Goal: Information Seeking & Learning: Learn about a topic

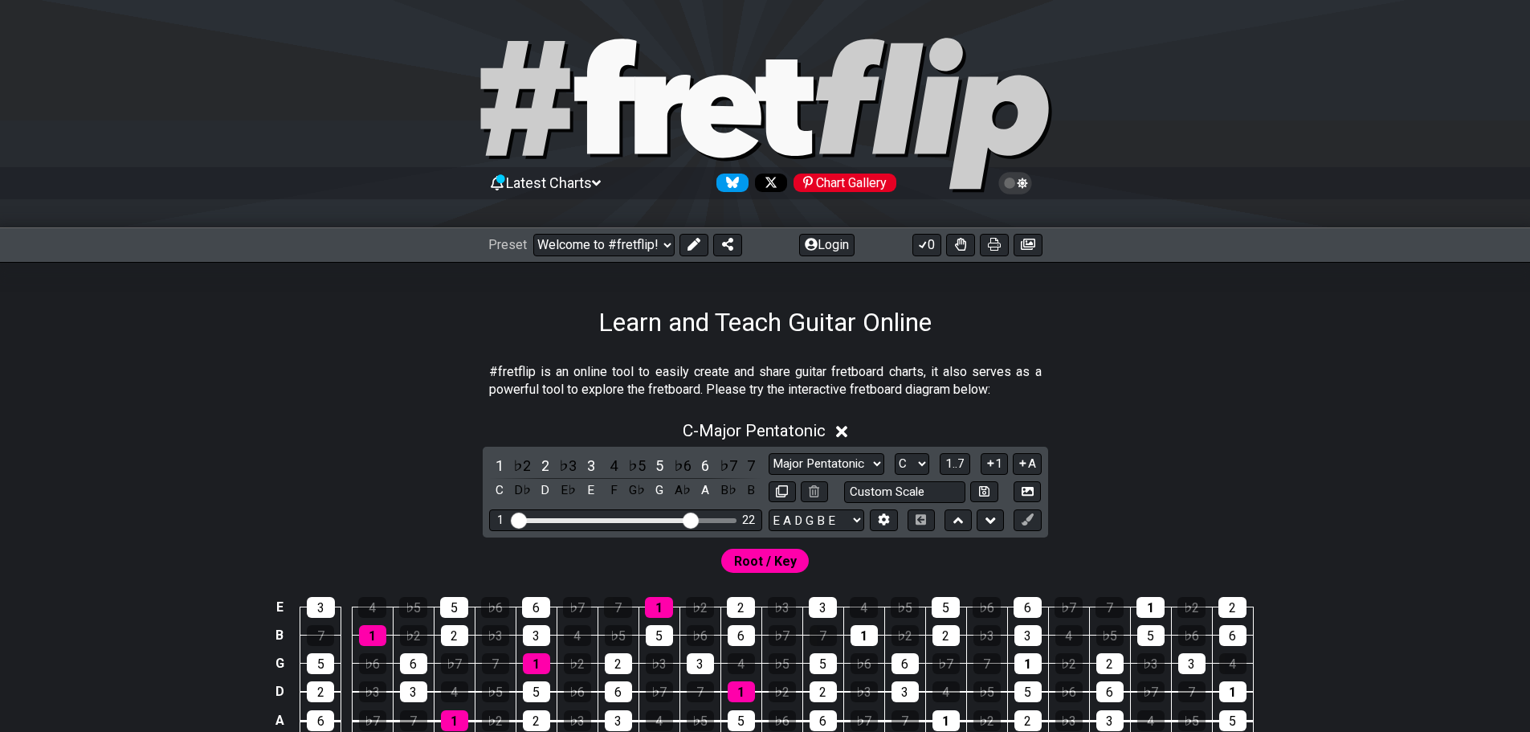
select select "/welcome"
select select "Major Pentatonic"
select select "C"
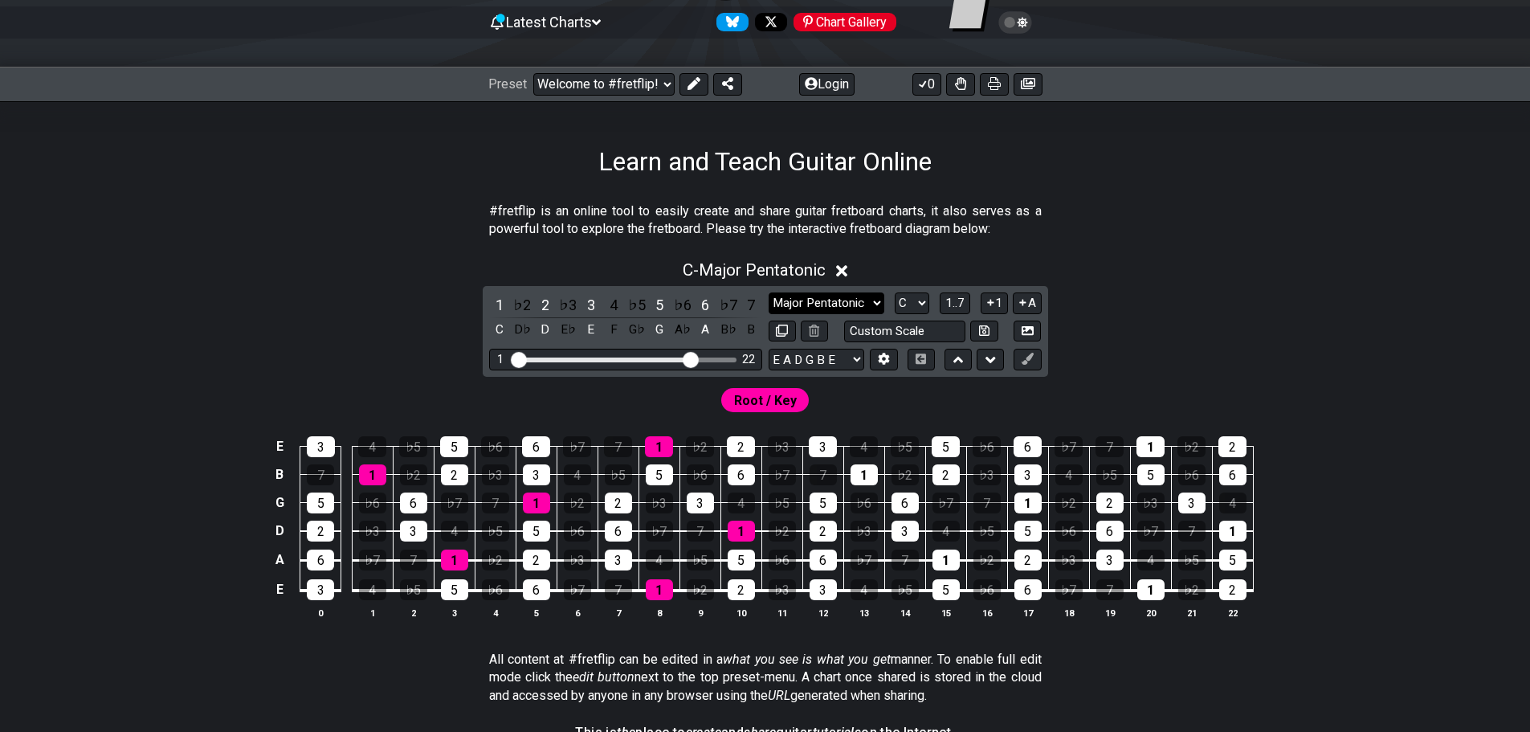
click at [831, 296] on select "Minor Pentatonic Click to edit Minor Pentatonic Major Pentatonic Minor Blues Ma…" at bounding box center [827, 303] width 116 height 22
click at [830, 358] on select "E A D G B E E A D G B E E A D G B E B E A D F♯ B A D G C E A D A D G B E E♭ A♭ …" at bounding box center [817, 360] width 96 height 22
click at [860, 333] on input "text" at bounding box center [905, 331] width 122 height 22
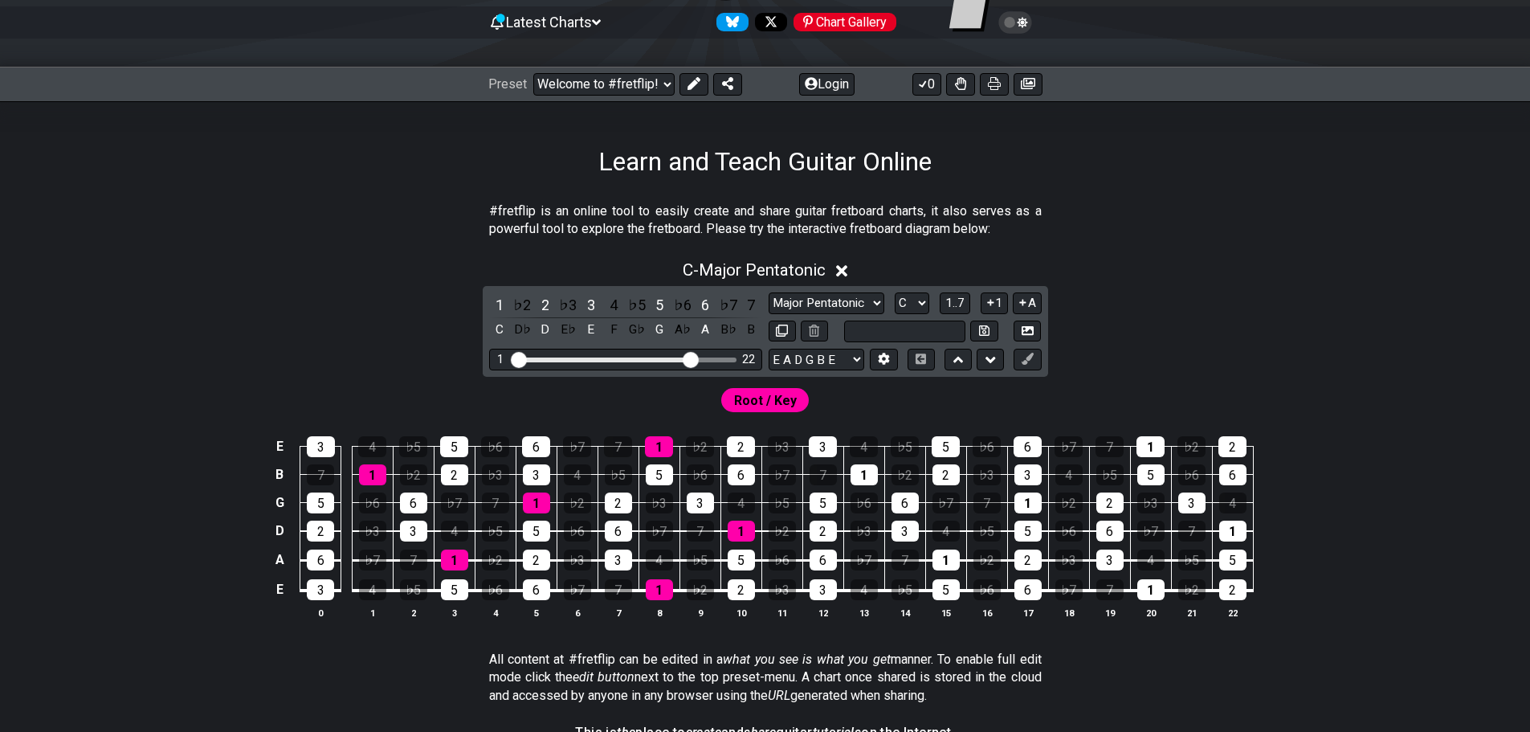
type input "Custom Scale"
click at [921, 235] on p "#fretflip is an online tool to easily create and share guitar fretboard charts,…" at bounding box center [765, 220] width 553 height 36
click at [863, 296] on select "Minor Pentatonic Click to edit Minor Pentatonic Major Pentatonic Minor Blues Ma…" at bounding box center [827, 303] width 116 height 22
click at [769, 292] on select "Minor Pentatonic Click to edit Minor Pentatonic Major Pentatonic Minor Blues Ma…" at bounding box center [827, 303] width 116 height 22
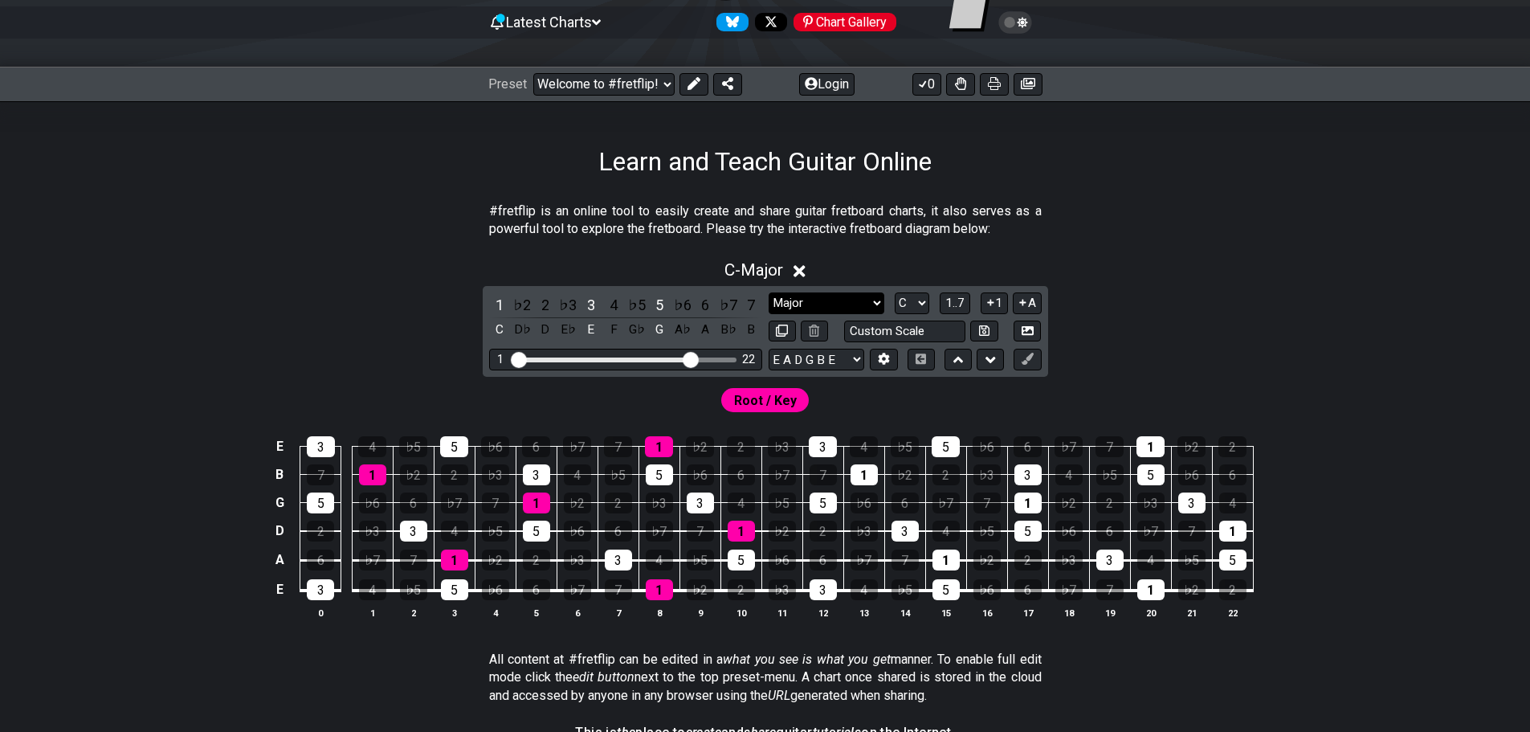
click at [820, 306] on select "Minor Pentatonic Click to edit Minor Pentatonic Major Pentatonic Minor Blues Ma…" at bounding box center [827, 303] width 116 height 22
click at [769, 292] on select "Minor Pentatonic Click to edit Minor Pentatonic Major Pentatonic Minor Blues Ma…" at bounding box center [827, 303] width 116 height 22
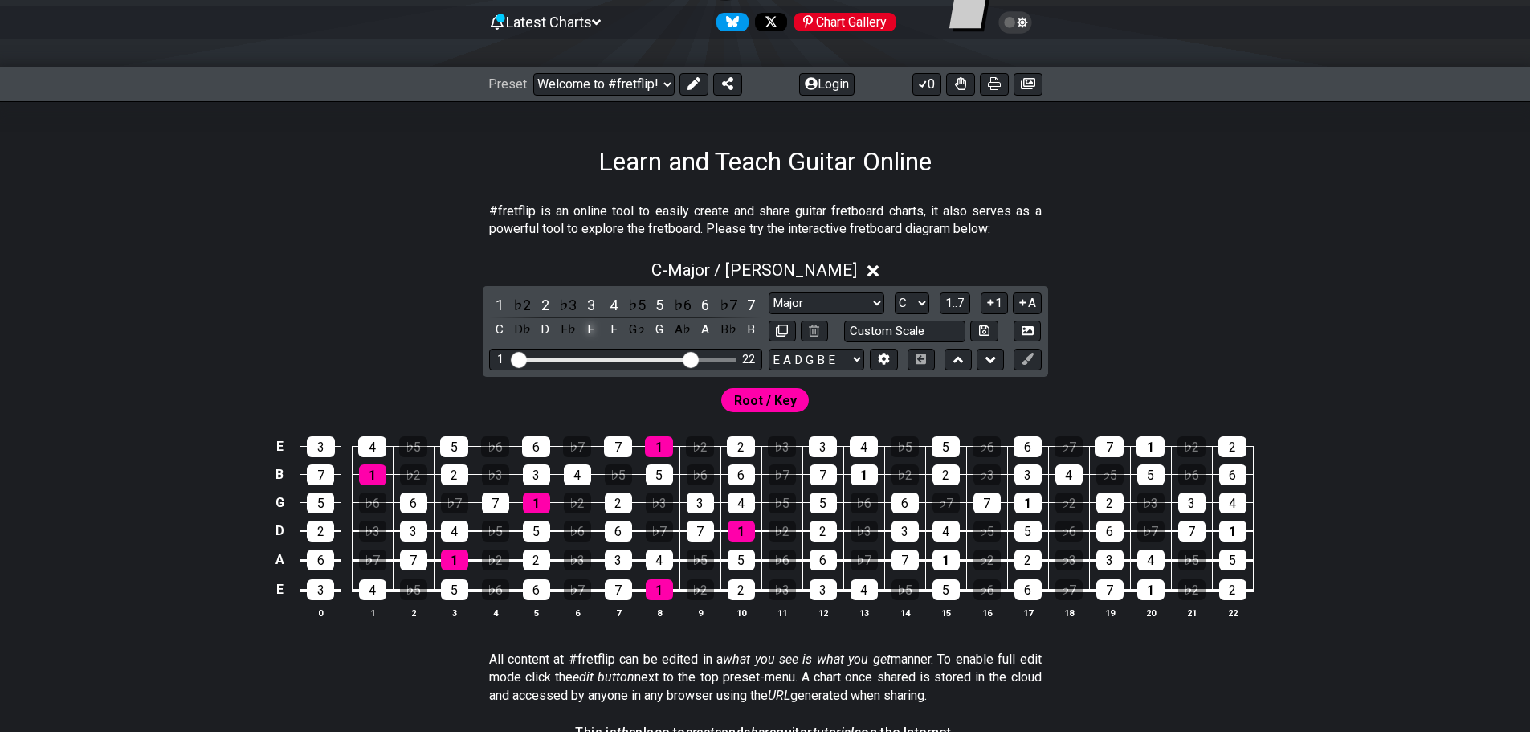
click at [590, 336] on div "E" at bounding box center [591, 330] width 21 height 22
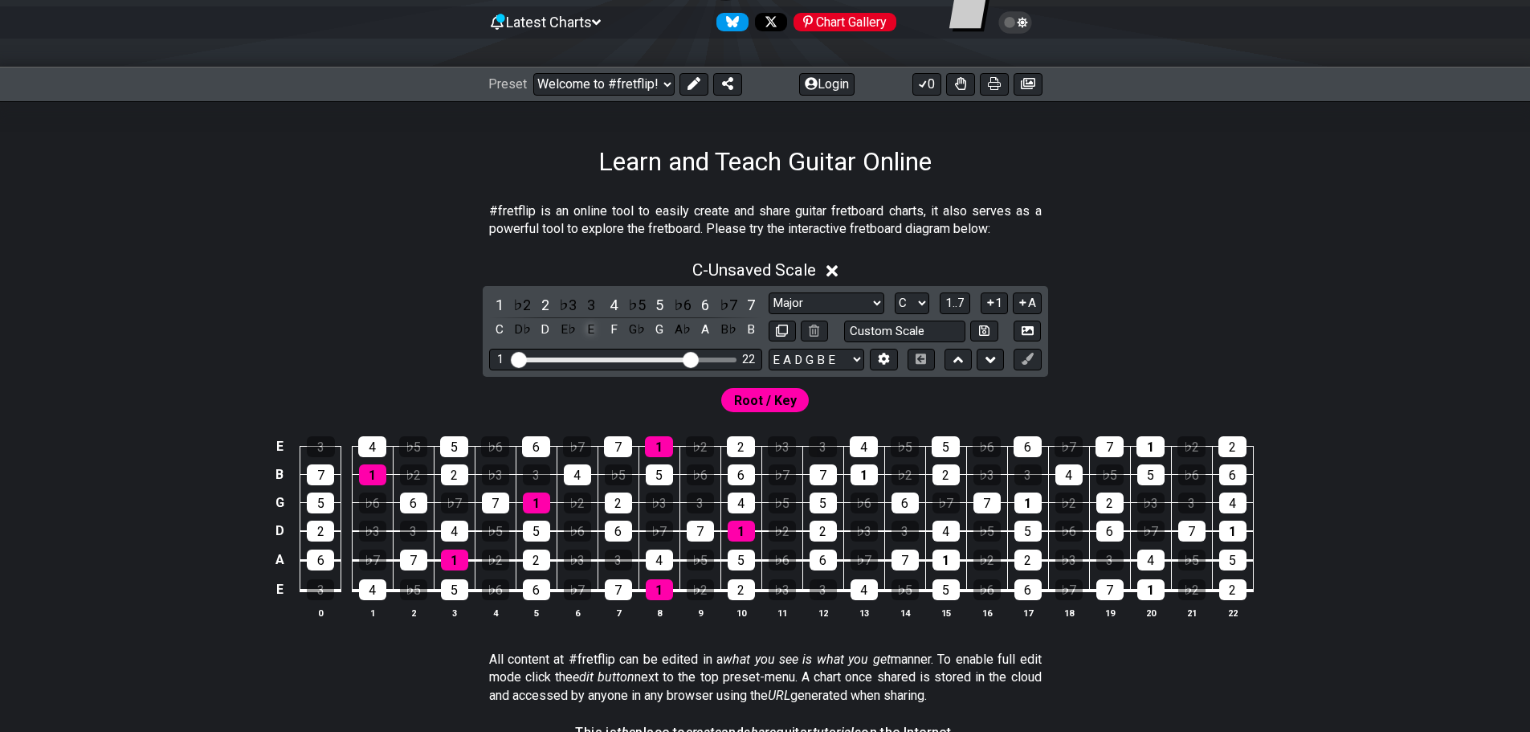
click at [590, 336] on div "E" at bounding box center [591, 330] width 21 height 22
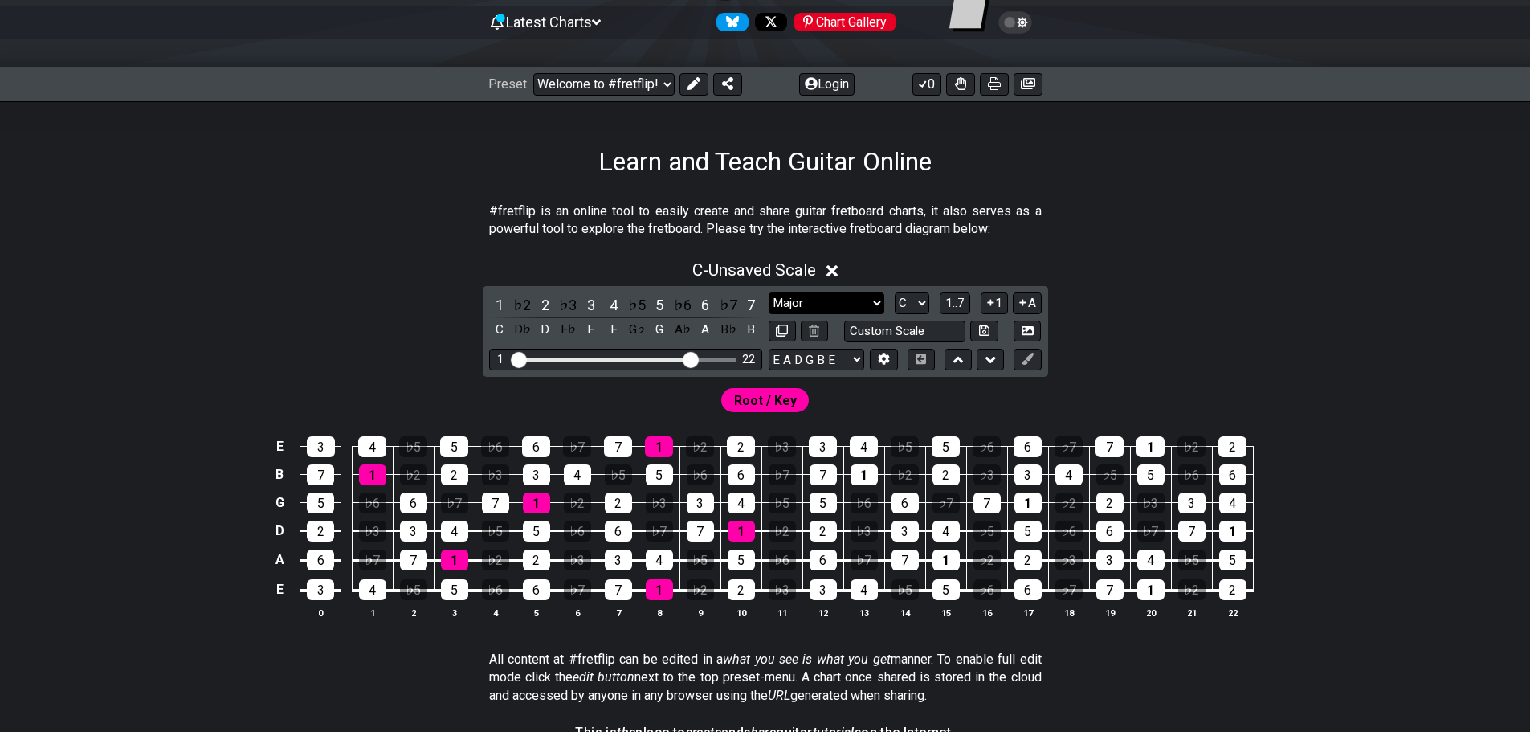
click at [778, 302] on select "Minor Pentatonic Click to edit Minor Pentatonic Major Pentatonic Minor Blues Ma…" at bounding box center [827, 303] width 116 height 22
click at [769, 292] on select "Minor Pentatonic Click to edit Minor Pentatonic Major Pentatonic Minor Blues Ma…" at bounding box center [827, 303] width 116 height 22
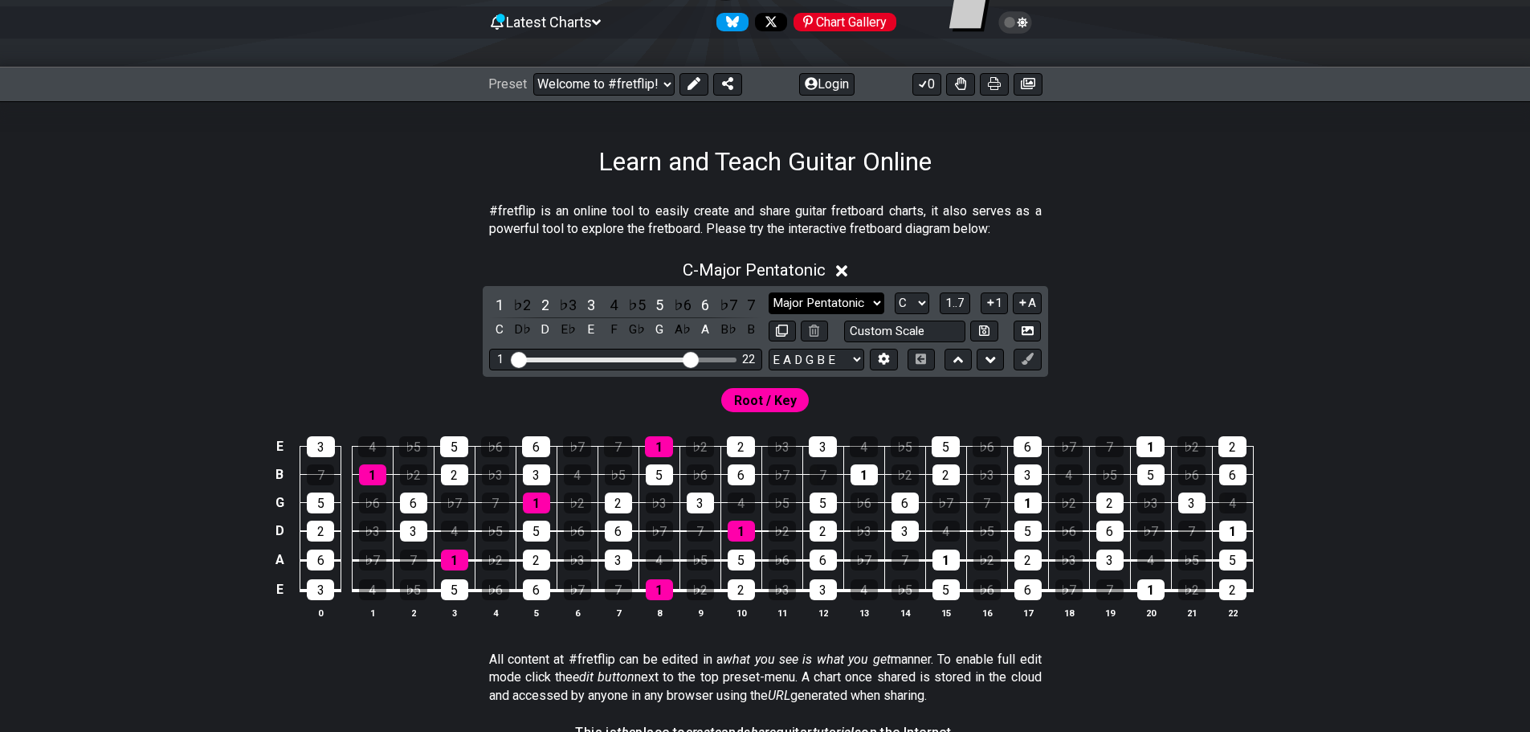
click at [816, 307] on select "Minor Pentatonic Click to edit Minor Pentatonic Major Pentatonic Minor Blues Ma…" at bounding box center [827, 303] width 116 height 22
click at [769, 292] on select "Minor Pentatonic Click to edit Minor Pentatonic Major Pentatonic Minor Blues Ma…" at bounding box center [827, 303] width 116 height 22
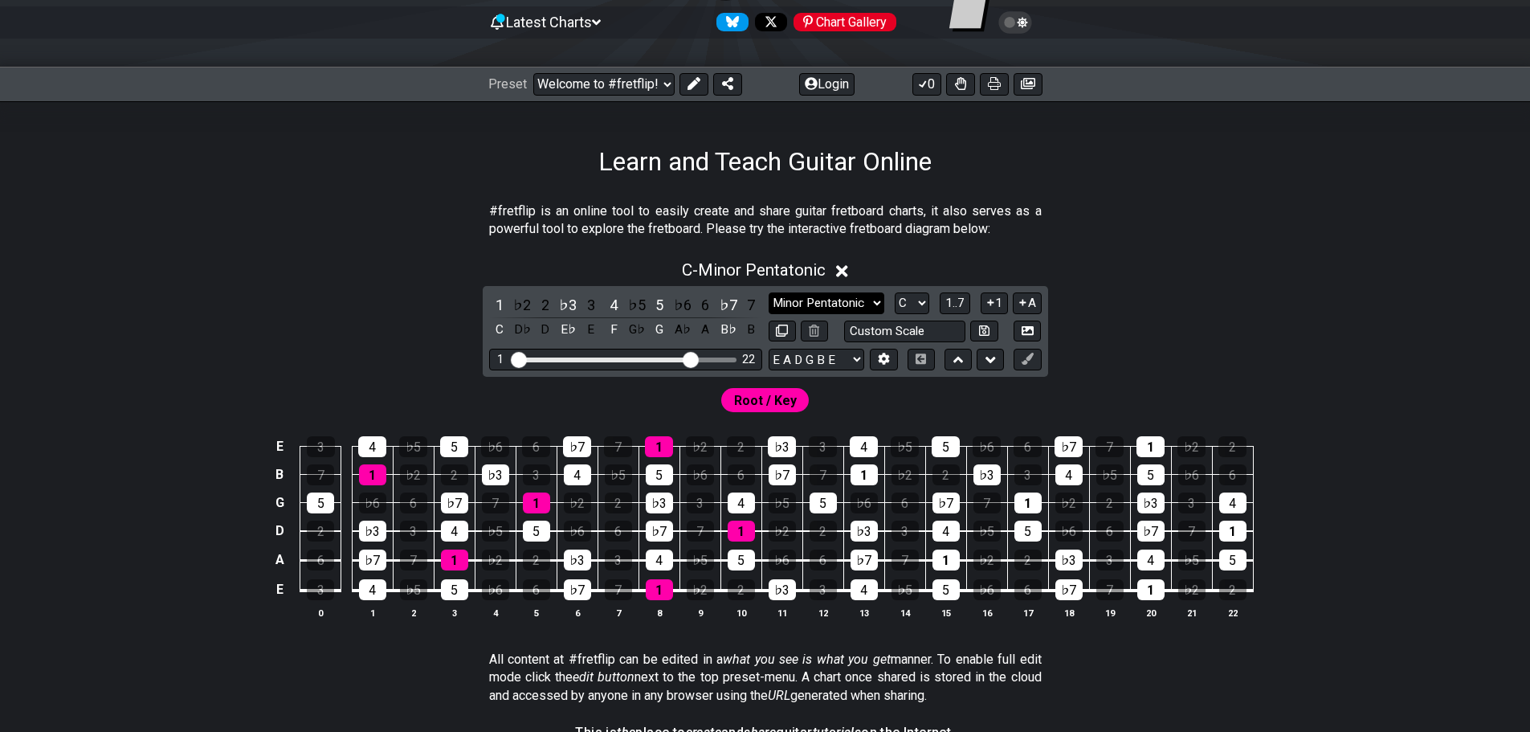
click at [821, 305] on select "Minor Pentatonic Click to edit Minor Pentatonic Major Pentatonic Minor Blues Ma…" at bounding box center [827, 303] width 116 height 22
click at [769, 292] on select "Minor Pentatonic Click to edit Minor Pentatonic Major Pentatonic Minor Blues Ma…" at bounding box center [827, 303] width 116 height 22
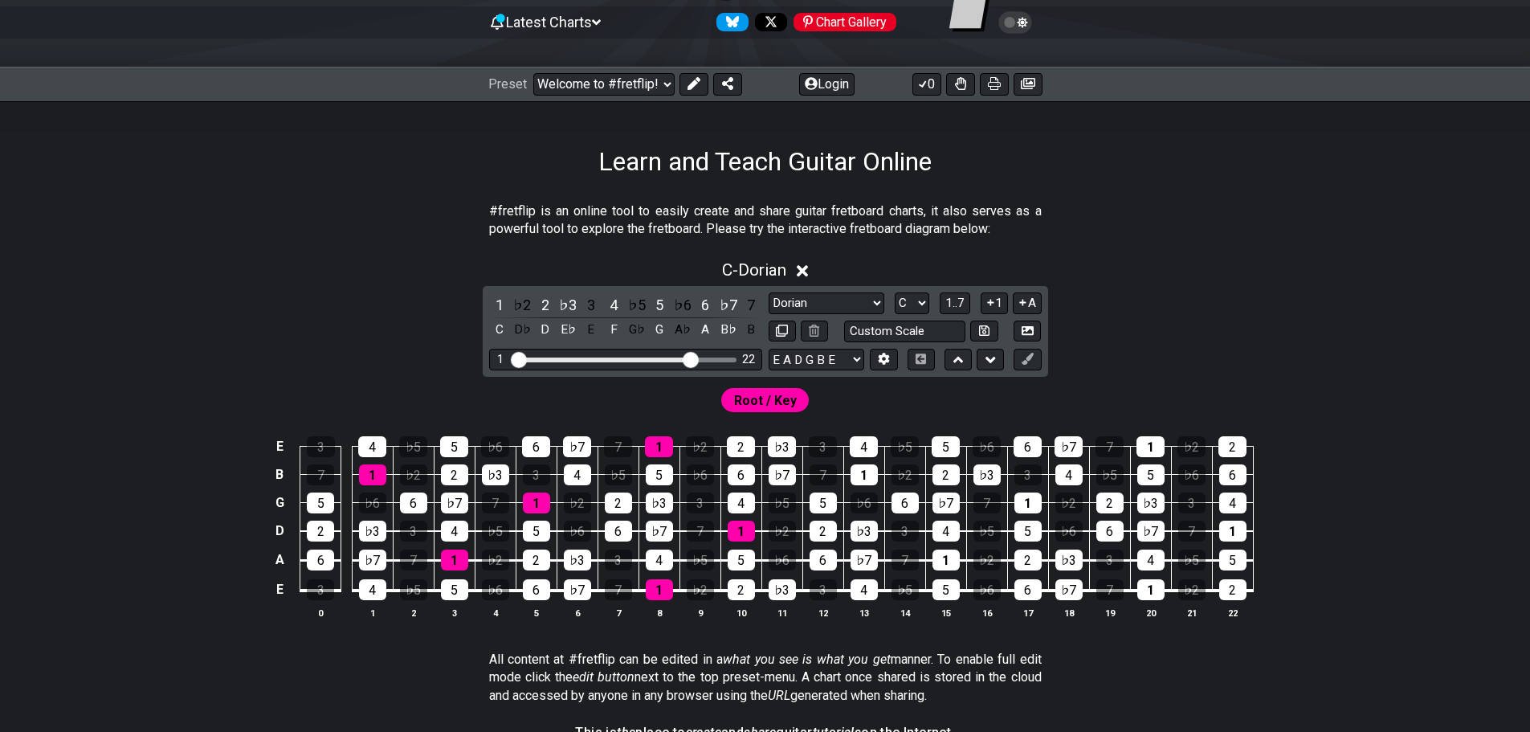
click at [828, 292] on div "1 ♭2 2 ♭3 3 4 ♭5 5 ♭6 6 ♭7 7 C D♭ D E♭ E F G♭ G A♭ A B♭ B Minor Pentatonic Clic…" at bounding box center [765, 331] width 565 height 91
click at [826, 306] on select "Minor Pentatonic Click to edit Minor Pentatonic Major Pentatonic Minor Blues Ma…" at bounding box center [827, 303] width 116 height 22
click at [769, 292] on select "Minor Pentatonic Click to edit Minor Pentatonic Major Pentatonic Minor Blues Ma…" at bounding box center [827, 303] width 116 height 22
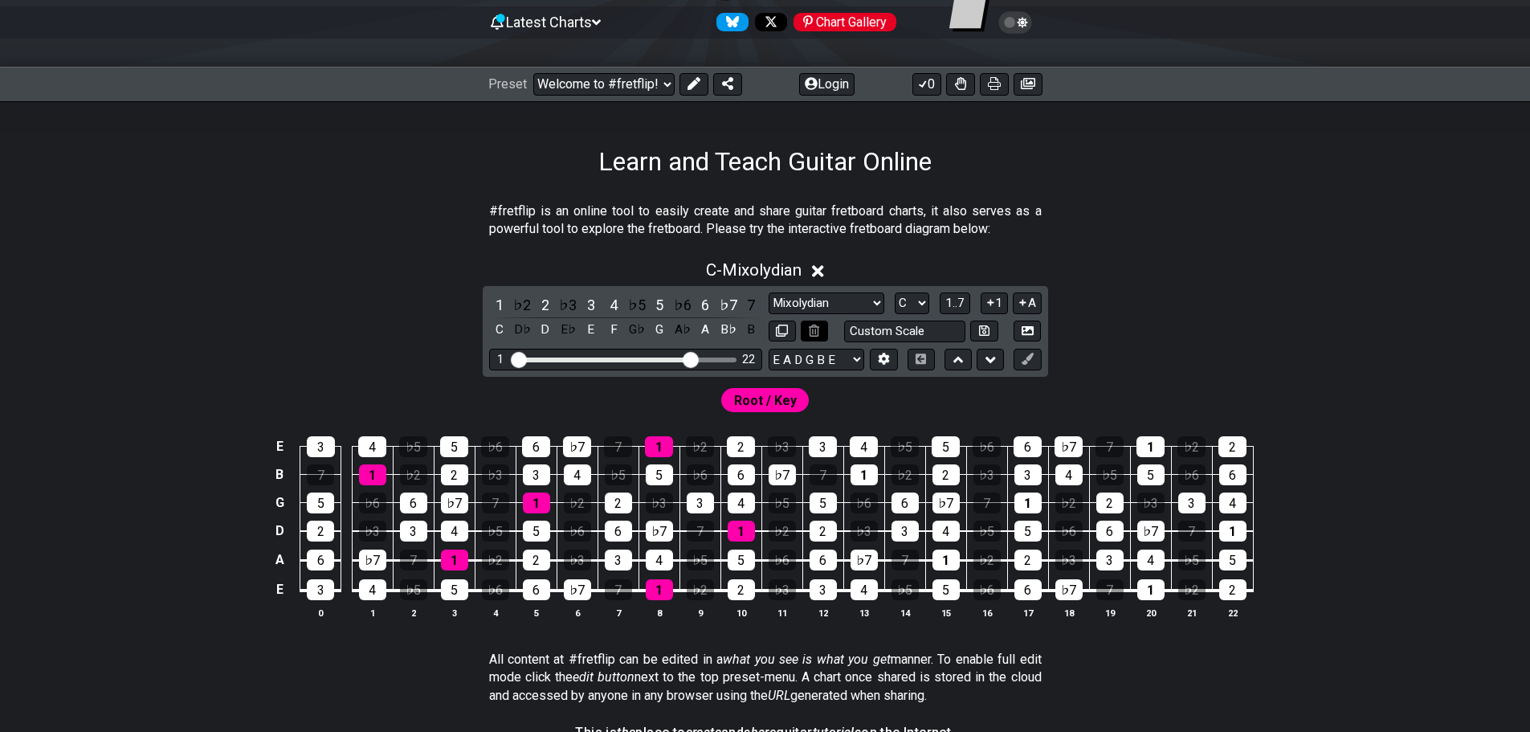
click at [810, 325] on icon at bounding box center [814, 330] width 10 height 12
click at [920, 301] on select "A♭ A A♯ B♭ B C C♯ D♭ D D♯ E♭ E F F♯ G♭ G G♯" at bounding box center [912, 303] width 35 height 22
click at [896, 300] on select "A♭ A A♯ B♭ B C C♯ D♭ D D♯ E♭ E F F♯ G♭ G G♯" at bounding box center [912, 303] width 35 height 22
click at [880, 298] on select "Minor Pentatonic Click to edit Minor Pentatonic Major Pentatonic Minor Blues Ma…" at bounding box center [827, 303] width 116 height 22
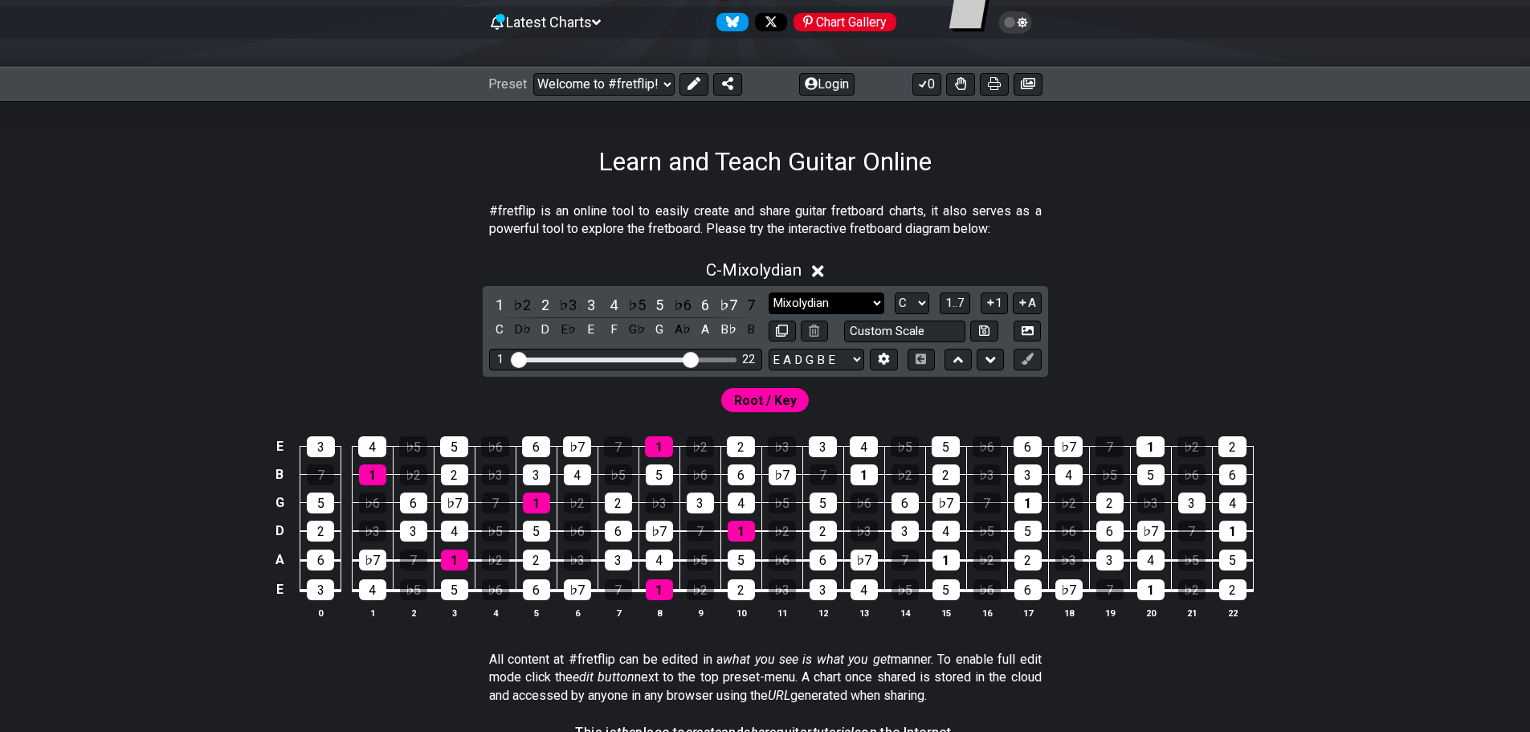
select select "Minor Pentatonic"
click at [769, 292] on select "Minor Pentatonic Click to edit Minor Pentatonic Major Pentatonic Minor Blues Ma…" at bounding box center [827, 303] width 116 height 22
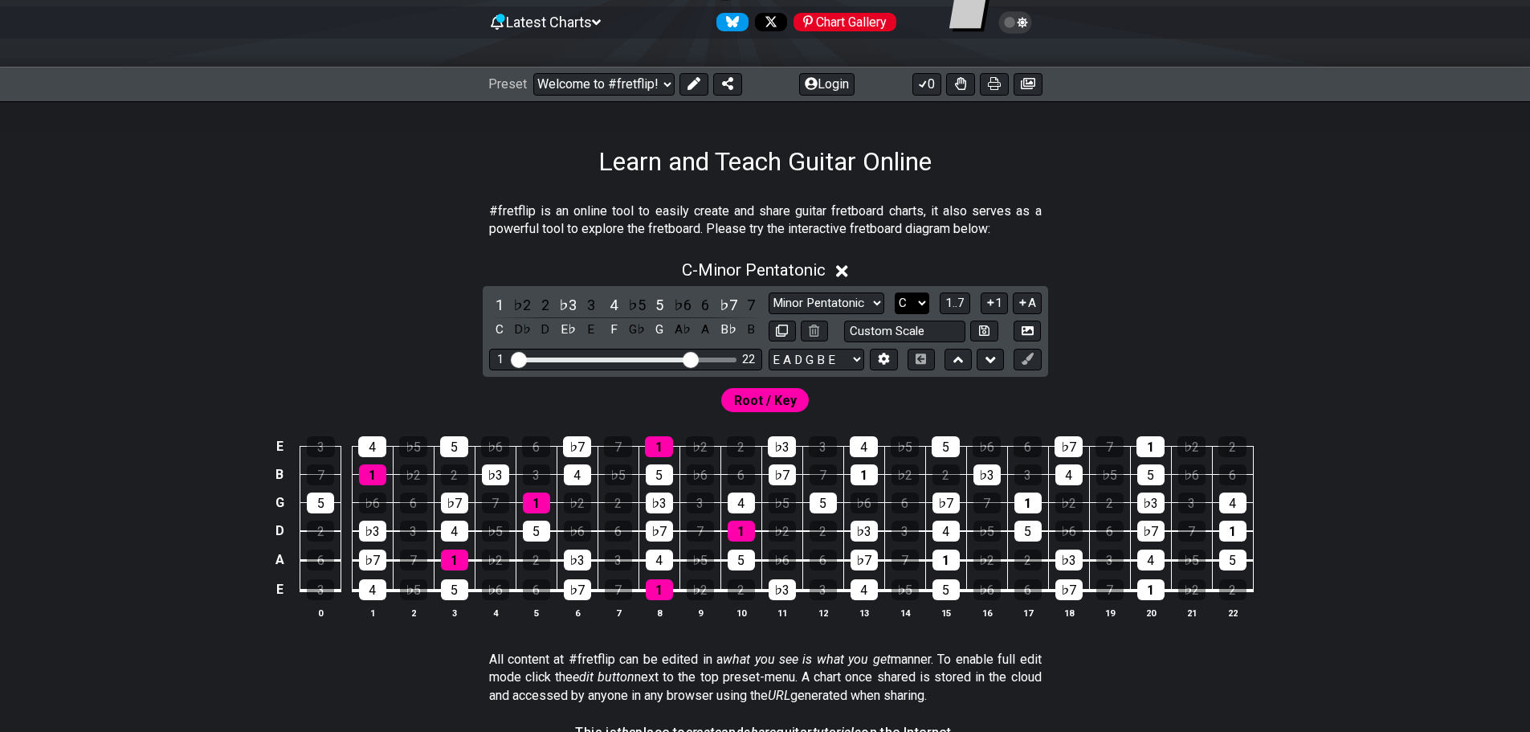
drag, startPoint x: 899, startPoint y: 300, endPoint x: 899, endPoint y: 313, distance: 12.9
click at [899, 300] on select "A♭ A A♯ B♭ B C C♯ D♭ D D♯ E♭ E F F♯ G♭ G G♯" at bounding box center [912, 303] width 35 height 22
select select "A"
click at [895, 292] on select "A♭ A A♯ B♭ B C C♯ D♭ D D♯ E♭ E F F♯ G♭ G G♯" at bounding box center [912, 303] width 35 height 22
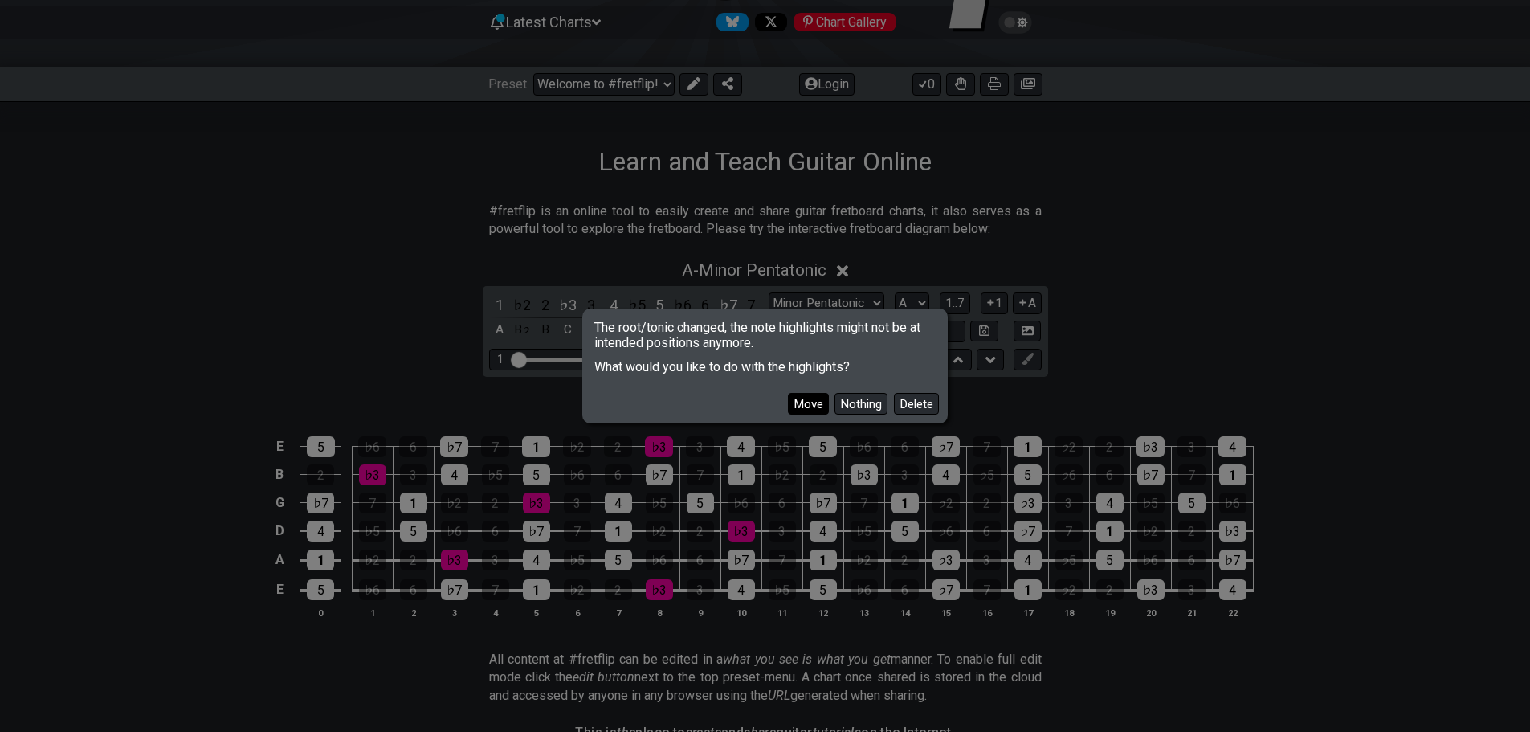
click at [818, 410] on button "Move" at bounding box center [808, 404] width 41 height 22
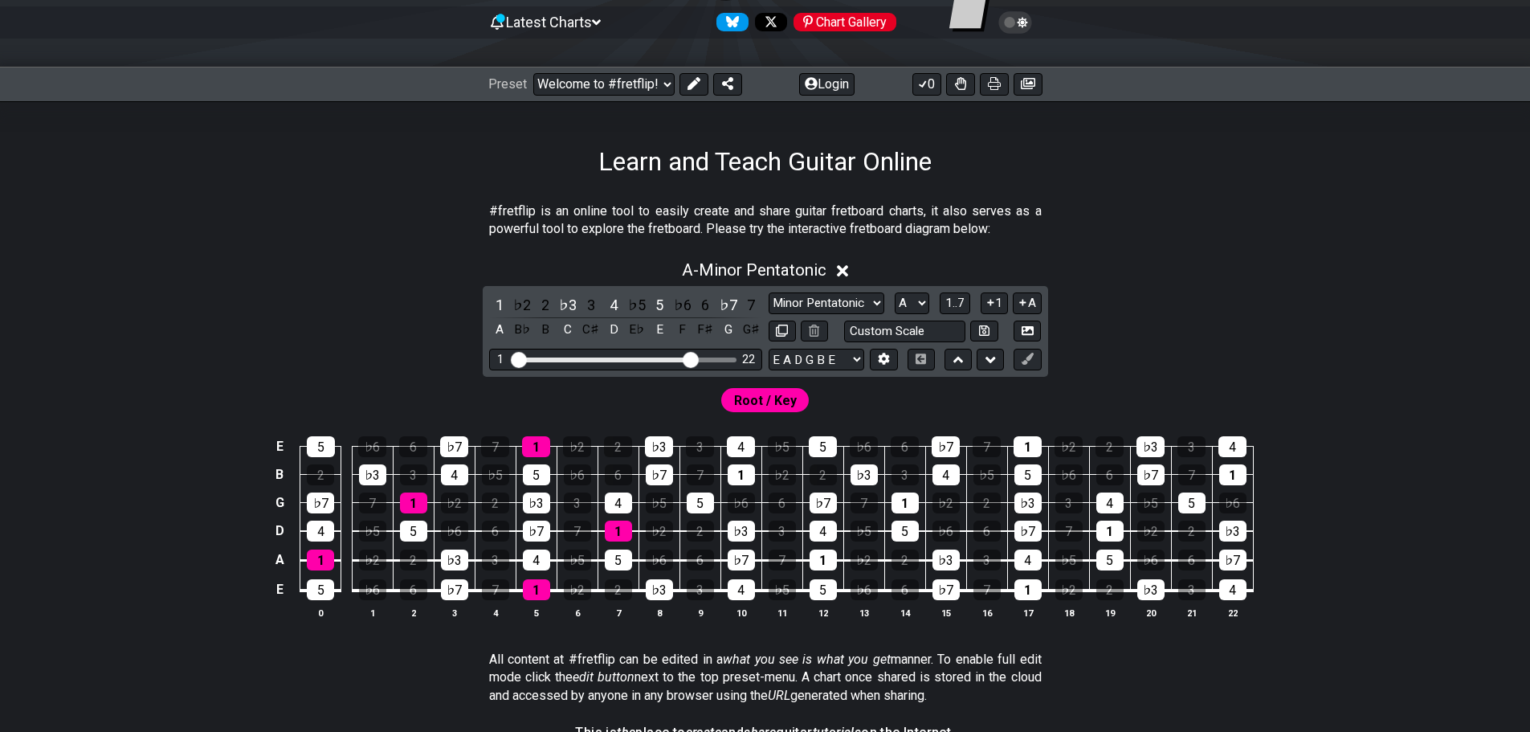
click at [900, 392] on div "Root / Key" at bounding box center [765, 396] width 1253 height 39
click at [838, 301] on select "Minor Pentatonic Click to edit Minor Pentatonic Major Pentatonic Minor Blues Ma…" at bounding box center [827, 303] width 116 height 22
select select "Major Pentatonic"
click at [769, 292] on select "Minor Pentatonic Click to edit Minor Pentatonic Major Pentatonic Minor Blues Ma…" at bounding box center [827, 303] width 116 height 22
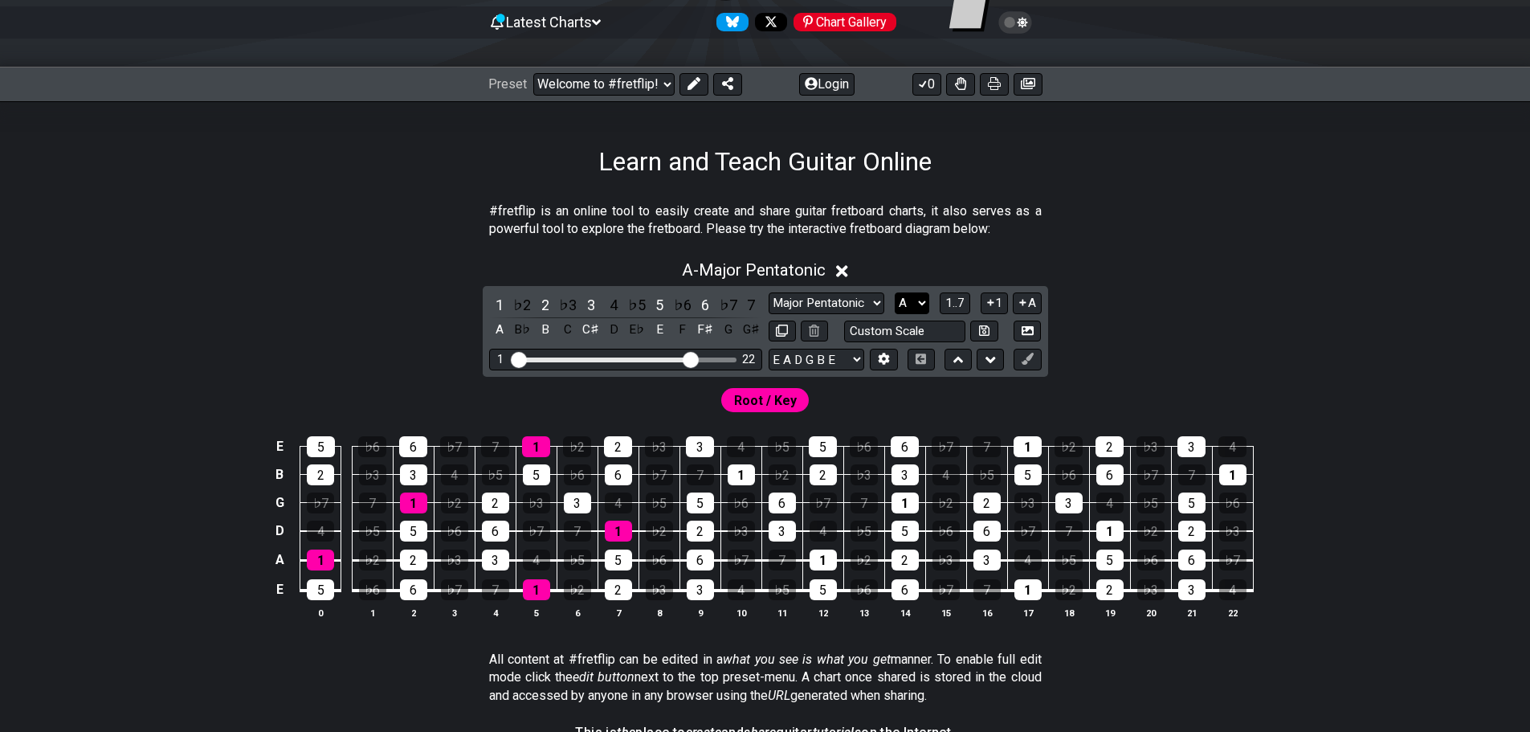
click at [904, 304] on select "A♭ A A♯ B♭ B C C♯ D♭ D D♯ E♭ E F F♯ G♭ G G♯" at bounding box center [912, 303] width 35 height 22
click at [895, 292] on select "A♭ A A♯ B♭ B C C♯ D♭ D D♯ E♭ E F F♯ G♭ G G♯" at bounding box center [912, 303] width 35 height 22
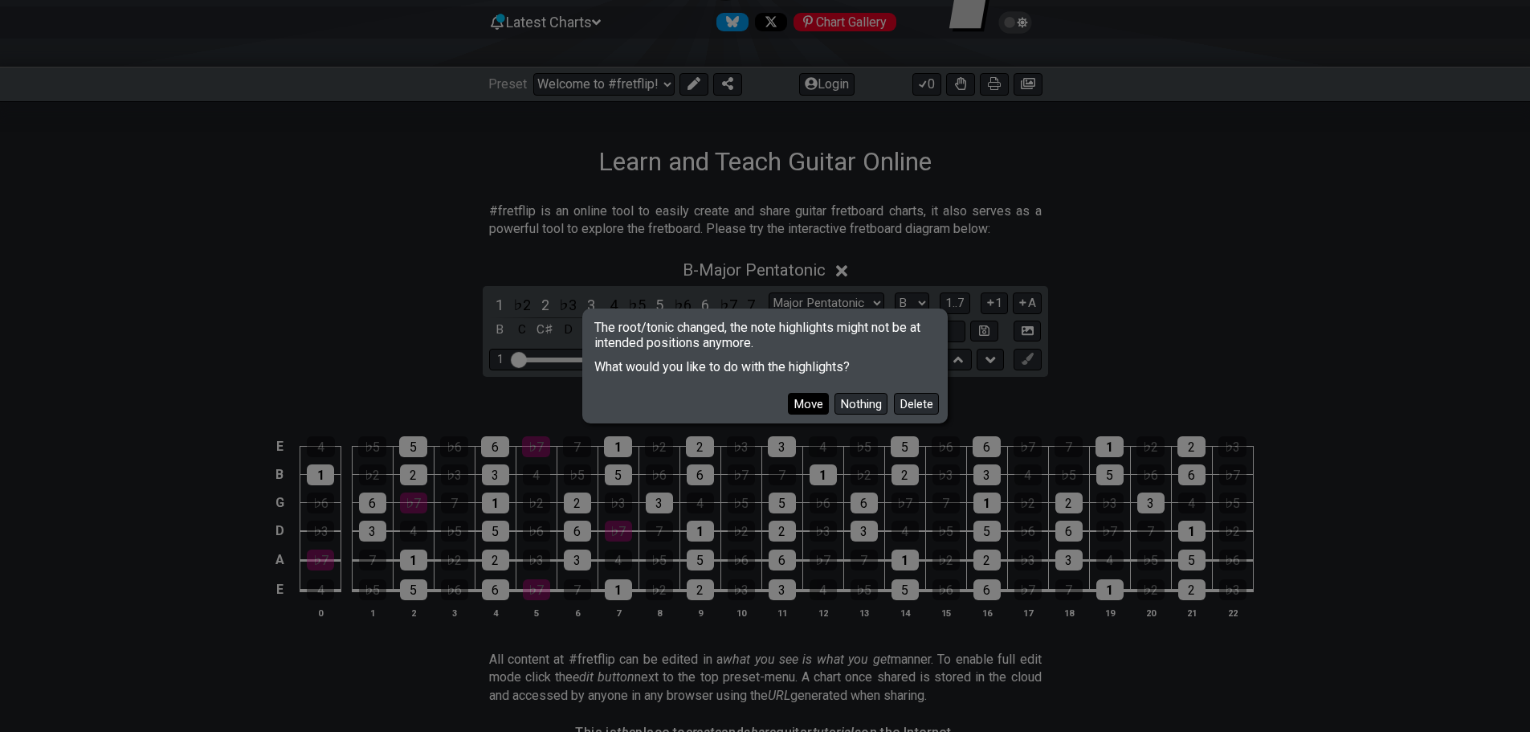
click at [812, 401] on button "Move" at bounding box center [808, 404] width 41 height 22
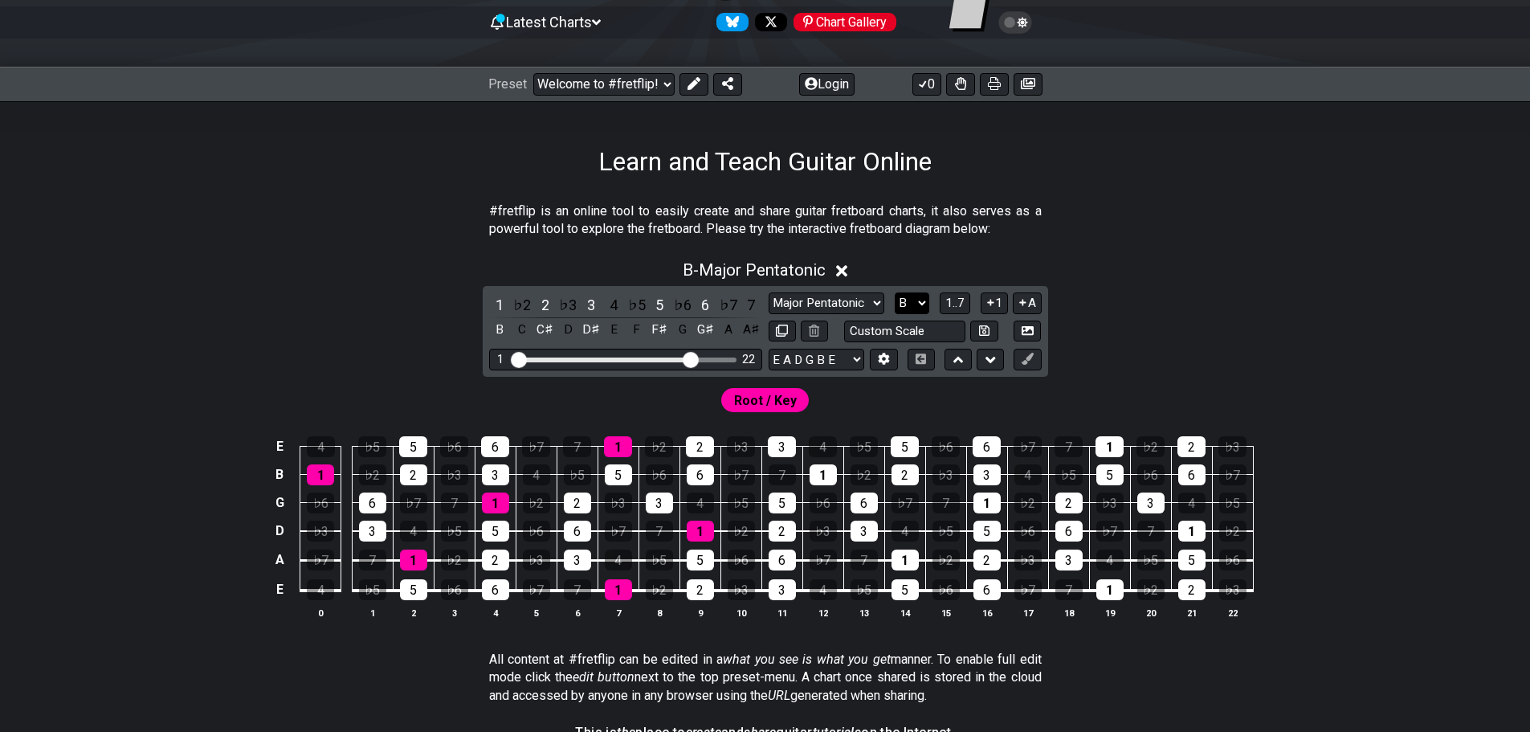
click at [902, 304] on select "A♭ A A♯ B♭ B C C♯ D♭ D D♯ E♭ E F F♯ G♭ G G♯" at bounding box center [912, 303] width 35 height 22
click at [895, 292] on select "A♭ A A♯ B♭ B C C♯ D♭ D D♯ E♭ E F F♯ G♭ G G♯" at bounding box center [912, 303] width 35 height 22
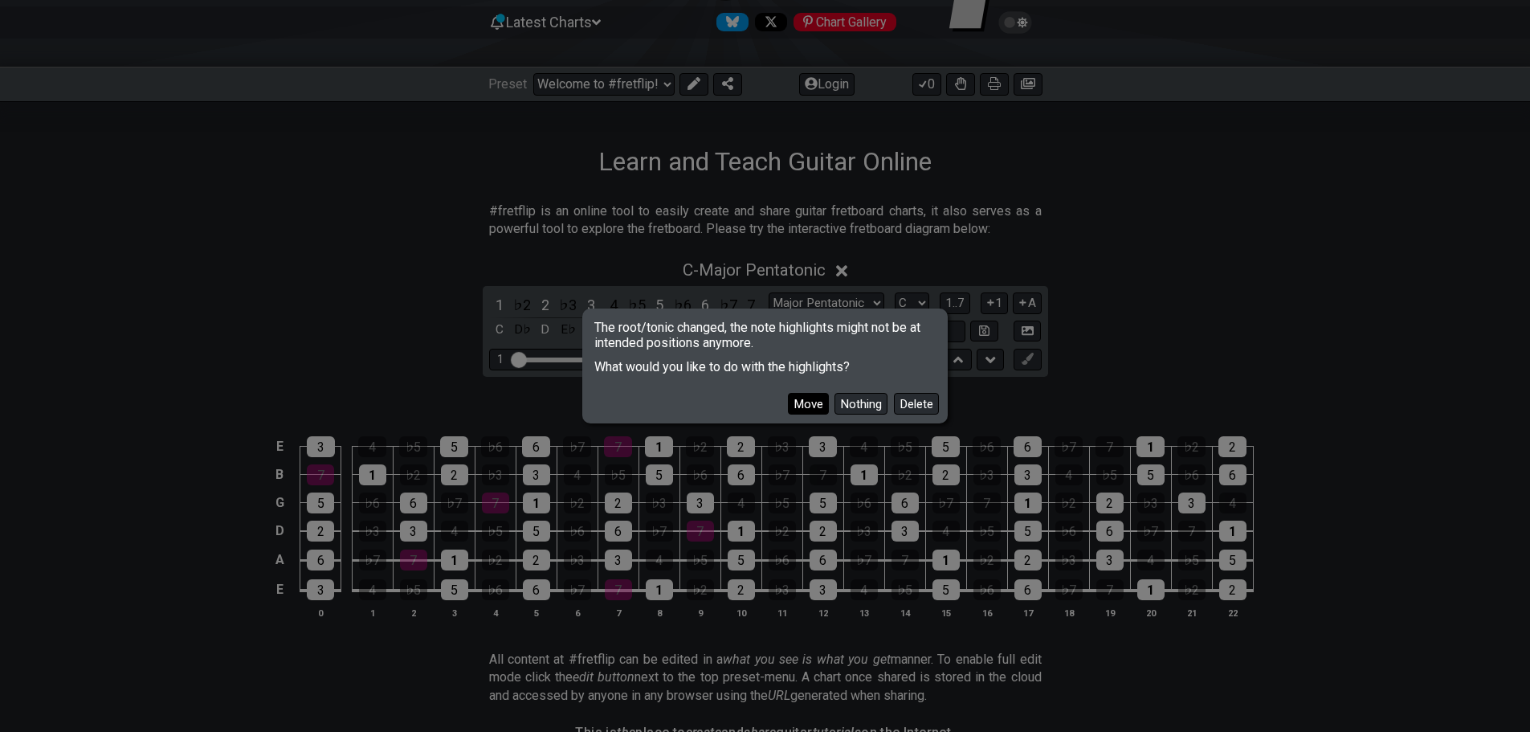
click at [818, 410] on button "Move" at bounding box center [808, 404] width 41 height 22
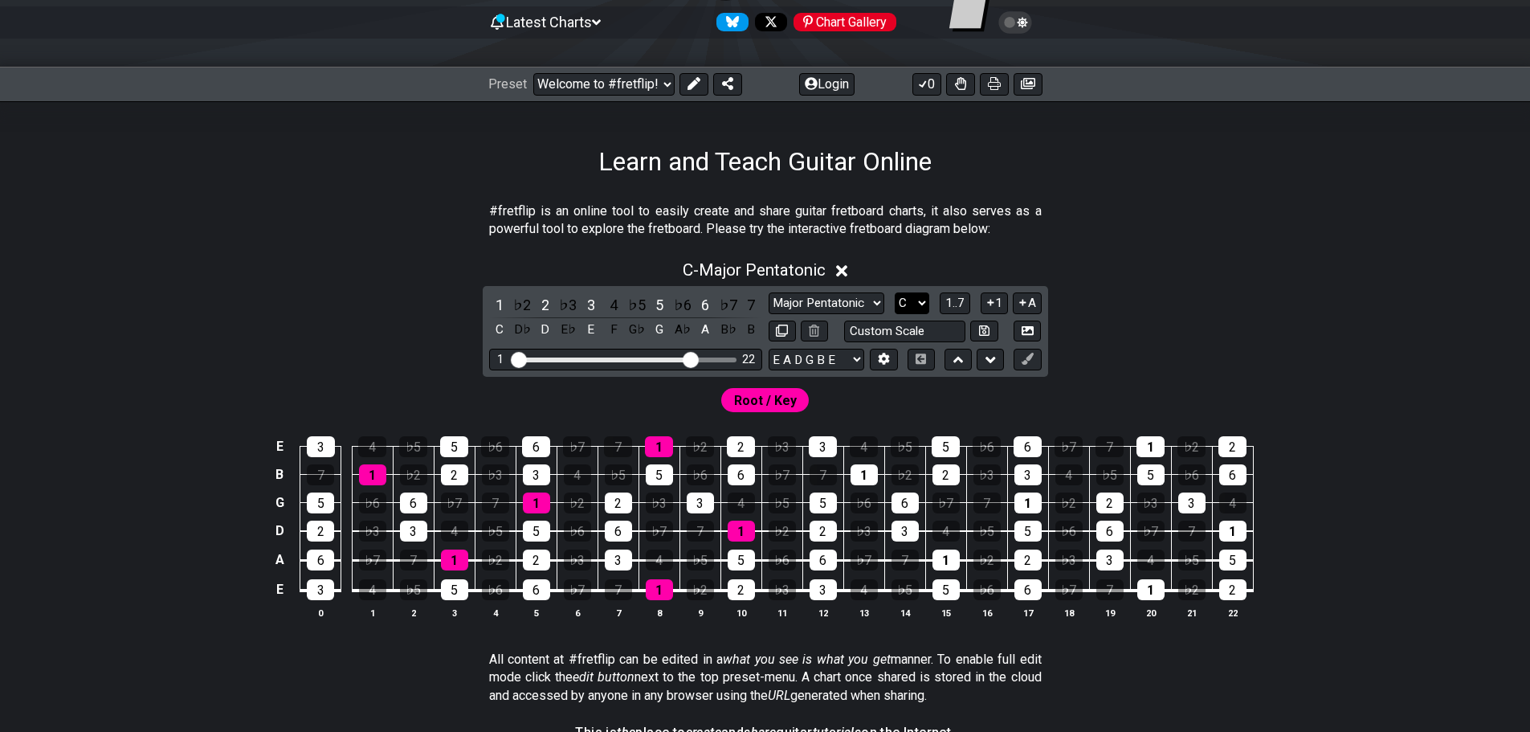
click at [900, 302] on select "A♭ A A♯ B♭ B C C♯ D♭ D D♯ E♭ E F F♯ G♭ G G♯" at bounding box center [912, 303] width 35 height 22
select select "G"
click at [895, 292] on select "A♭ A A♯ B♭ B C C♯ D♭ D D♯ E♭ E F F♯ G♭ G G♯" at bounding box center [912, 303] width 35 height 22
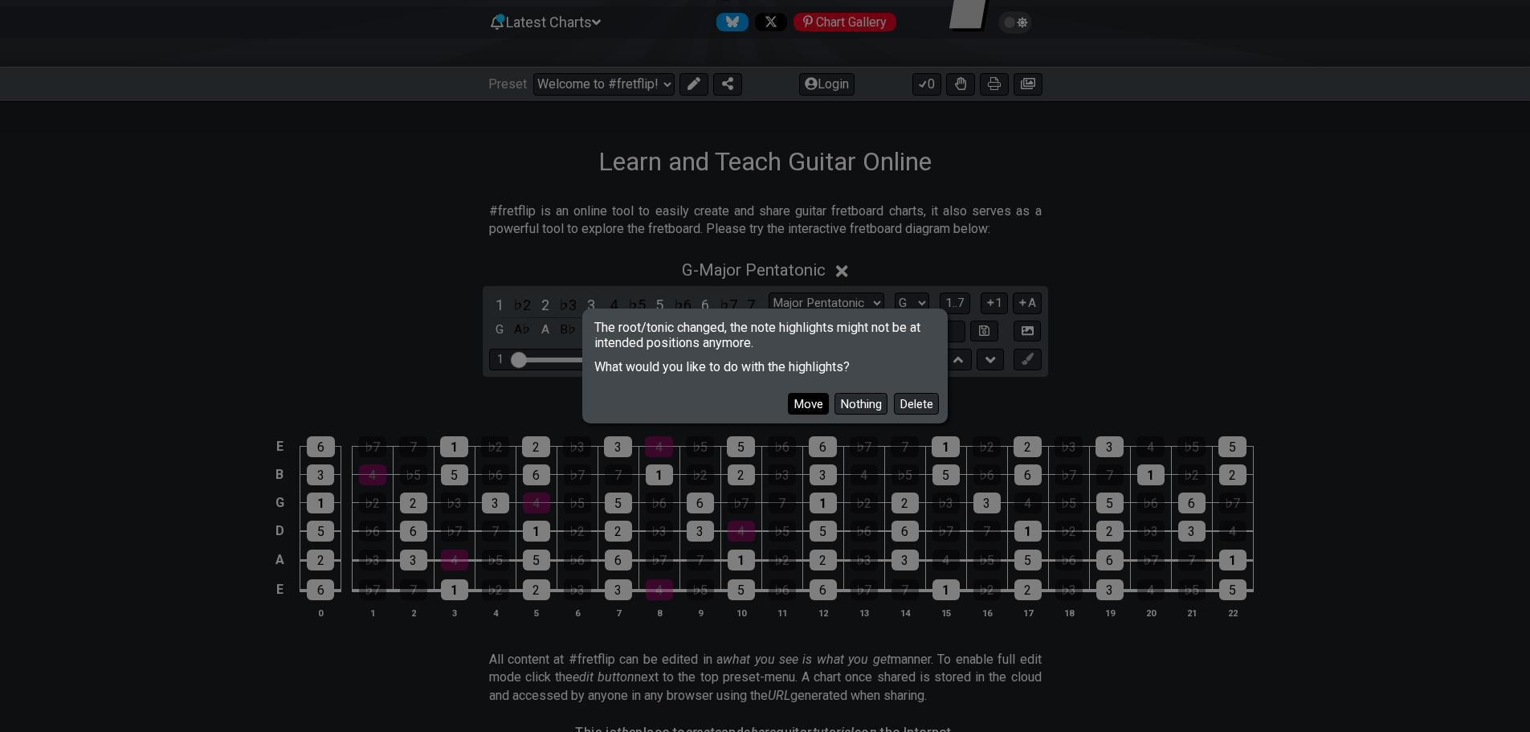
click at [814, 406] on button "Move" at bounding box center [808, 404] width 41 height 22
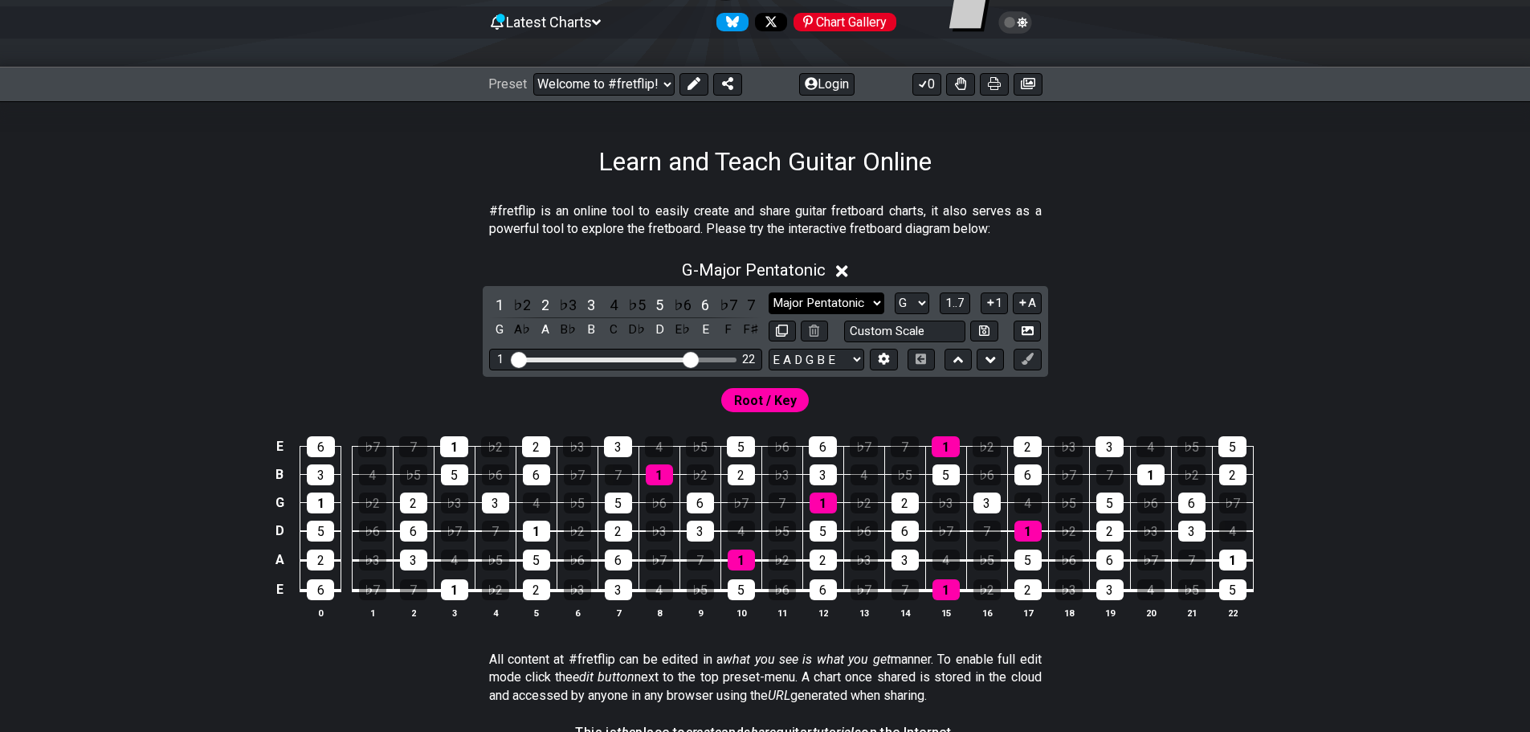
click at [826, 308] on select "Minor Pentatonic Click to edit Minor Pentatonic Major Pentatonic Minor Blues Ma…" at bounding box center [827, 303] width 116 height 22
select select "Major / [PERSON_NAME]"
click at [769, 292] on select "Minor Pentatonic Click to edit Minor Pentatonic Major Pentatonic Minor Blues Ma…" at bounding box center [827, 303] width 116 height 22
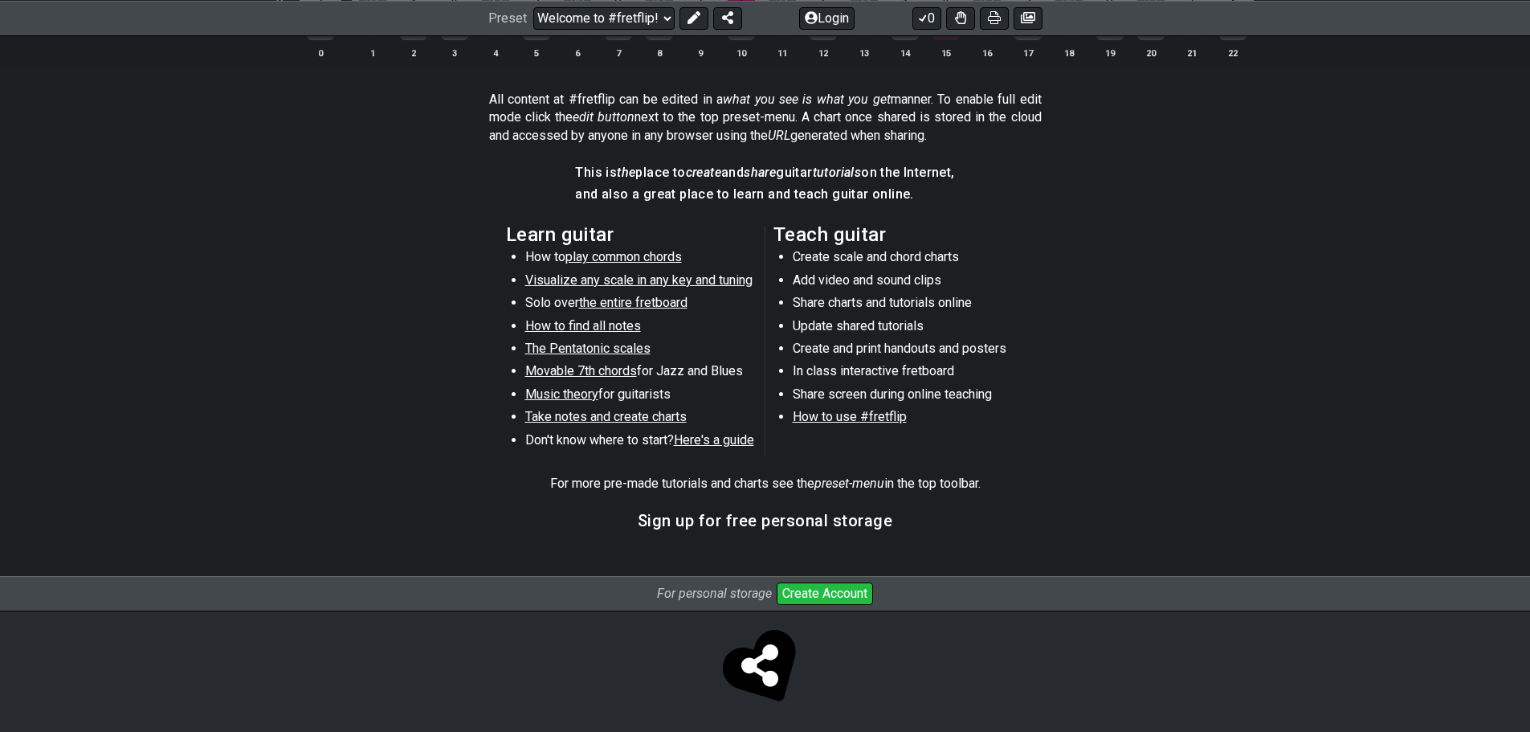
scroll to position [723, 0]
click at [635, 251] on span "play common chords" at bounding box center [623, 254] width 116 height 15
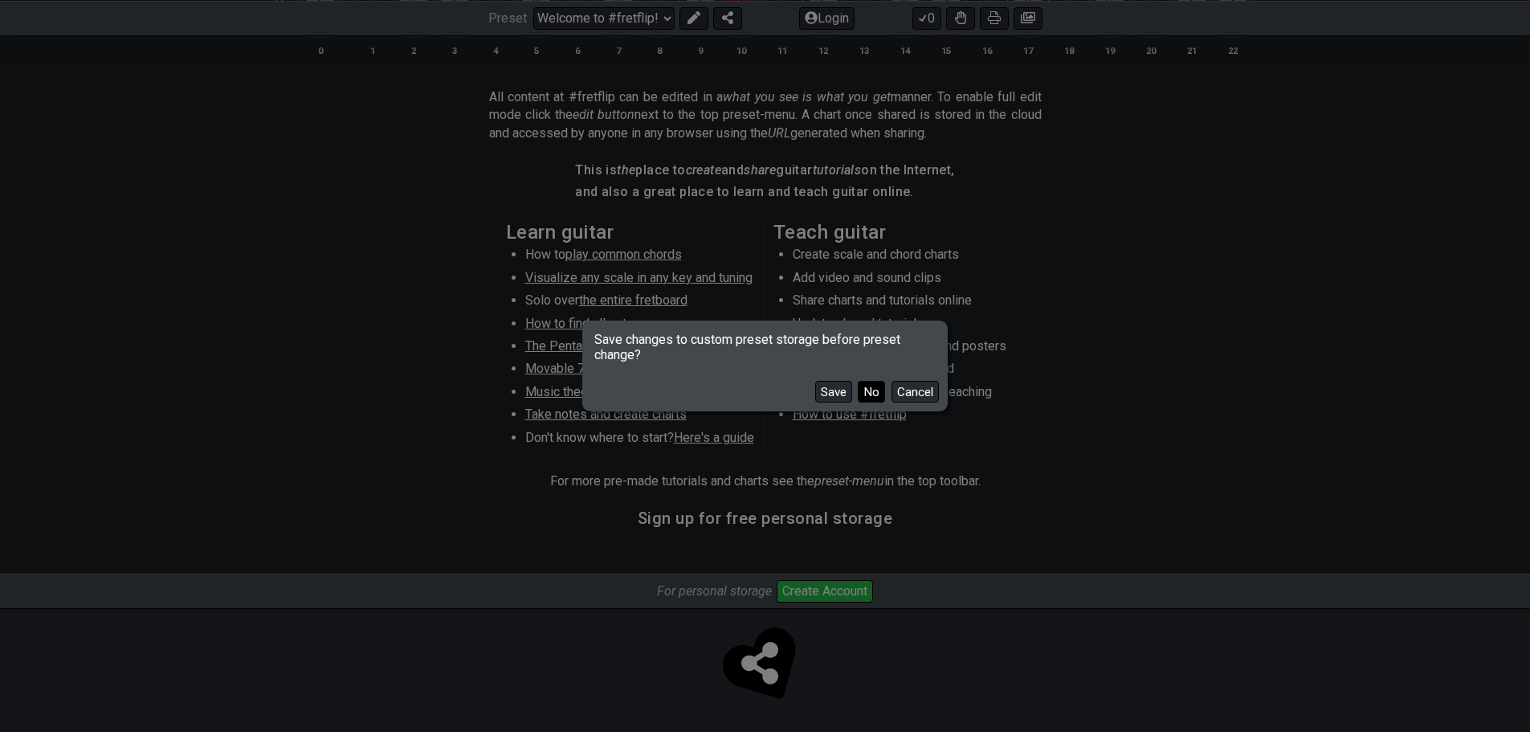
click at [875, 391] on button "No" at bounding box center [871, 392] width 27 height 22
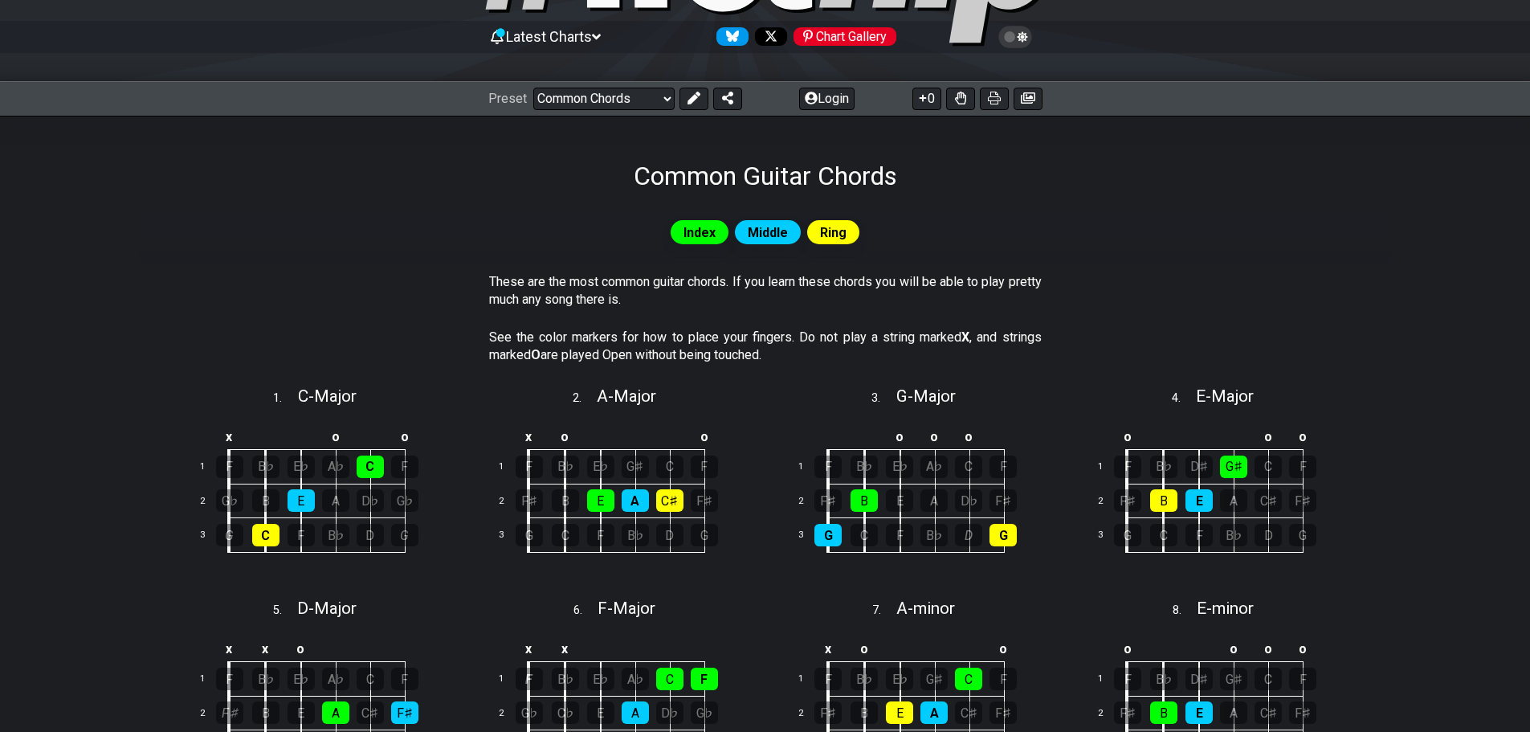
scroll to position [142, 0]
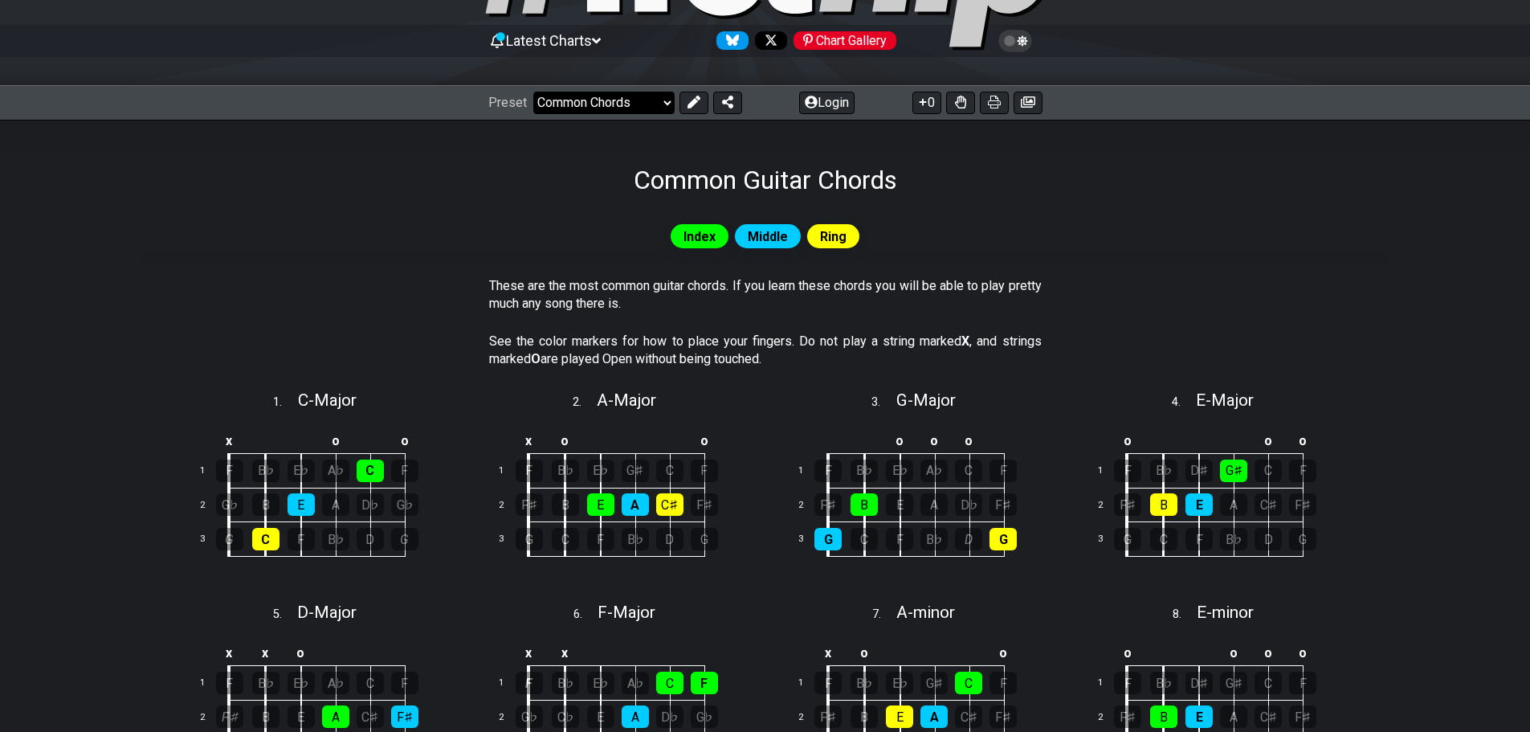
click at [643, 108] on select "Welcome to #fretflip! Initial Preset Custom Preset Minor Pentatonic Major Penta…" at bounding box center [603, 103] width 141 height 22
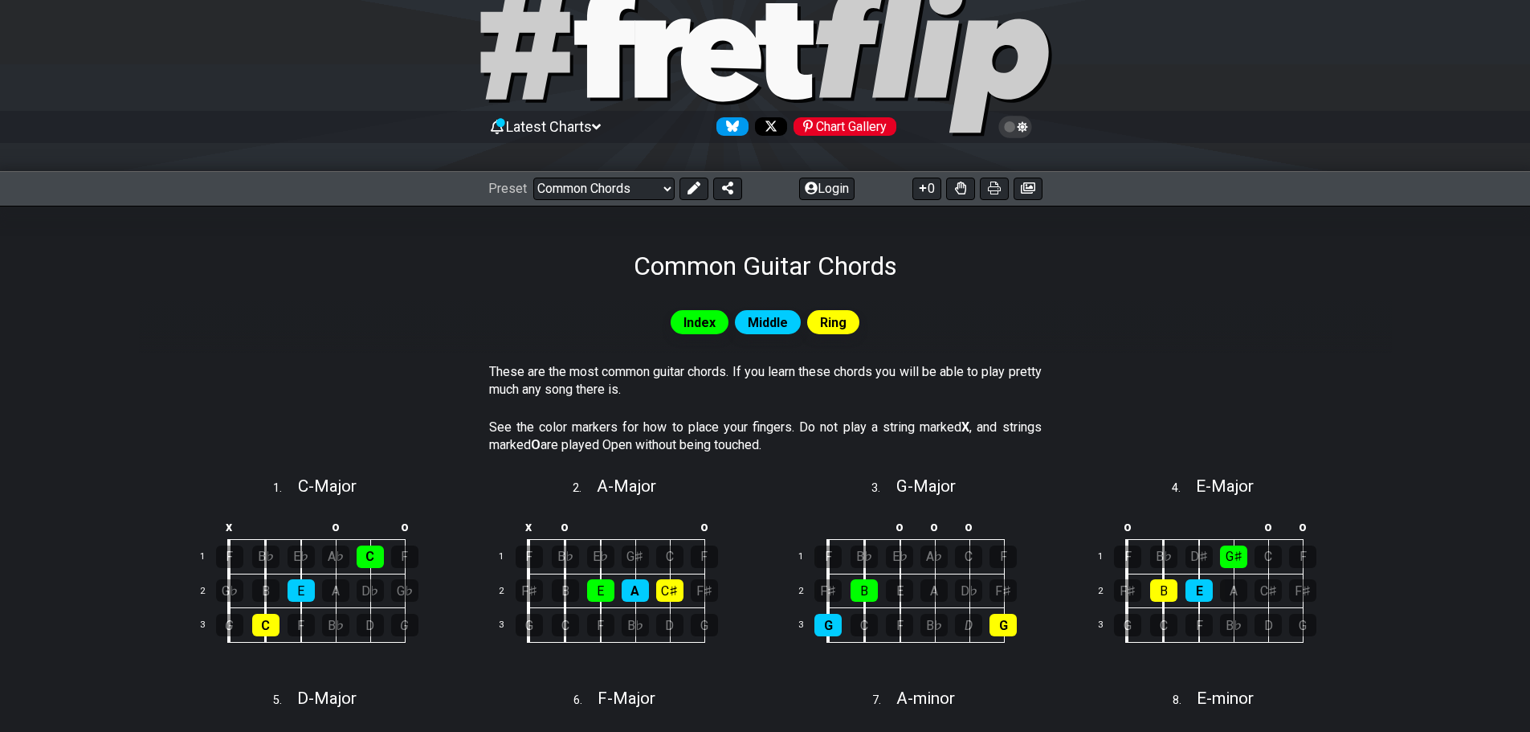
scroll to position [0, 0]
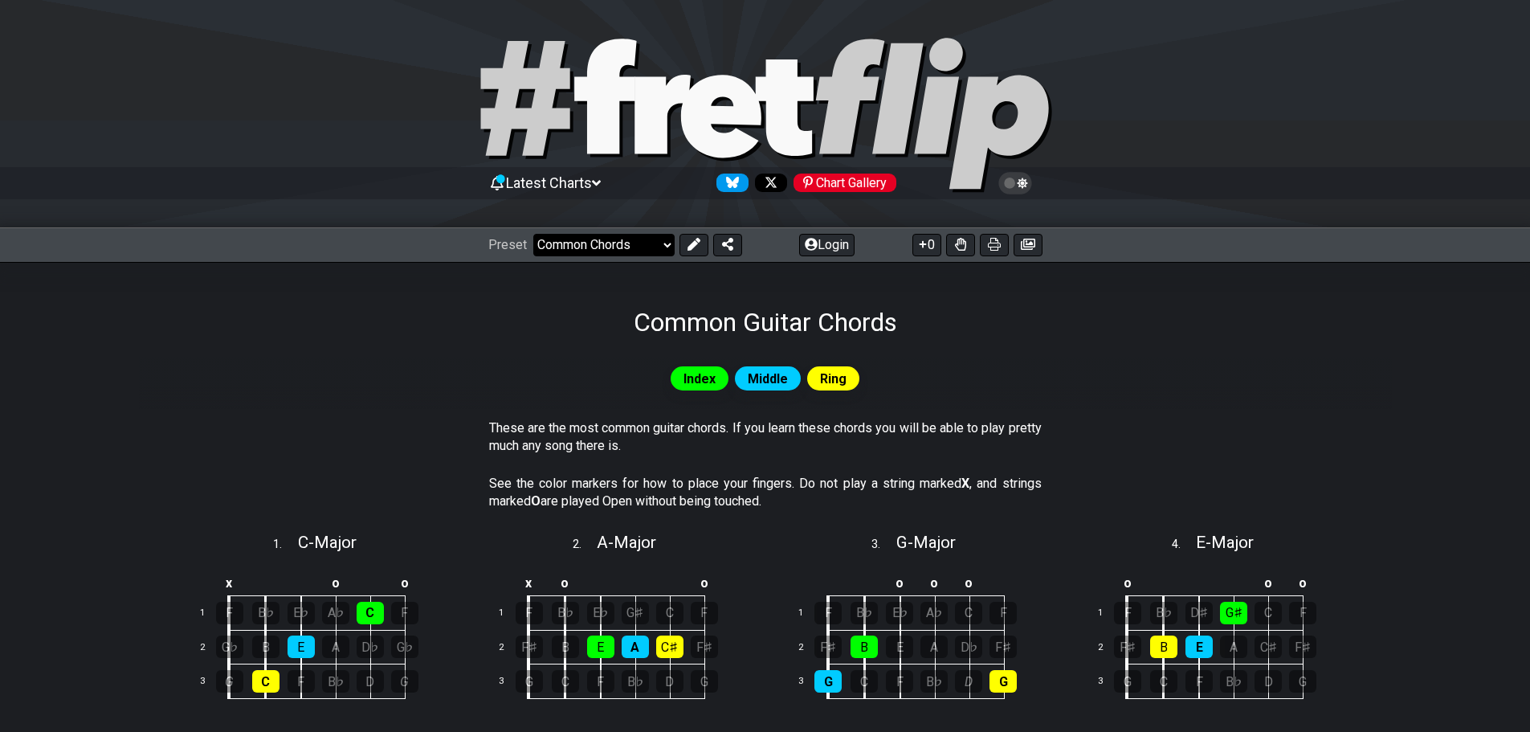
click at [596, 254] on select "Welcome to #fretflip! Initial Preset Custom Preset Minor Pentatonic Major Penta…" at bounding box center [603, 245] width 141 height 22
click at [533, 234] on select "Welcome to #fretflip! Initial Preset Custom Preset Minor Pentatonic Major Penta…" at bounding box center [603, 245] width 141 height 22
select select "/common-guitar-chords"
select select "C"
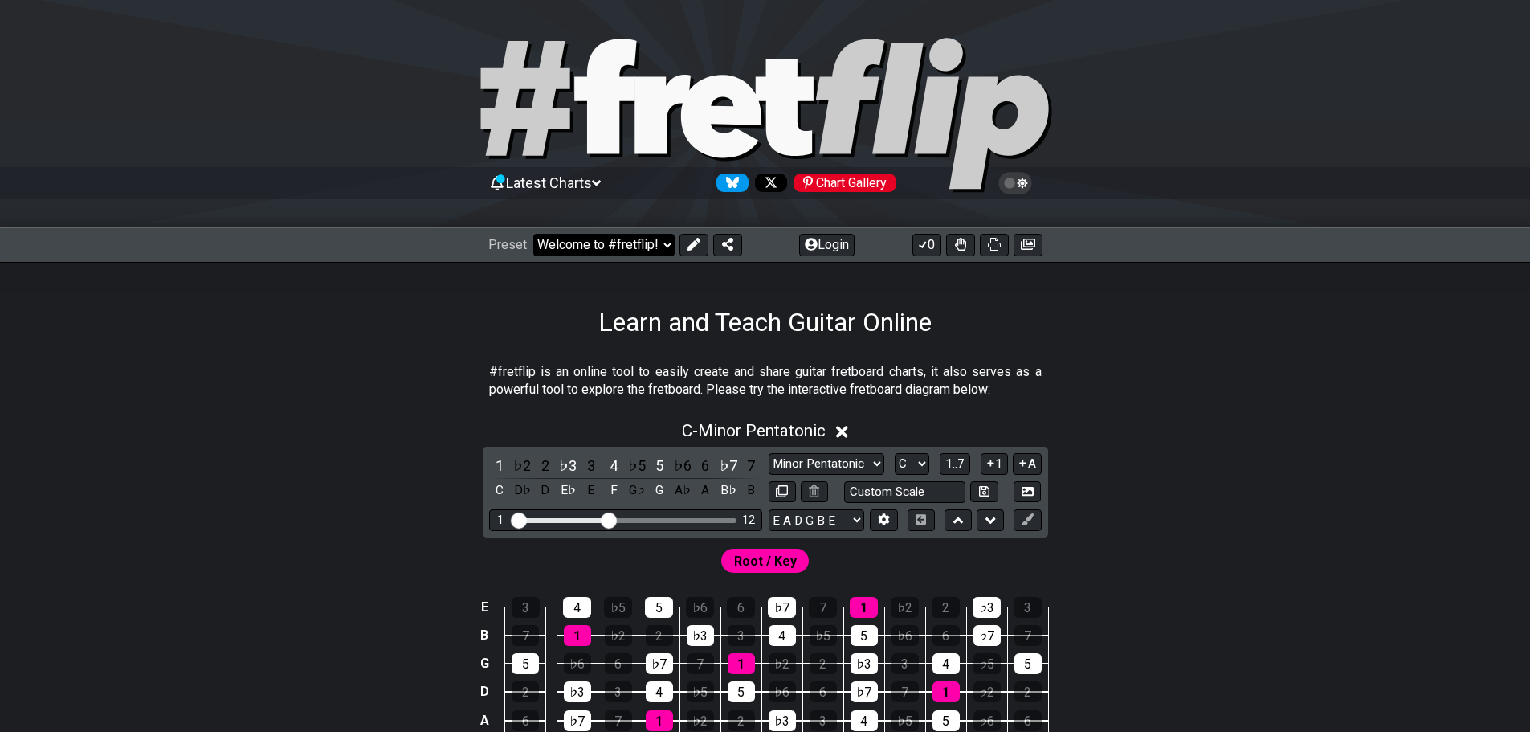
click at [618, 254] on select "Welcome to #fretflip! Initial Preset Custom Preset Minor Pentatonic Major Penta…" at bounding box center [603, 245] width 141 height 22
click at [533, 234] on select "Welcome to #fretflip! Initial Preset Custom Preset Minor Pentatonic Major Penta…" at bounding box center [603, 245] width 141 height 22
click at [636, 240] on select "Welcome to #fretflip! Initial Preset Custom Preset Minor Pentatonic Major Penta…" at bounding box center [603, 245] width 141 height 22
click at [533, 234] on select "Welcome to #fretflip! Initial Preset Custom Preset Minor Pentatonic Major Penta…" at bounding box center [603, 245] width 141 height 22
select select "/minor-pentatonic"
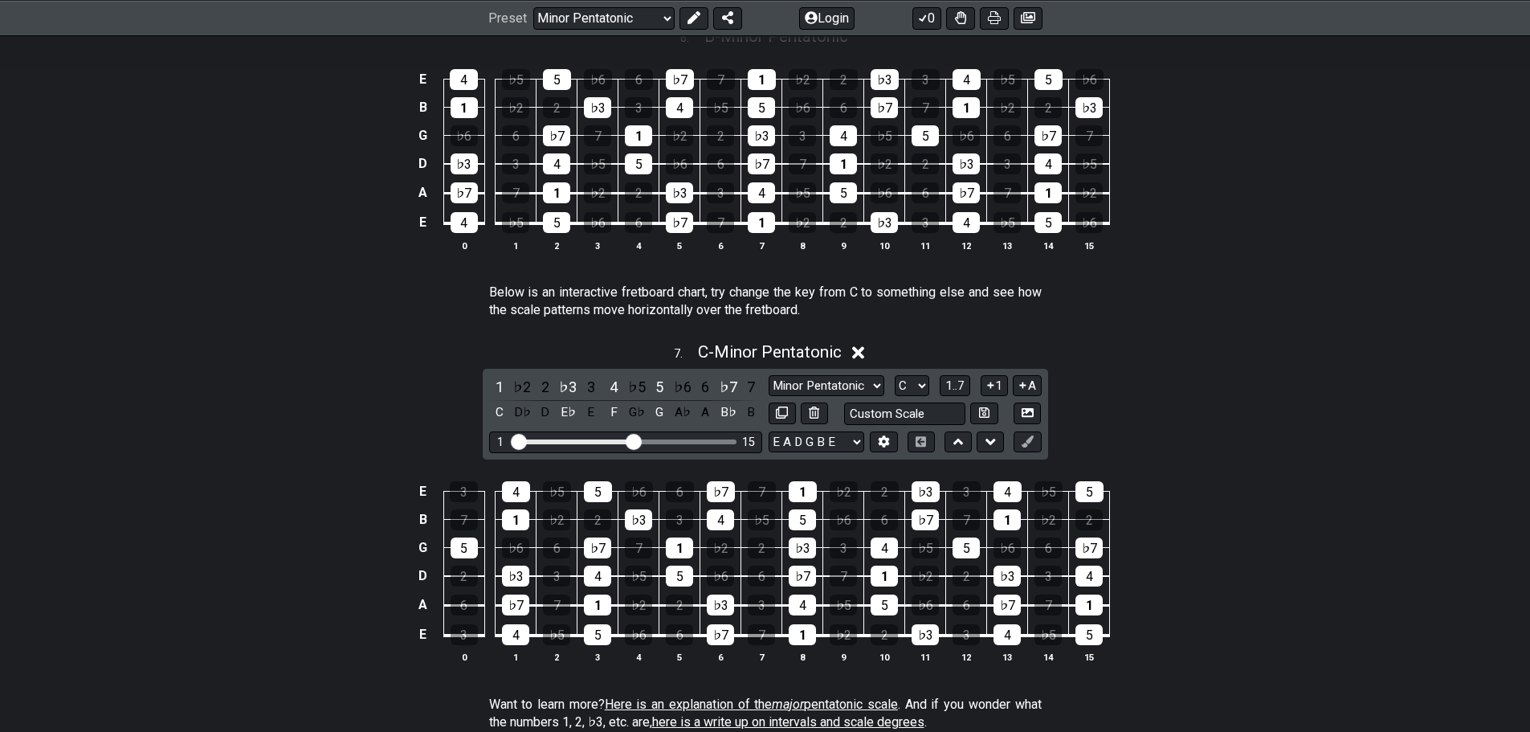
scroll to position [2008, 0]
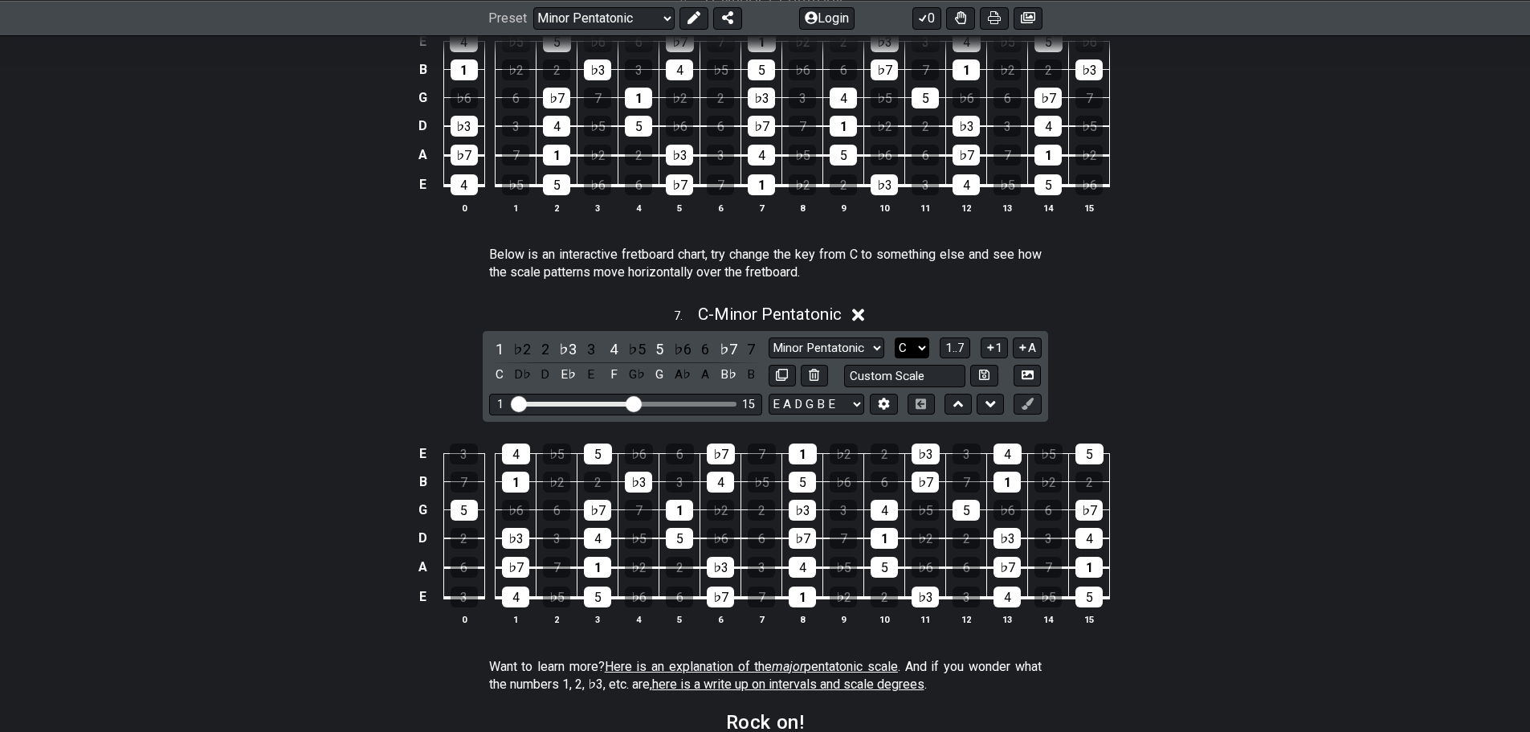
click at [912, 349] on select "A♭ A A♯ B♭ B C C♯ D♭ D D♯ E♭ E F F♯ G♭ G G♯" at bounding box center [912, 348] width 35 height 22
click at [895, 337] on select "A♭ A A♯ B♭ B C C♯ D♭ D D♯ E♭ E F F♯ G♭ G G♯" at bounding box center [912, 348] width 35 height 22
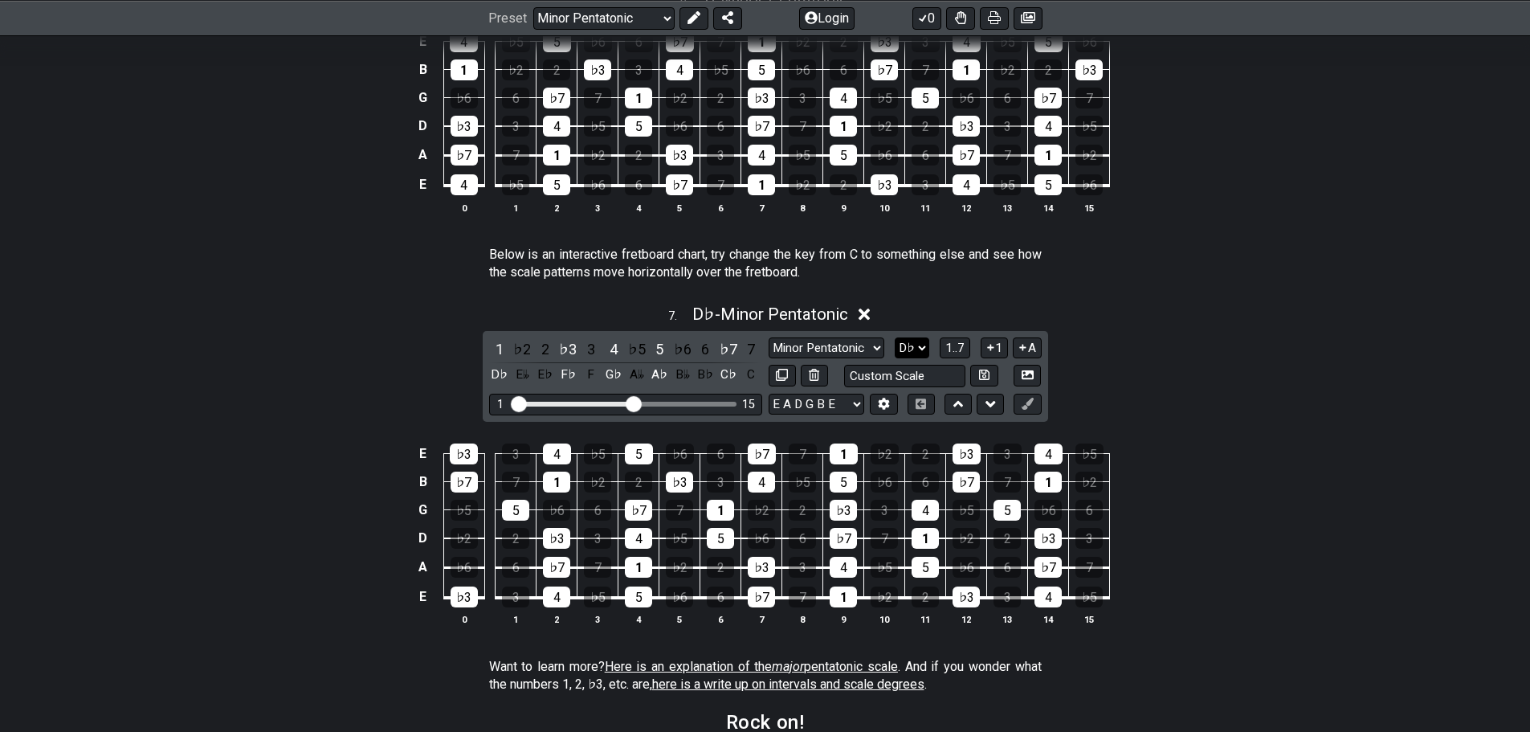
click at [919, 345] on select "A♭ A A♯ B♭ B C C♯ D♭ D D♯ E♭ E F F♯ G♭ G G♯" at bounding box center [912, 348] width 35 height 22
click at [895, 337] on select "A♭ A A♯ B♭ B C C♯ D♭ D D♯ E♭ E F F♯ G♭ G G♯" at bounding box center [912, 348] width 35 height 22
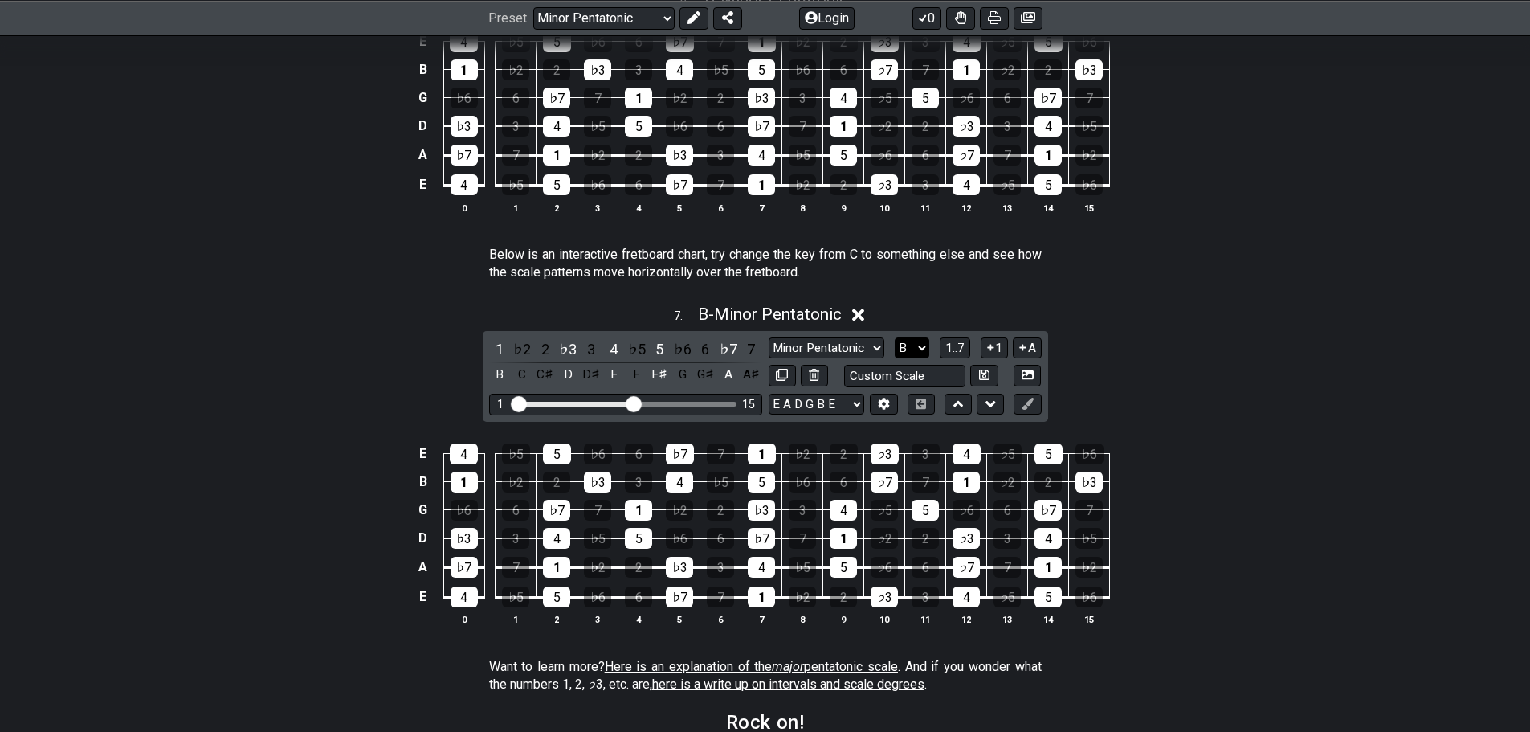
drag, startPoint x: 903, startPoint y: 337, endPoint x: 904, endPoint y: 355, distance: 18.5
click at [903, 337] on select "A♭ A A♯ B♭ B C C♯ D♭ D D♯ E♭ E F F♯ G♭ G G♯" at bounding box center [912, 348] width 35 height 22
click at [895, 337] on select "A♭ A A♯ B♭ B C C♯ D♭ D D♯ E♭ E F F♯ G♭ G G♯" at bounding box center [912, 348] width 35 height 22
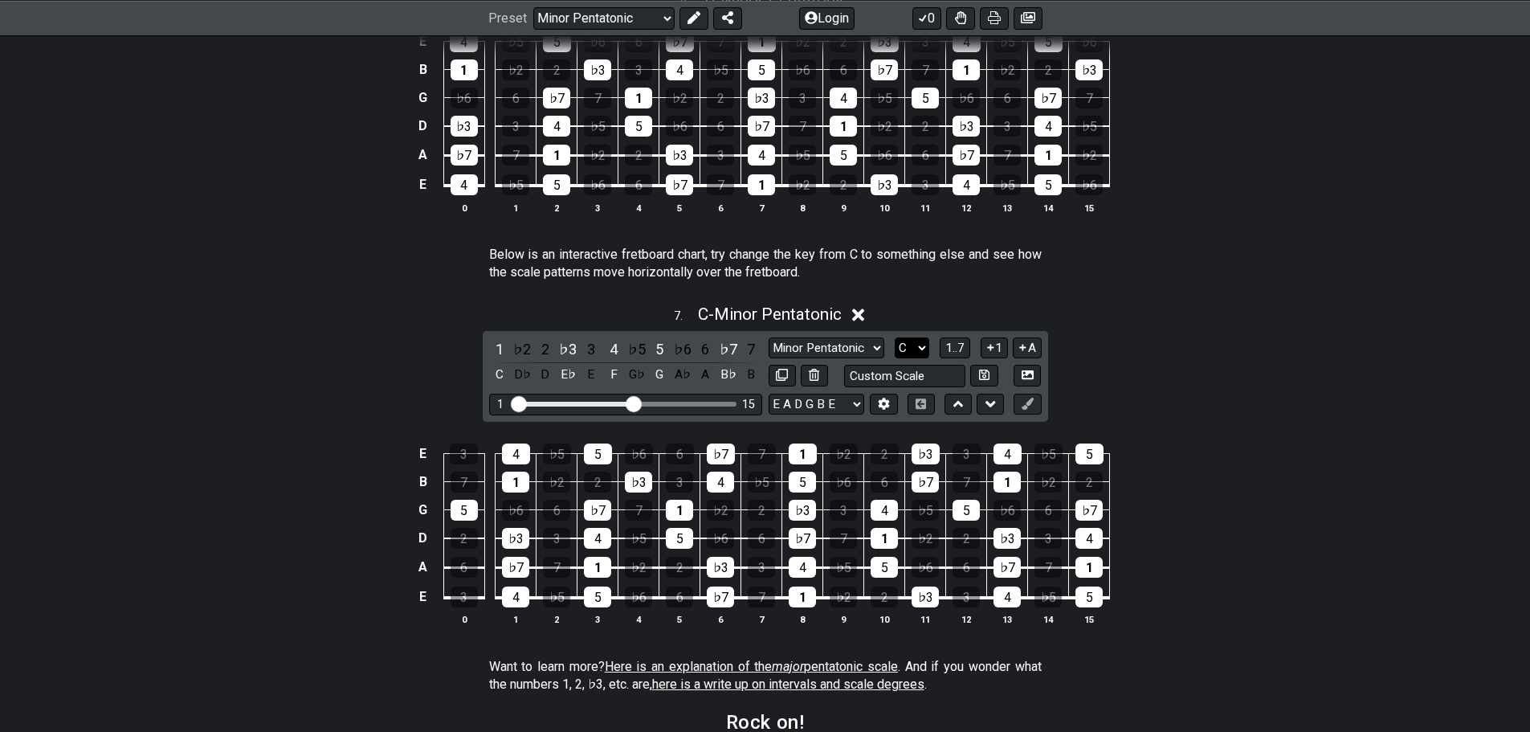
click at [905, 345] on select "A♭ A A♯ B♭ B C C♯ D♭ D D♯ E♭ E F F♯ G♭ G G♯" at bounding box center [912, 348] width 35 height 22
click at [895, 337] on select "A♭ A A♯ B♭ B C C♯ D♭ D D♯ E♭ E F F♯ G♭ G G♯" at bounding box center [912, 348] width 35 height 22
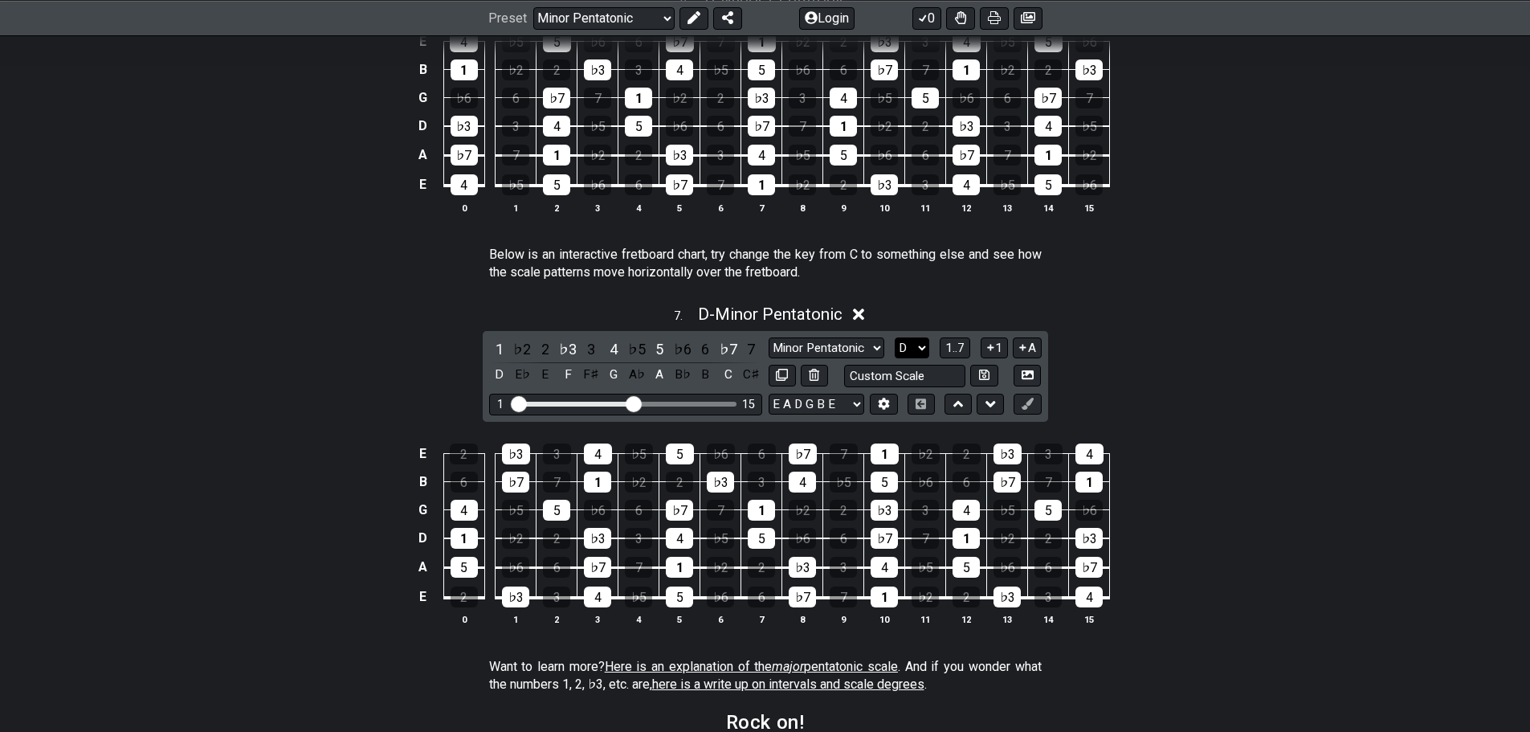
click at [912, 352] on select "A♭ A A♯ B♭ B C C♯ D♭ D D♯ E♭ E F F♯ G♭ G G♯" at bounding box center [912, 348] width 35 height 22
click at [895, 337] on select "A♭ A A♯ B♭ B C C♯ D♭ D D♯ E♭ E F F♯ G♭ G G♯" at bounding box center [912, 348] width 35 height 22
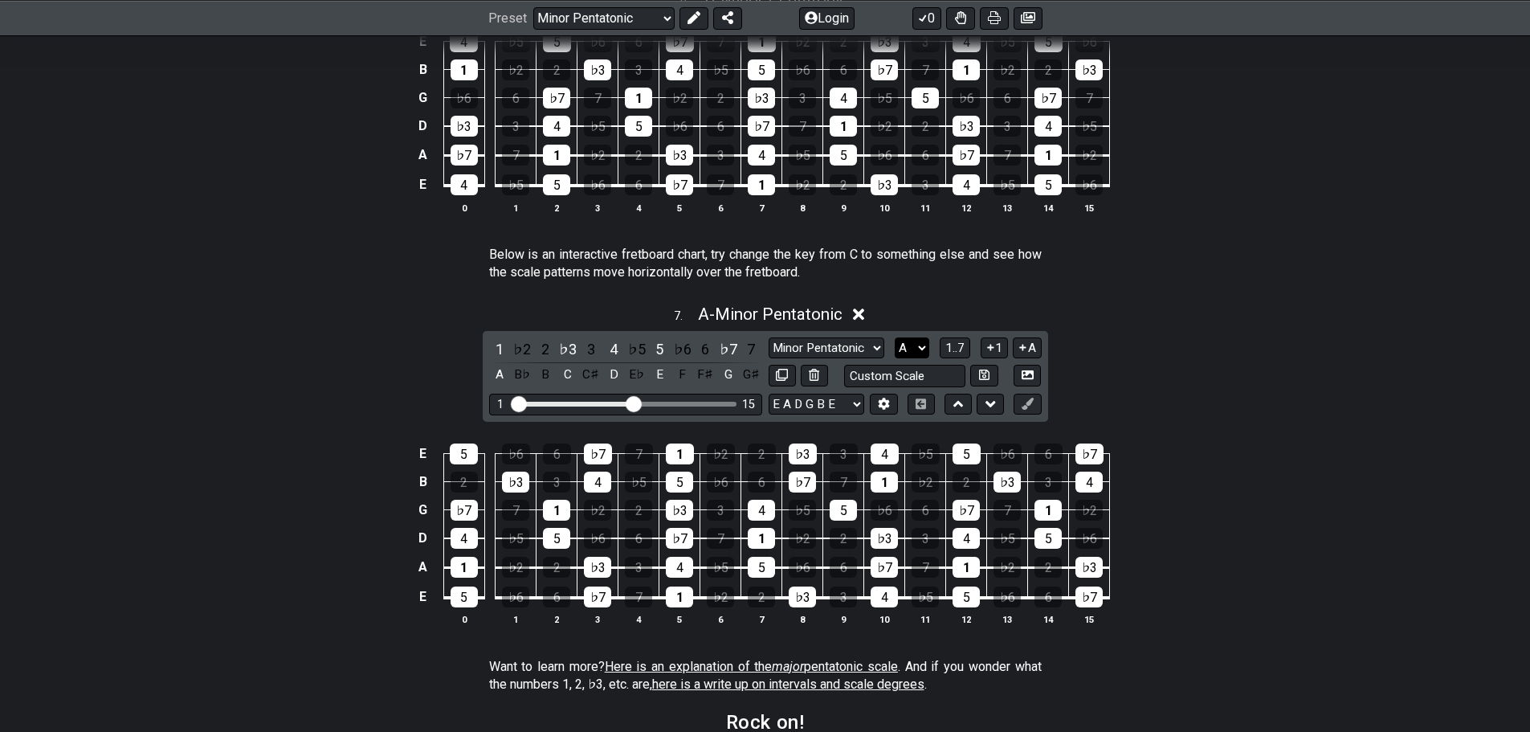
drag, startPoint x: 909, startPoint y: 345, endPoint x: 910, endPoint y: 353, distance: 8.1
click at [909, 345] on select "A♭ A A♯ B♭ B C C♯ D♭ D D♯ E♭ E F F♯ G♭ G G♯" at bounding box center [912, 348] width 35 height 22
click at [895, 337] on select "A♭ A A♯ B♭ B C C♯ D♭ D D♯ E♭ E F F♯ G♭ G G♯" at bounding box center [912, 348] width 35 height 22
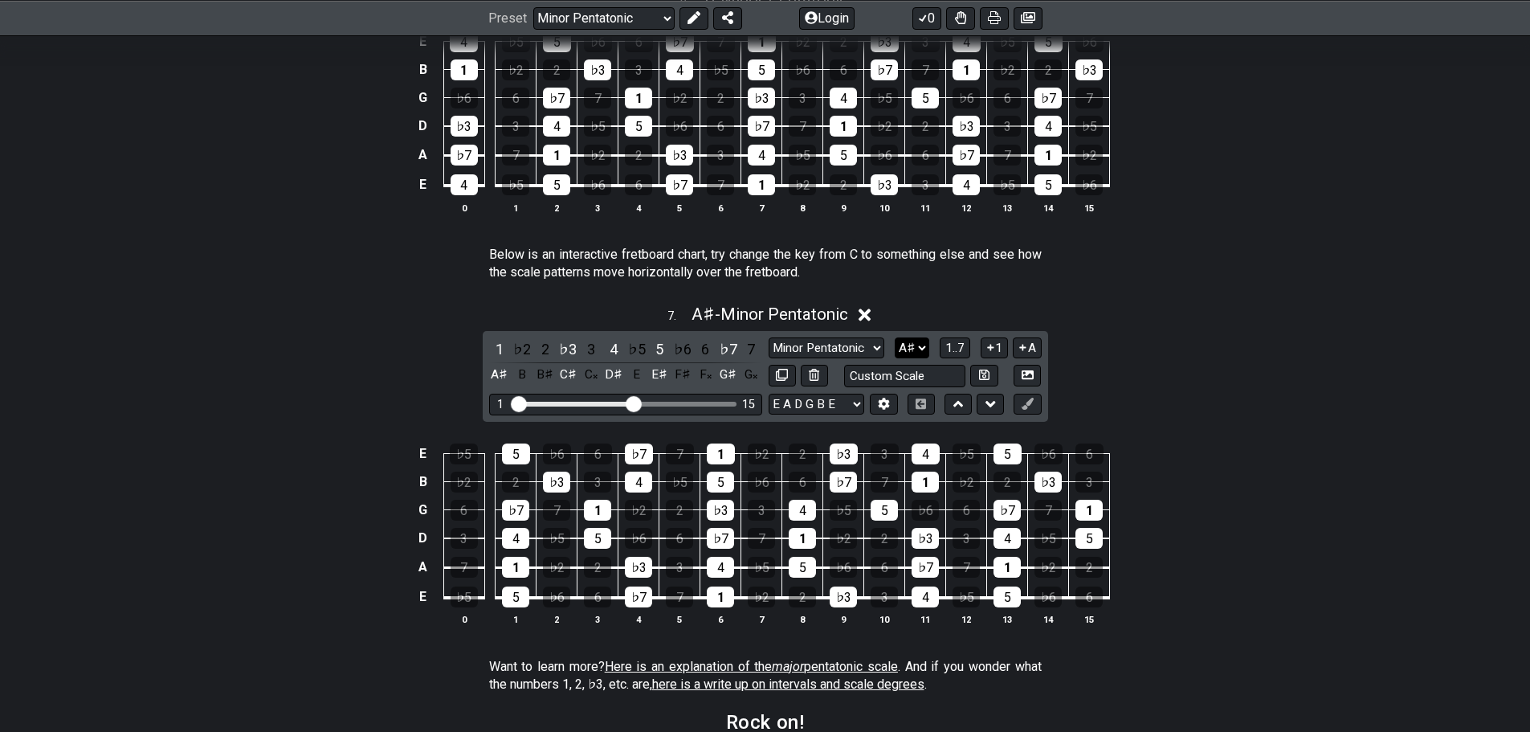
drag, startPoint x: 905, startPoint y: 348, endPoint x: 905, endPoint y: 357, distance: 8.8
click at [905, 348] on select "A♭ A A♯ B♭ B C C♯ D♭ D D♯ E♭ E F F♯ G♭ G G♯" at bounding box center [912, 348] width 35 height 22
click at [895, 337] on select "A♭ A A♯ B♭ B C C♯ D♭ D D♯ E♭ E F F♯ G♭ G G♯" at bounding box center [912, 348] width 35 height 22
drag, startPoint x: 905, startPoint y: 344, endPoint x: 909, endPoint y: 356, distance: 12.7
click at [905, 344] on select "A♭ A A♯ B♭ B C C♯ D♭ D D♯ E♭ E F F♯ G♭ G G♯" at bounding box center [912, 348] width 35 height 22
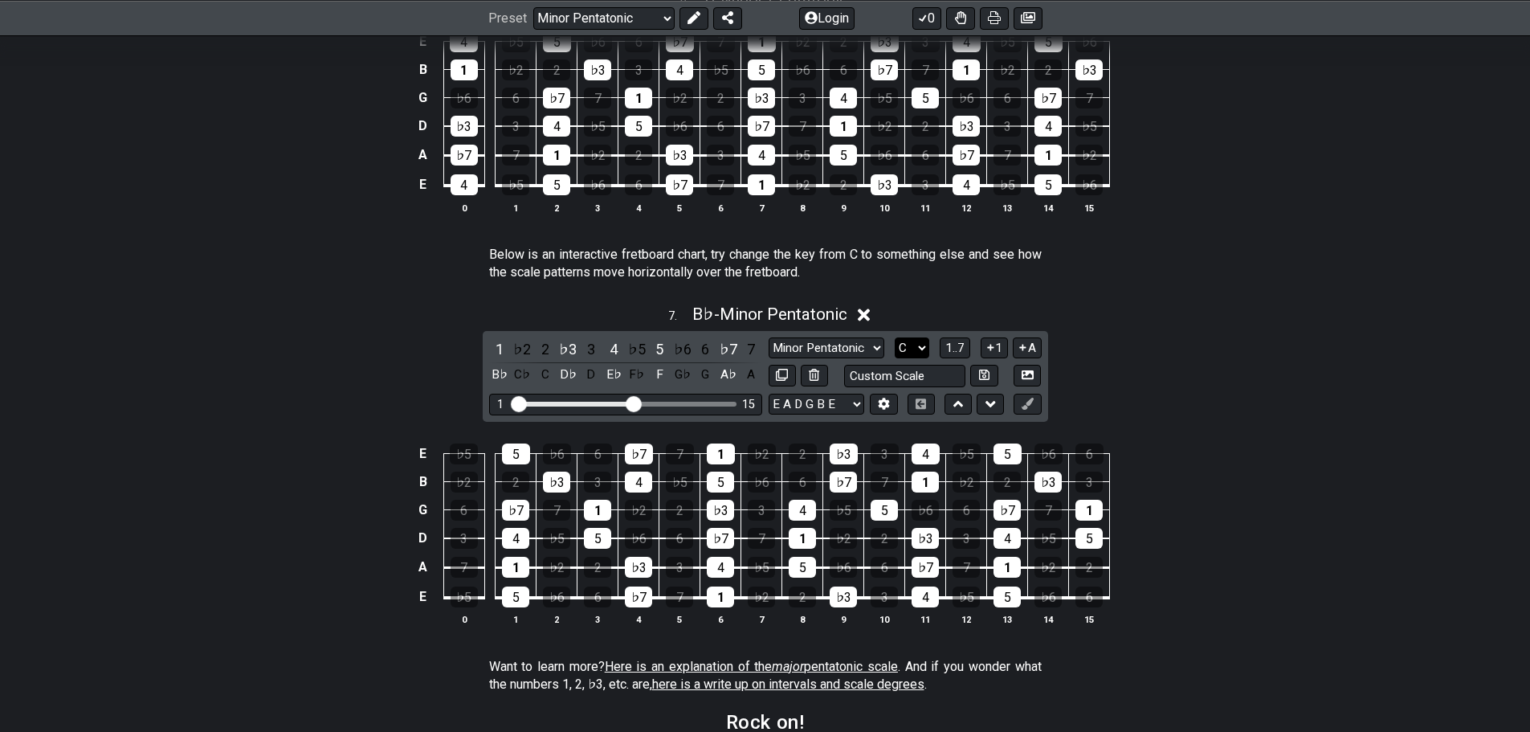
click at [895, 337] on select "A♭ A A♯ B♭ B C C♯ D♭ D D♯ E♭ E F F♯ G♭ G G♯" at bounding box center [912, 348] width 35 height 22
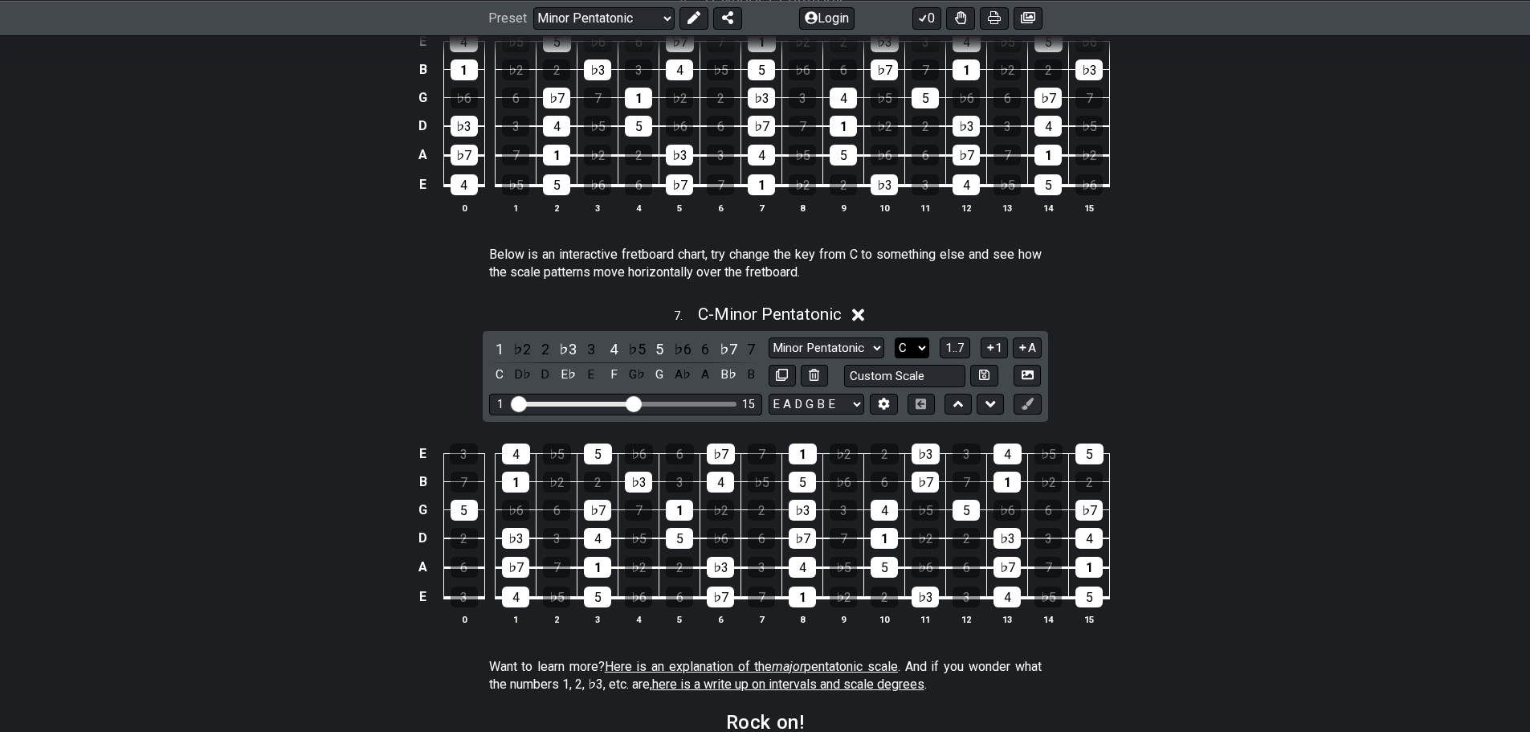
click at [911, 350] on select "A♭ A A♯ B♭ B C C♯ D♭ D D♯ E♭ E F F♯ G♭ G G♯" at bounding box center [912, 348] width 35 height 22
click at [895, 337] on select "A♭ A A♯ B♭ B C C♯ D♭ D D♯ E♭ E F F♯ G♭ G G♯" at bounding box center [912, 348] width 35 height 22
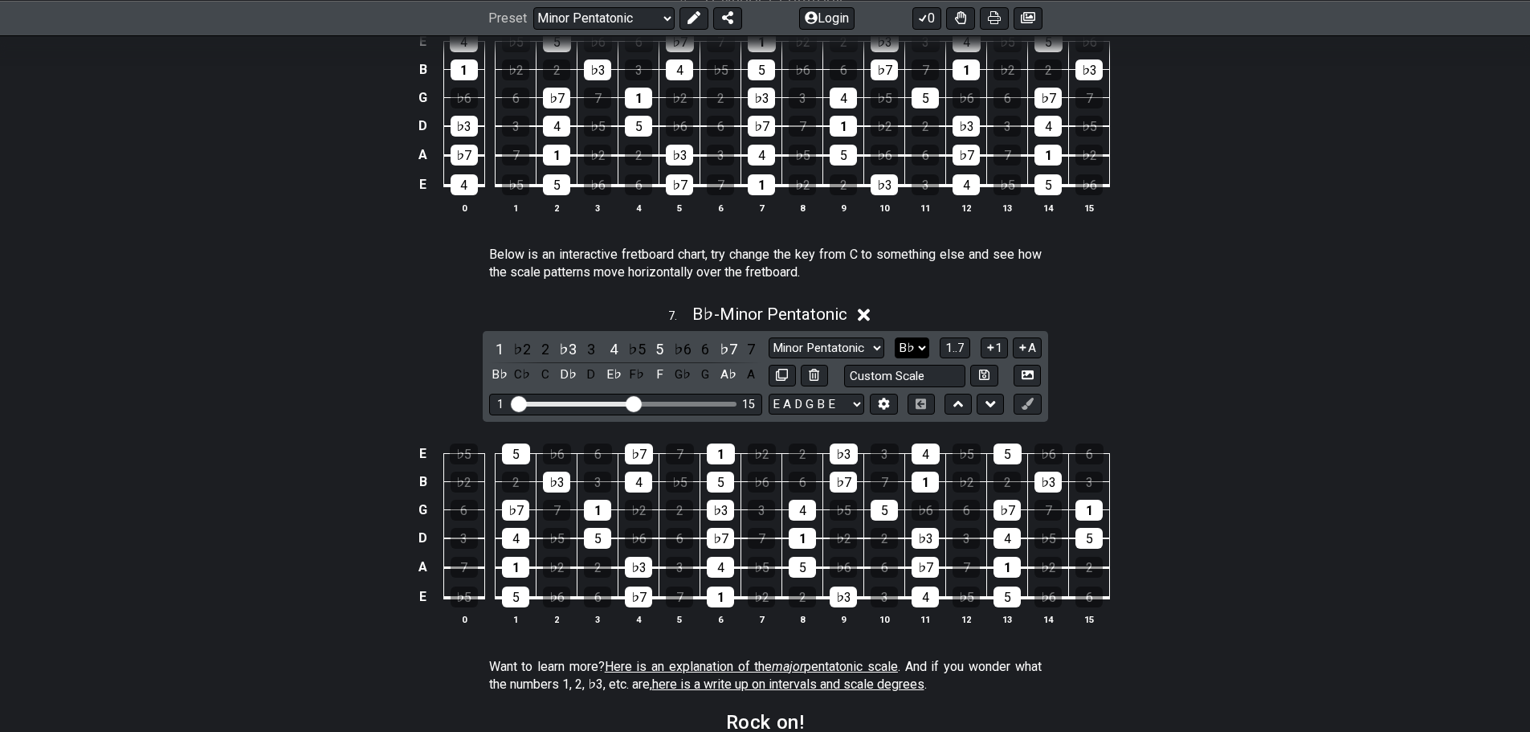
click at [917, 349] on select "A♭ A A♯ B♭ B C C♯ D♭ D D♯ E♭ E F F♯ G♭ G G♯" at bounding box center [912, 348] width 35 height 22
click at [895, 337] on select "A♭ A A♯ B♭ B C C♯ D♭ D D♯ E♭ E F F♯ G♭ G G♯" at bounding box center [912, 348] width 35 height 22
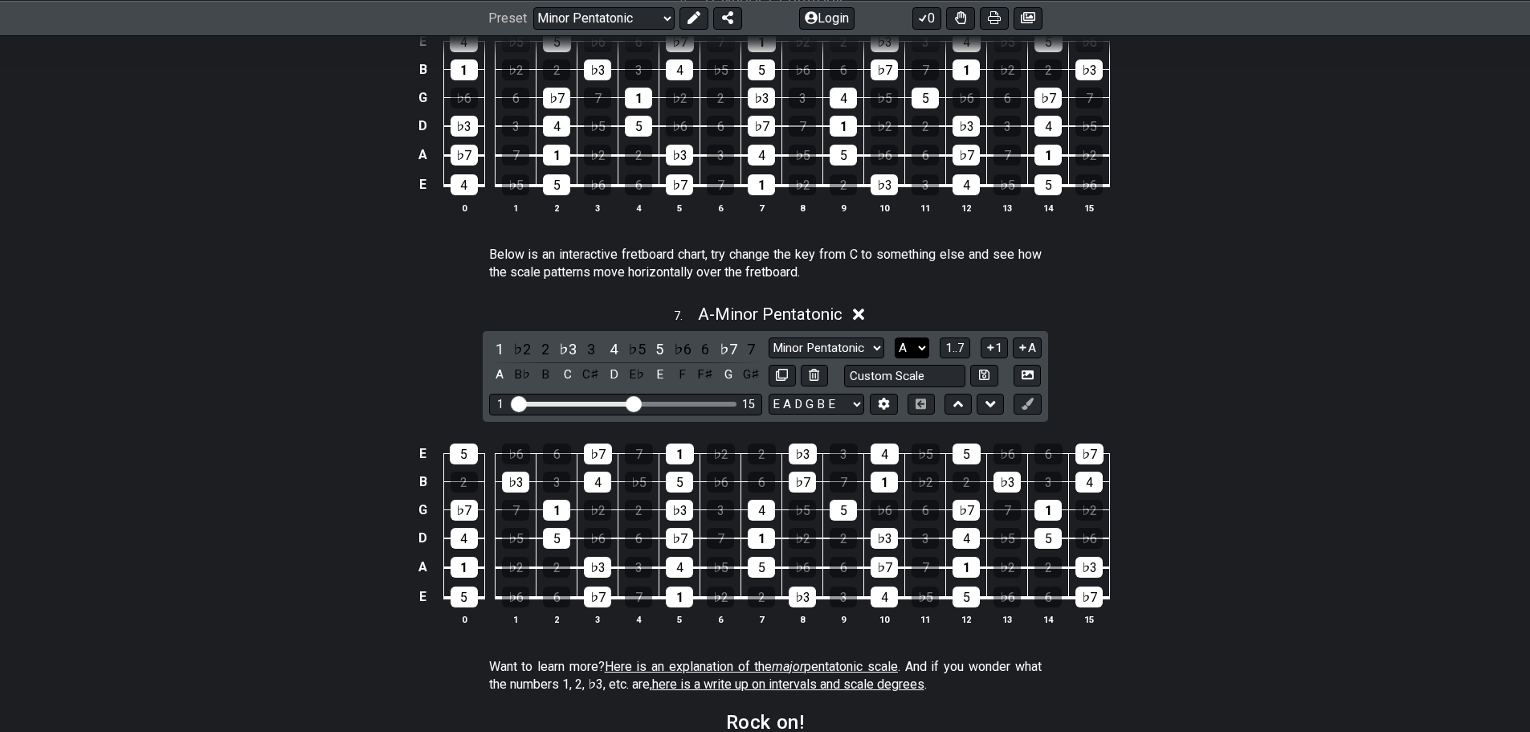
click at [912, 349] on select "A♭ A A♯ B♭ B C C♯ D♭ D D♯ E♭ E F F♯ G♭ G G♯" at bounding box center [912, 348] width 35 height 22
click at [895, 337] on select "A♭ A A♯ B♭ B C C♯ D♭ D D♯ E♭ E F F♯ G♭ G G♯" at bounding box center [912, 348] width 35 height 22
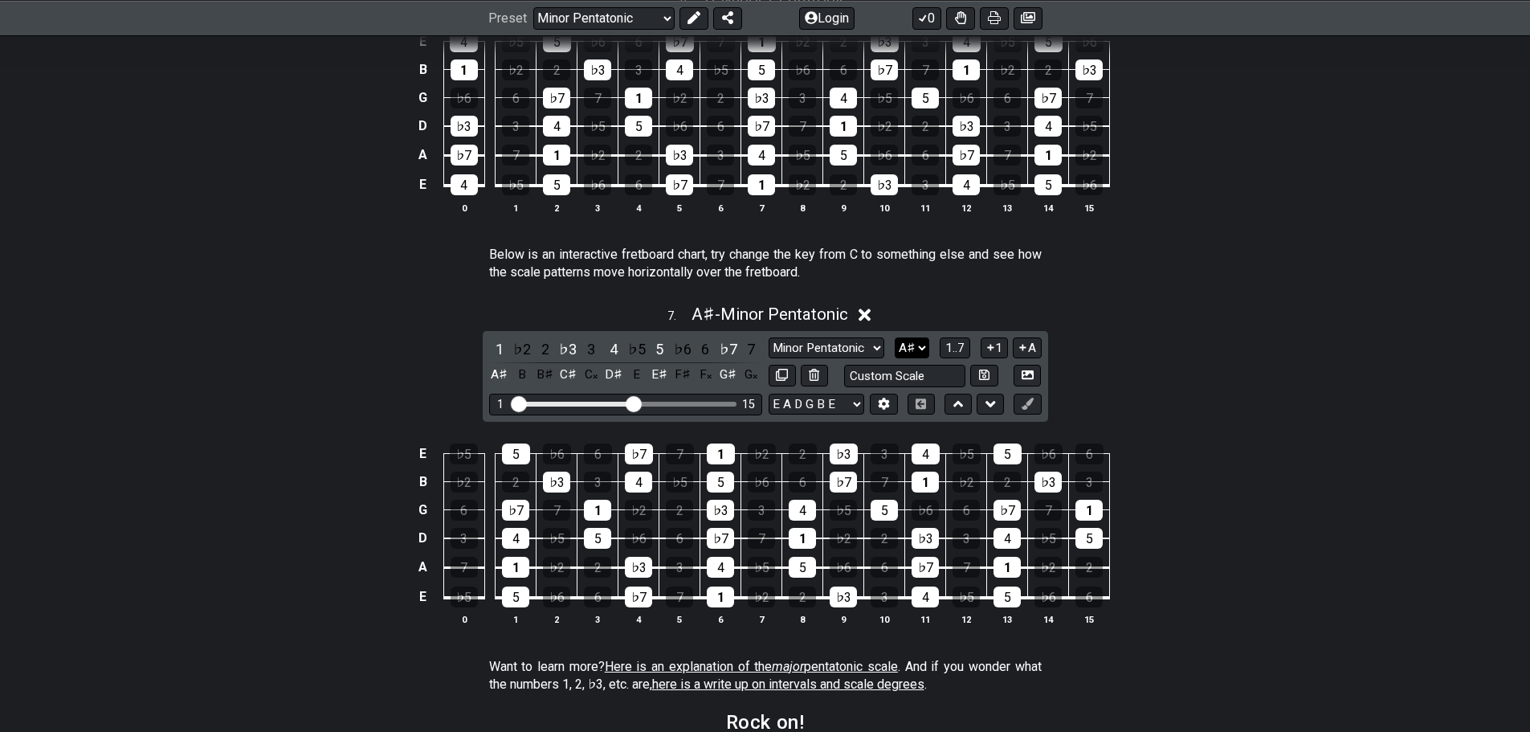
click at [911, 351] on select "A♭ A A♯ B♭ B C C♯ D♭ D D♯ E♭ E F F♯ G♭ G G♯" at bounding box center [912, 348] width 35 height 22
click at [895, 337] on select "A♭ A A♯ B♭ B C C♯ D♭ D D♯ E♭ E F F♯ G♭ G G♯" at bounding box center [912, 348] width 35 height 22
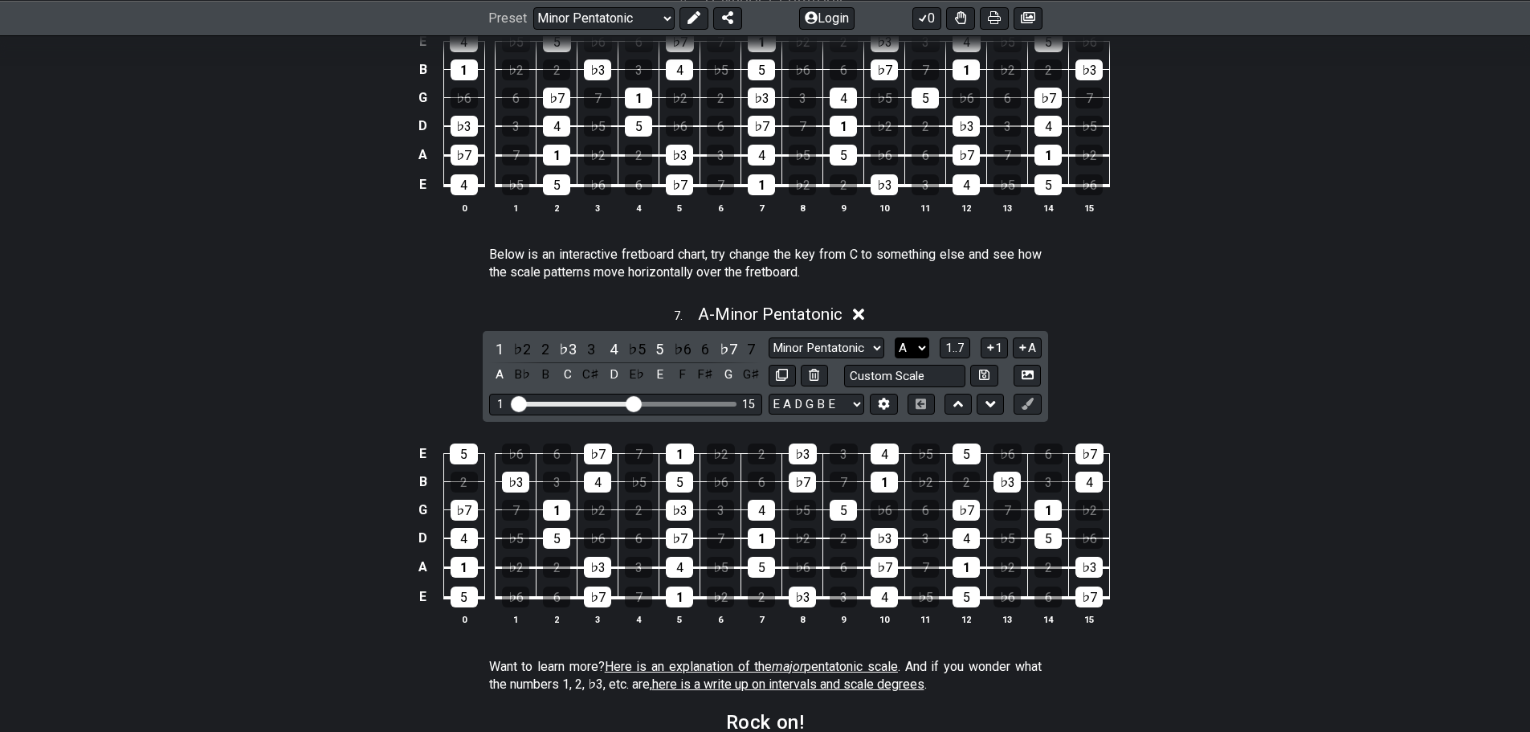
click at [909, 347] on select "A♭ A A♯ B♭ B C C♯ D♭ D D♯ E♭ E F F♯ G♭ G G♯" at bounding box center [912, 348] width 35 height 22
click at [895, 337] on select "A♭ A A♯ B♭ B C C♯ D♭ D D♯ E♭ E F F♯ G♭ G G♯" at bounding box center [912, 348] width 35 height 22
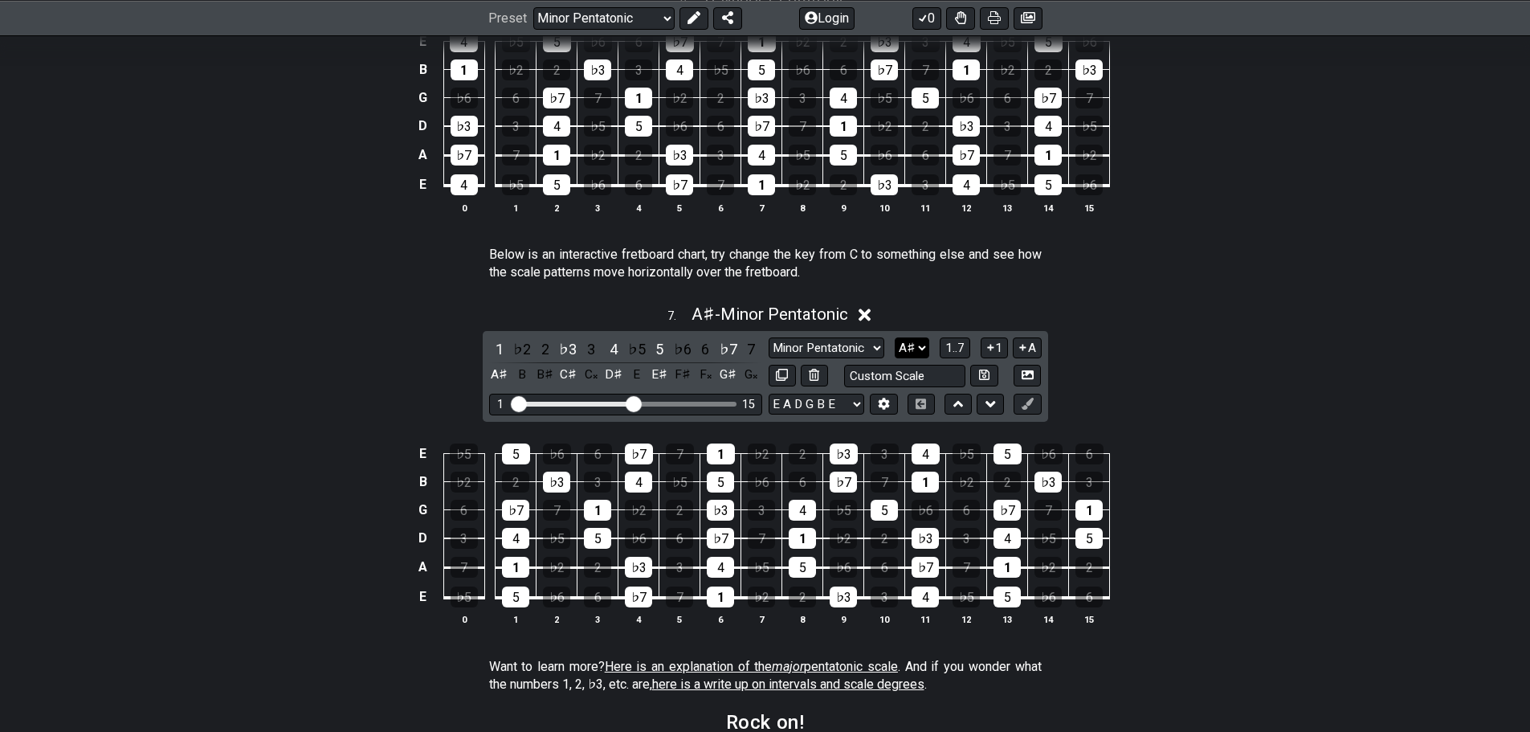
click at [909, 349] on select "A♭ A A♯ B♭ B C C♯ D♭ D D♯ E♭ E F F♯ G♭ G G♯" at bounding box center [912, 348] width 35 height 22
click at [895, 337] on select "A♭ A A♯ B♭ B C C♯ D♭ D D♯ E♭ E F F♯ G♭ G G♯" at bounding box center [912, 348] width 35 height 22
click at [909, 345] on select "A♭ A A♯ B♭ B C C♯ D♭ D D♯ E♭ E F F♯ G♭ G G♯" at bounding box center [912, 348] width 35 height 22
click at [895, 337] on select "A♭ A A♯ B♭ B C C♯ D♭ D D♯ E♭ E F F♯ G♭ G G♯" at bounding box center [912, 348] width 35 height 22
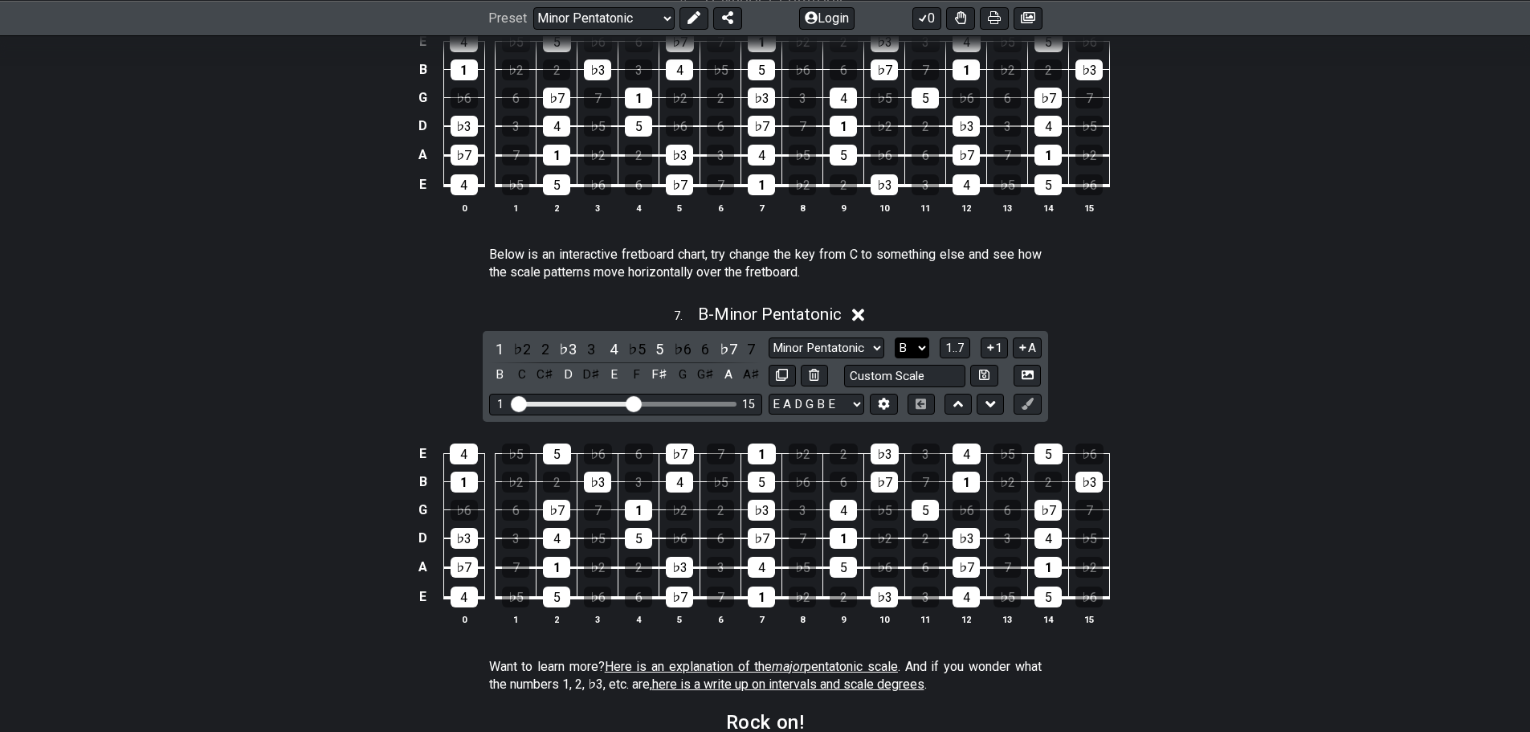
click at [909, 346] on select "A♭ A A♯ B♭ B C C♯ D♭ D D♯ E♭ E F F♯ G♭ G G♯" at bounding box center [912, 348] width 35 height 22
select select "C"
click at [895, 337] on select "A♭ A A♯ B♭ B C C♯ D♭ D D♯ E♭ E F F♯ G♭ G G♯" at bounding box center [912, 348] width 35 height 22
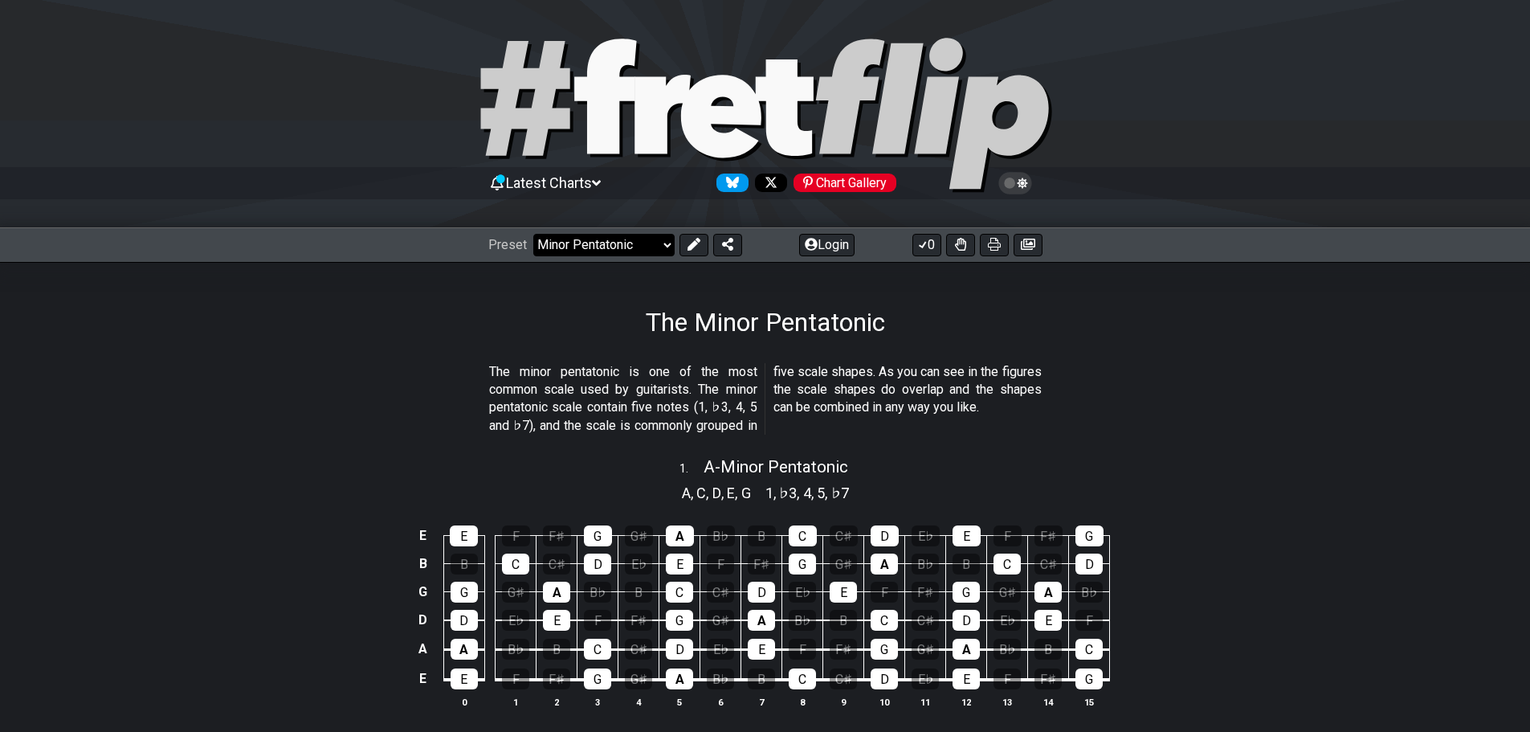
click at [639, 243] on select "Welcome to #fretflip! Initial Preset Custom Preset Minor Pentatonic Major Penta…" at bounding box center [603, 245] width 141 height 22
click at [990, 358] on div "The minor pentatonic is one of the most common scale used by guitarists. The mi…" at bounding box center [765, 403] width 553 height 92
click at [597, 250] on select "Welcome to #fretflip! Initial Preset Custom Preset Minor Pentatonic Major Penta…" at bounding box center [603, 245] width 141 height 22
click at [533, 234] on select "Welcome to #fretflip! Initial Preset Custom Preset Minor Pentatonic Major Penta…" at bounding box center [603, 245] width 141 height 22
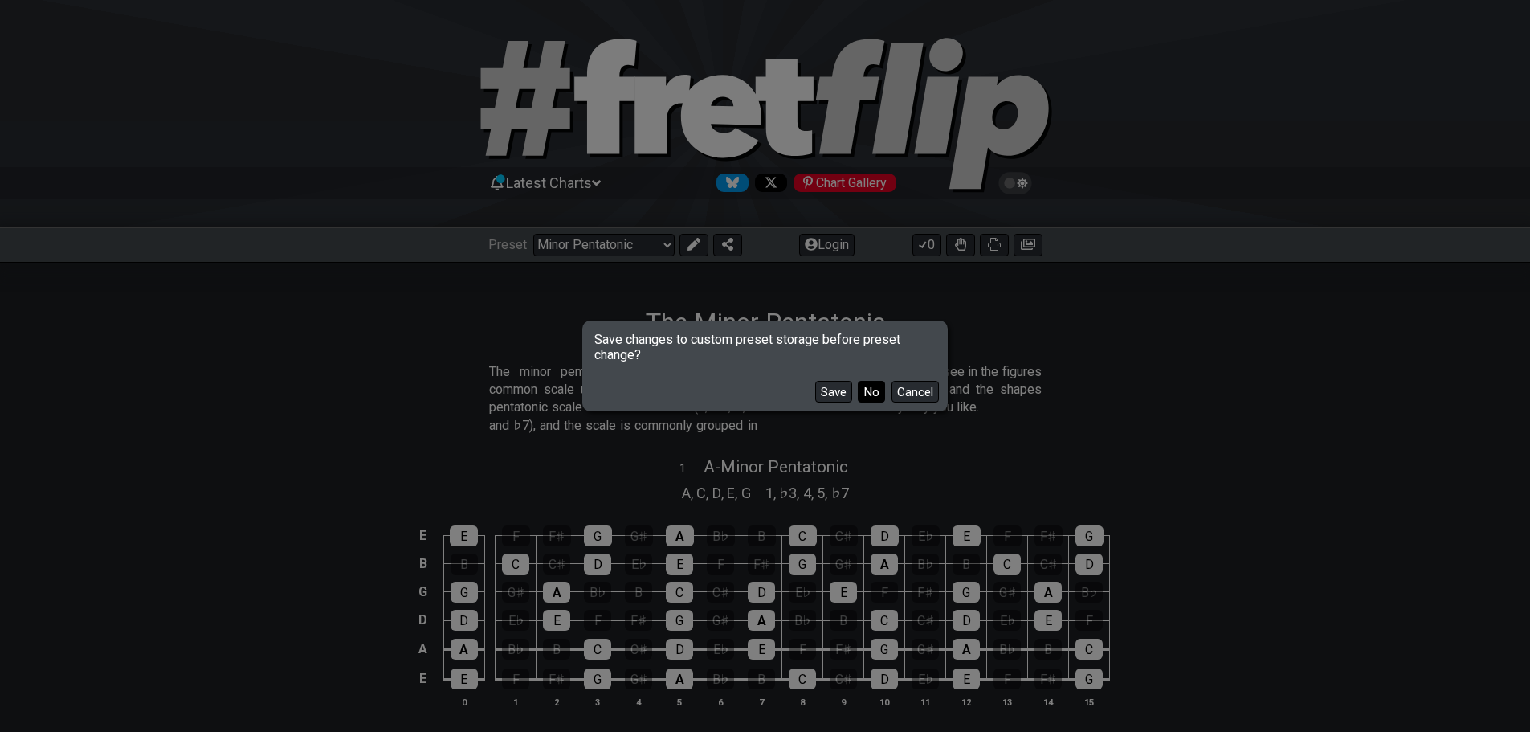
click at [863, 382] on button "No" at bounding box center [871, 392] width 27 height 22
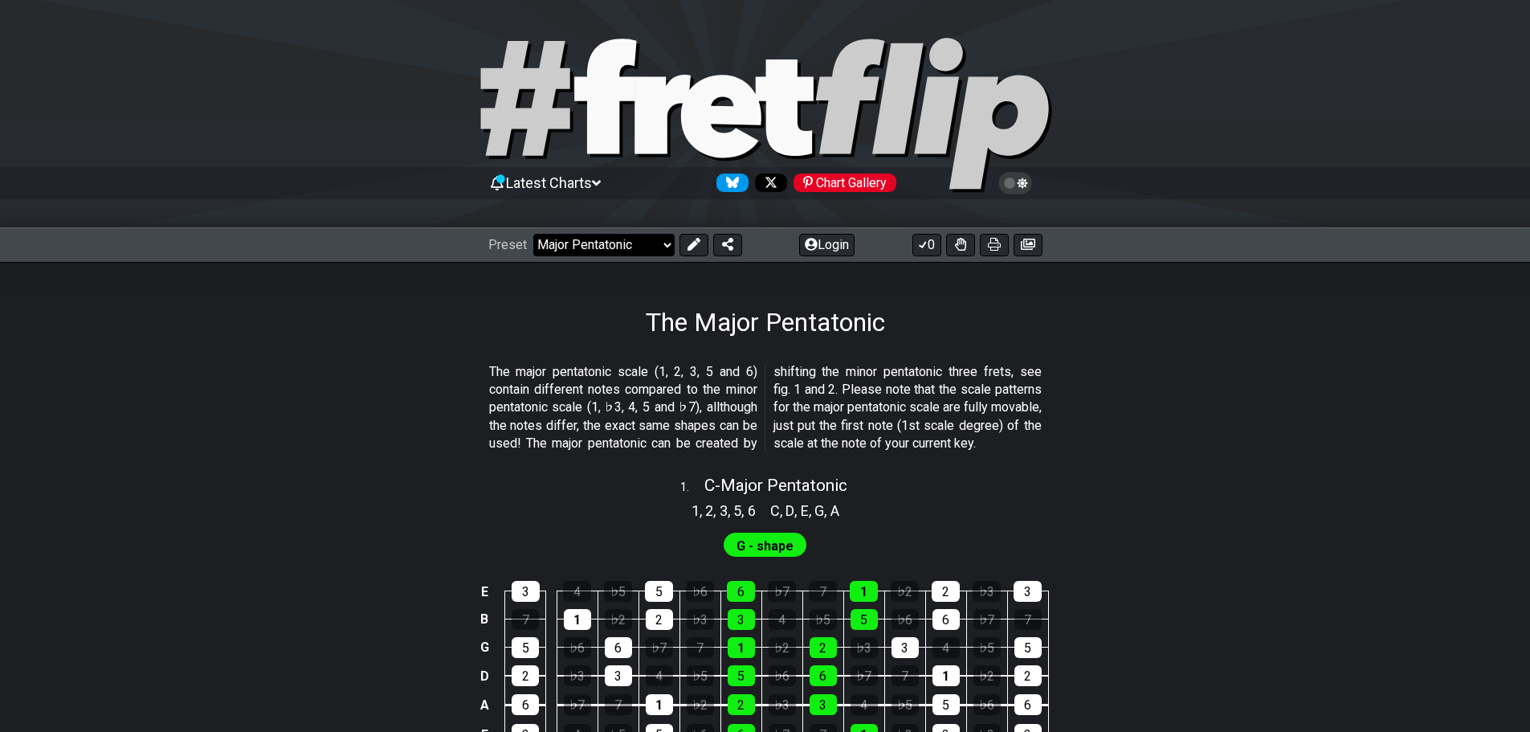
drag, startPoint x: 631, startPoint y: 247, endPoint x: 626, endPoint y: 255, distance: 8.3
click at [631, 247] on select "Welcome to #fretflip! Initial Preset Custom Preset Minor Pentatonic Major Penta…" at bounding box center [603, 245] width 141 height 22
click at [533, 234] on select "Welcome to #fretflip! Initial Preset Custom Preset Minor Pentatonic Major Penta…" at bounding box center [603, 245] width 141 height 22
select select "/minor-pentatonic"
select select "C"
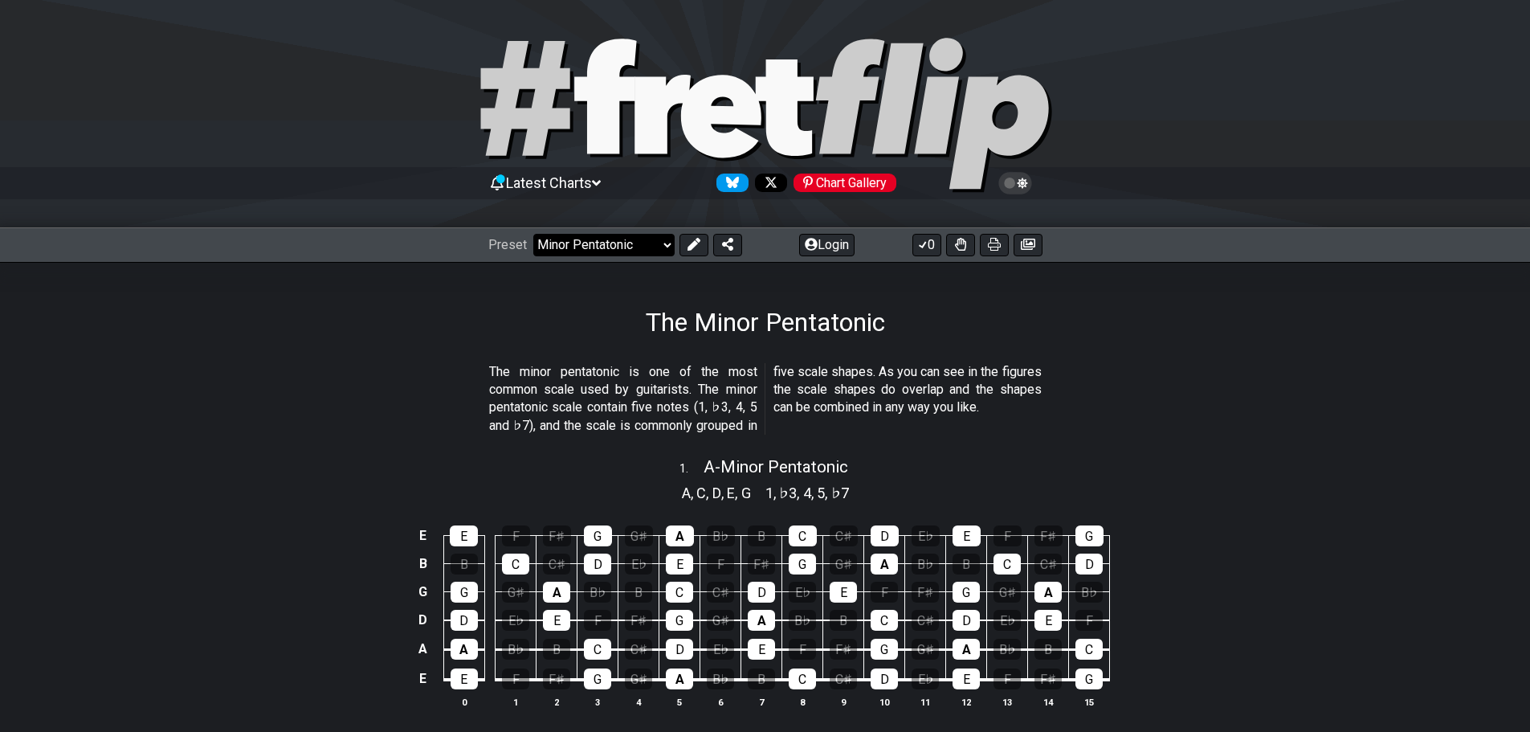
click at [610, 249] on select "Welcome to #fretflip! Initial Preset Custom Preset Minor Pentatonic Major Penta…" at bounding box center [603, 245] width 141 height 22
click at [647, 254] on select "Welcome to #fretflip! Initial Preset Custom Preset Minor Pentatonic Major Penta…" at bounding box center [603, 245] width 141 height 22
click at [533, 234] on select "Welcome to #fretflip! Initial Preset Custom Preset Minor Pentatonic Major Penta…" at bounding box center [603, 245] width 141 height 22
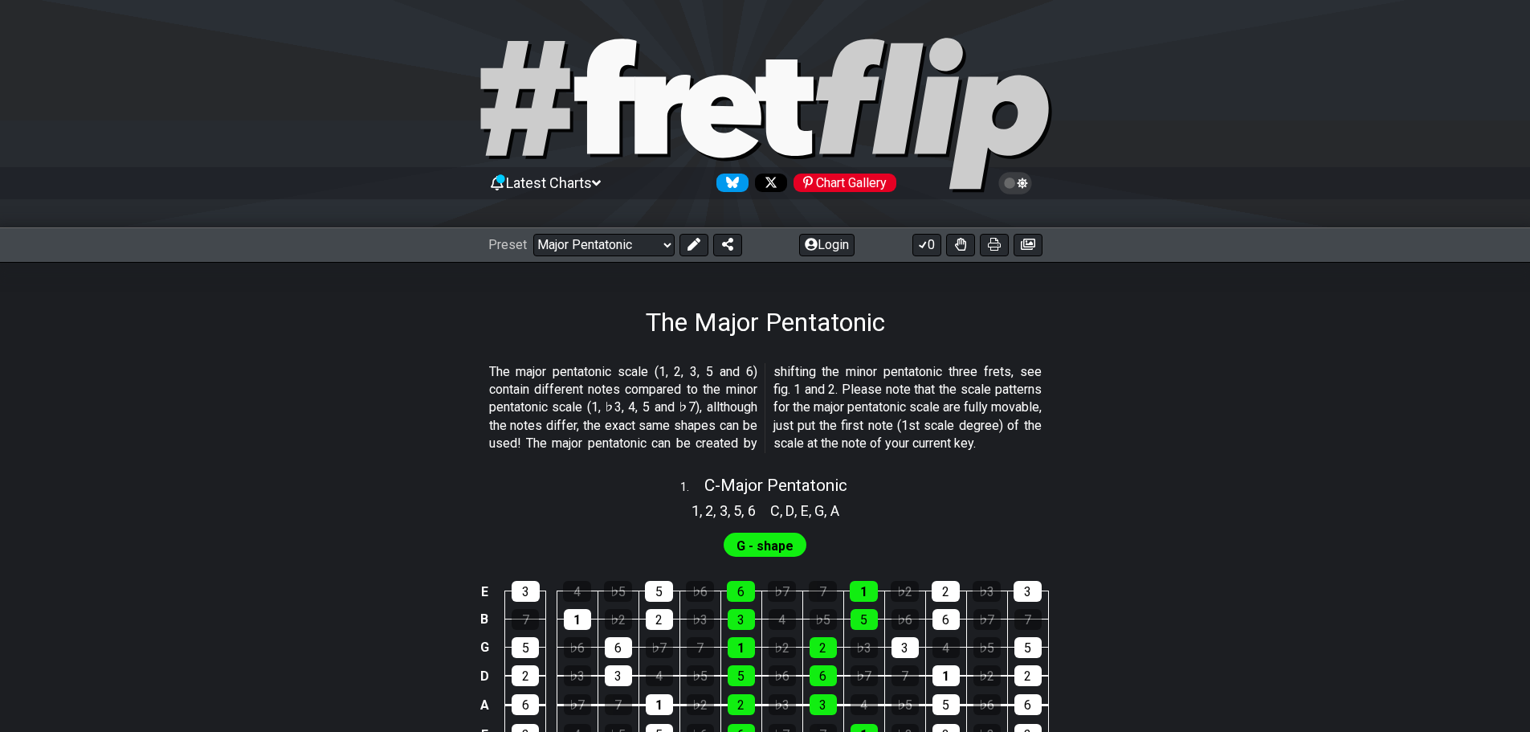
click at [614, 259] on div "Preset Welcome to #fretflip! Initial Preset Custom Preset Minor Pentatonic Majo…" at bounding box center [765, 244] width 1530 height 35
click at [614, 250] on select "Welcome to #fretflip! Initial Preset Custom Preset Minor Pentatonic Major Penta…" at bounding box center [603, 245] width 141 height 22
click at [533, 234] on select "Welcome to #fretflip! Initial Preset Custom Preset Minor Pentatonic Major Penta…" at bounding box center [603, 245] width 141 height 22
select select "/minor-pentatonic"
select select "C"
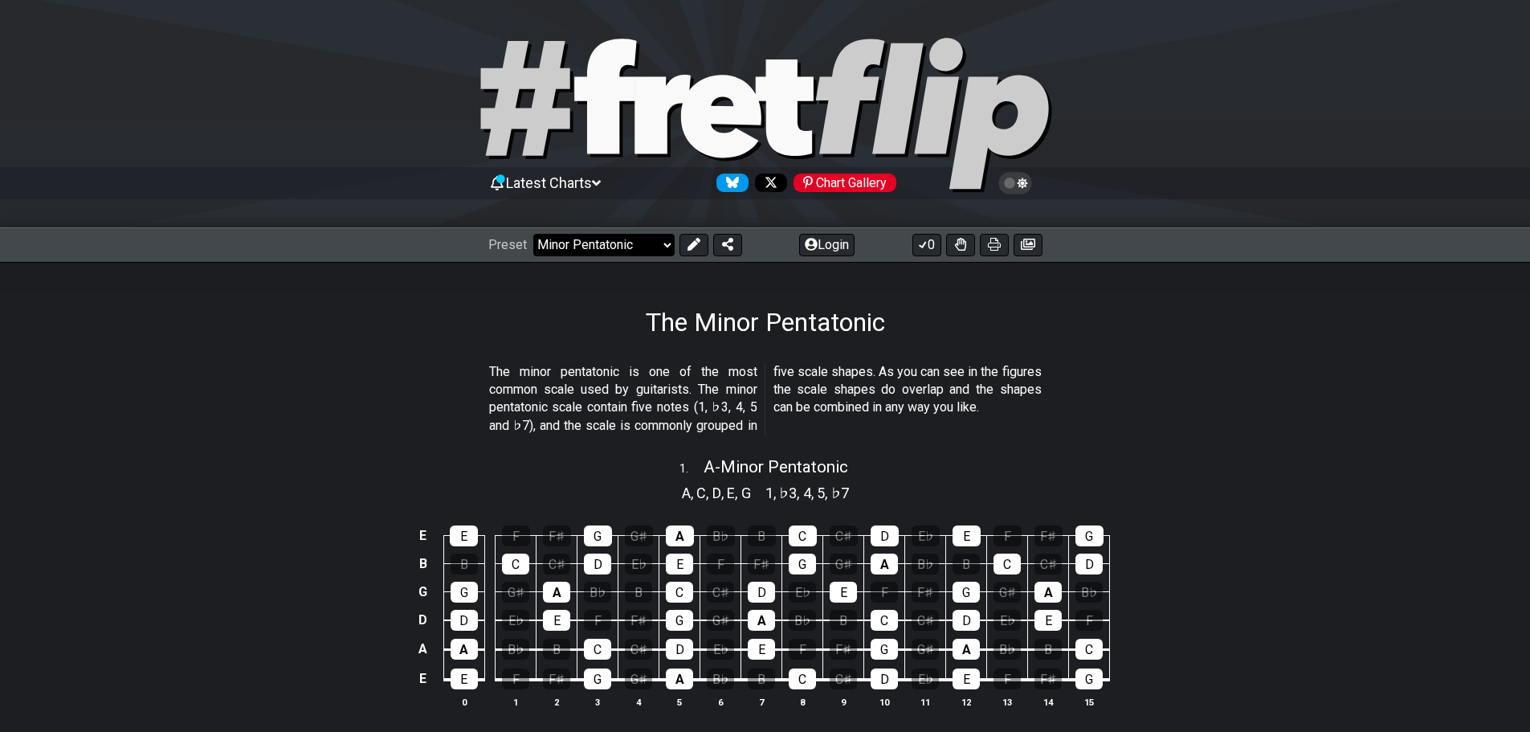
click at [639, 243] on select "Welcome to #fretflip! Initial Preset Custom Preset Minor Pentatonic Major Penta…" at bounding box center [603, 245] width 141 height 22
click at [533, 234] on select "Welcome to #fretflip! Initial Preset Custom Preset Minor Pentatonic Major Penta…" at bounding box center [603, 245] width 141 height 22
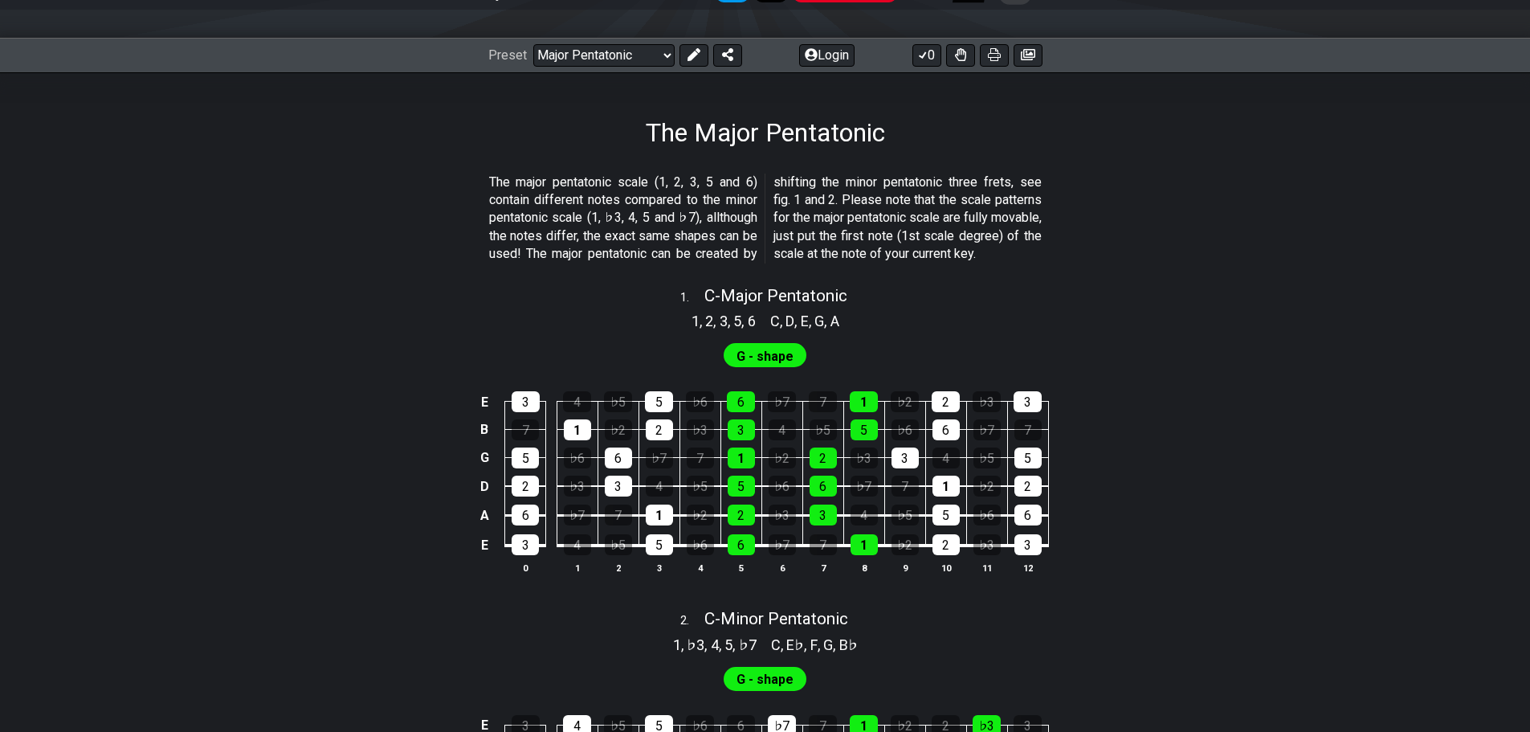
scroll to position [161, 0]
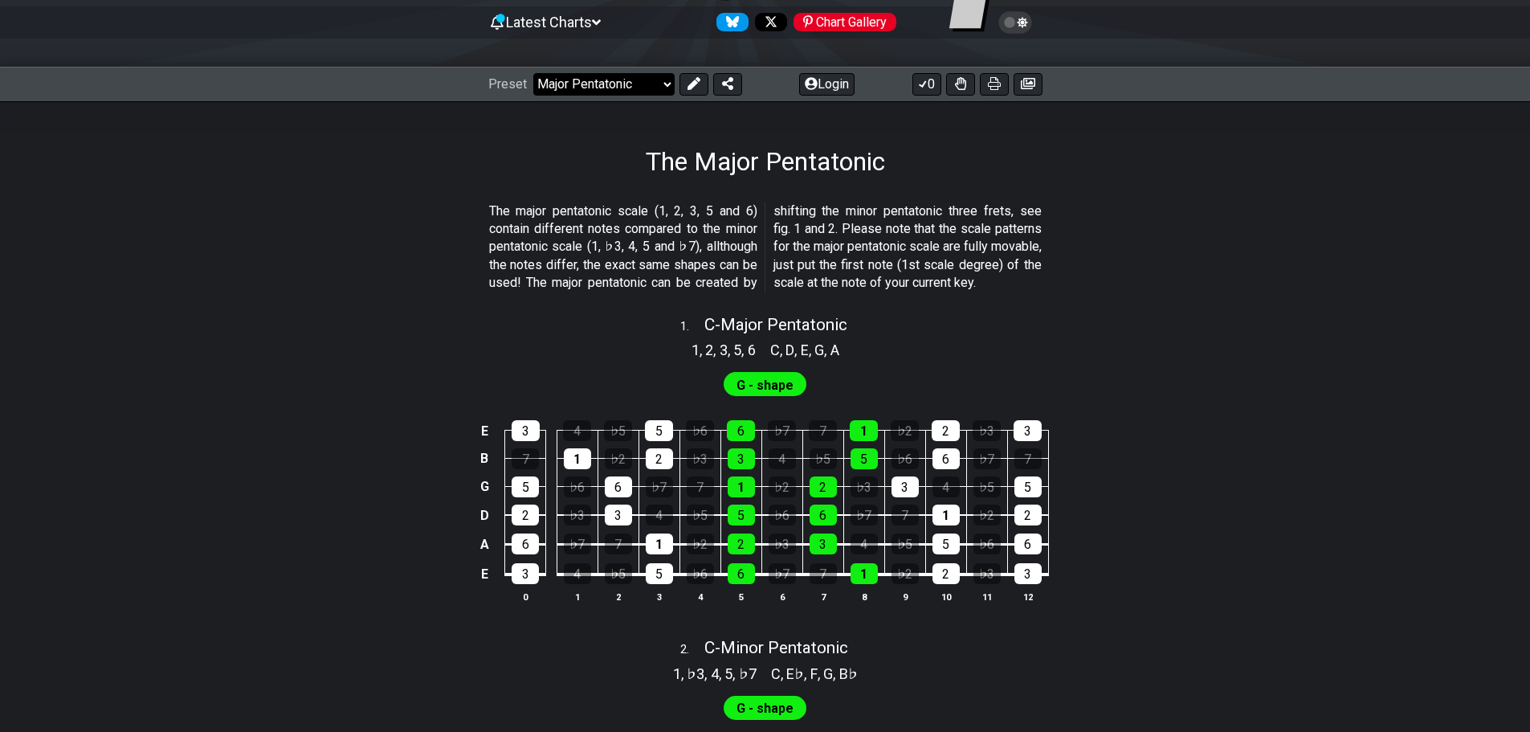
click at [639, 94] on select "Welcome to #fretflip! Initial Preset Custom Preset Minor Pentatonic Major Penta…" at bounding box center [603, 84] width 141 height 22
click at [533, 73] on select "Welcome to #fretflip! Initial Preset Custom Preset Minor Pentatonic Major Penta…" at bounding box center [603, 84] width 141 height 22
select select "/minor-pentatonic"
select select "C"
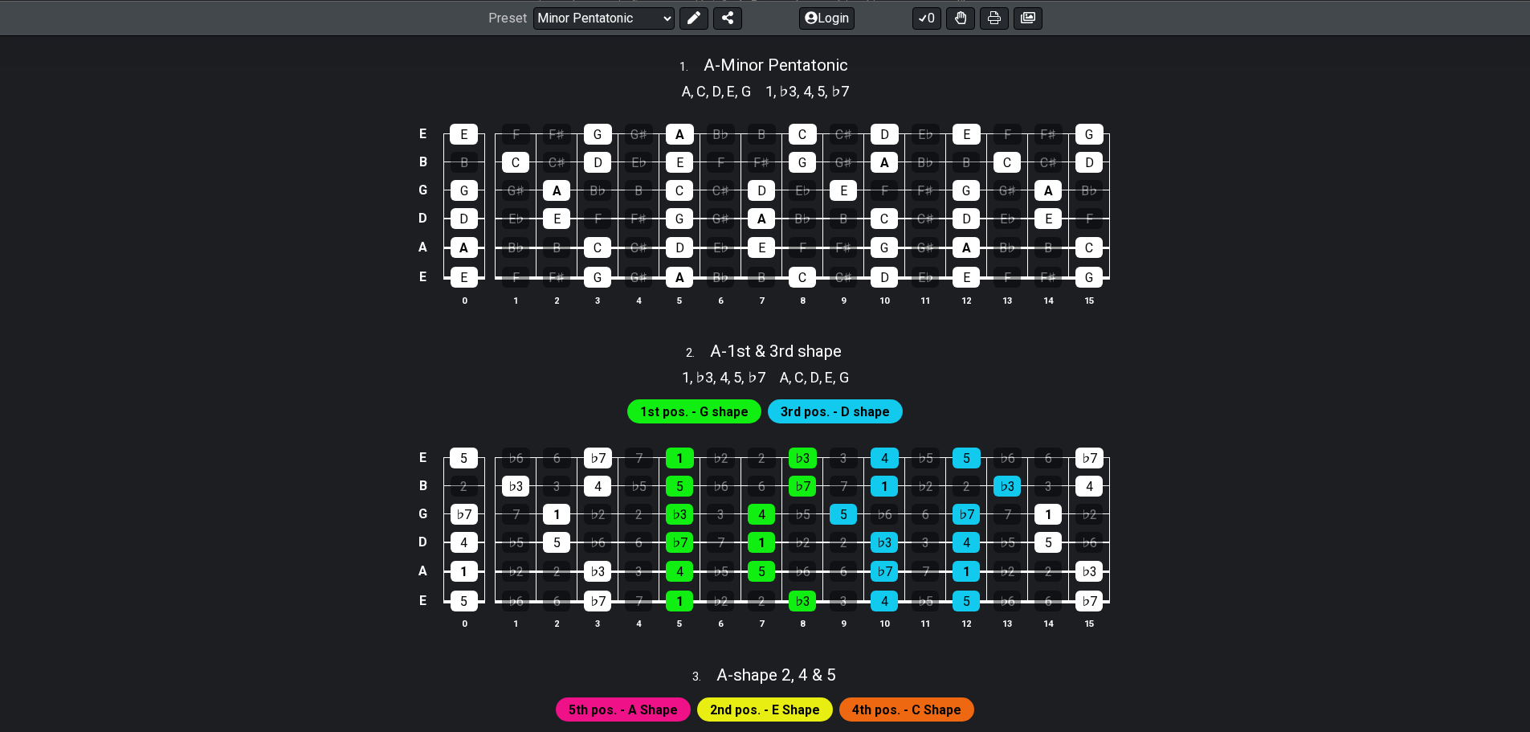
scroll to position [161, 0]
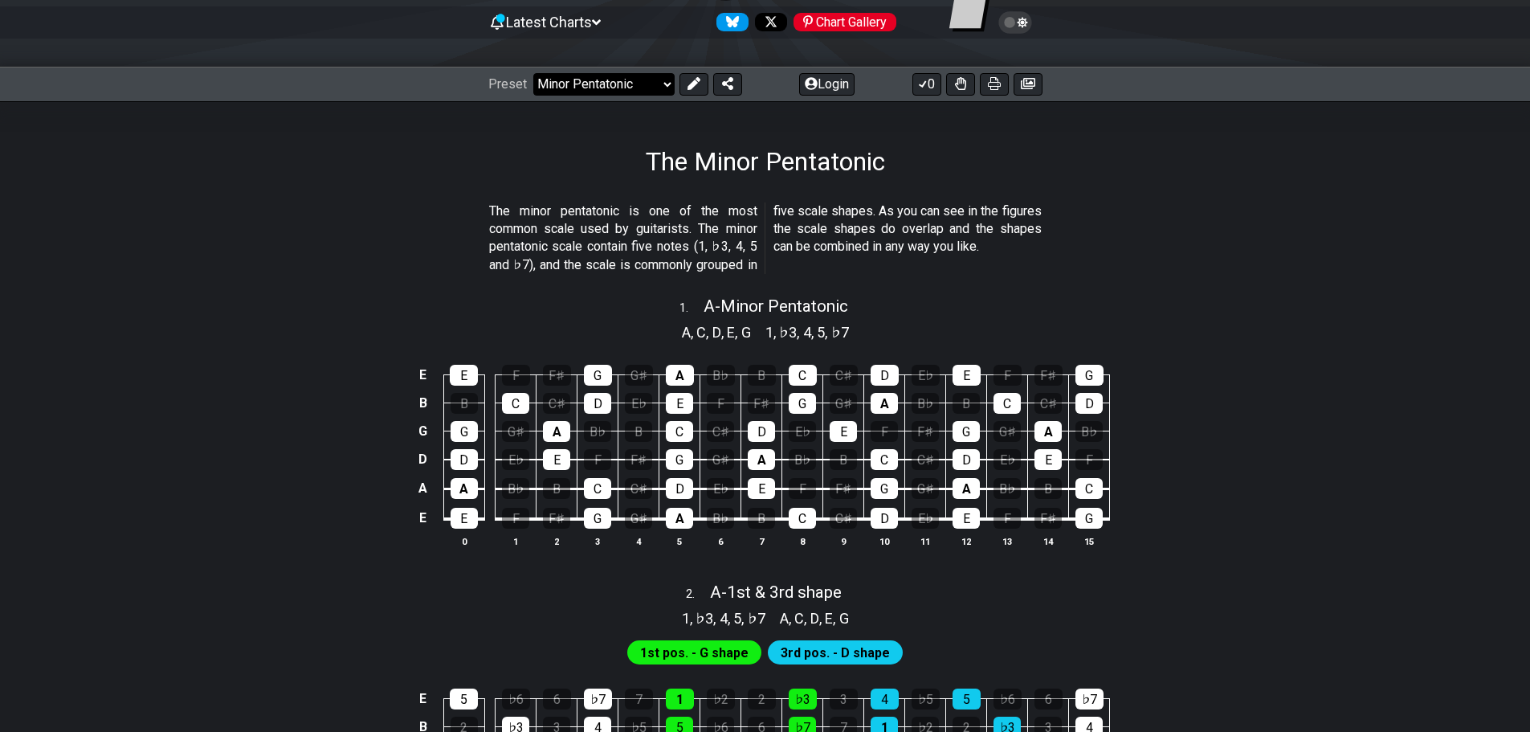
click at [635, 84] on select "Welcome to #fretflip! Initial Preset Custom Preset Minor Pentatonic Major Penta…" at bounding box center [603, 84] width 141 height 22
click at [533, 73] on select "Welcome to #fretflip! Initial Preset Custom Preset Minor Pentatonic Major Penta…" at bounding box center [603, 84] width 141 height 22
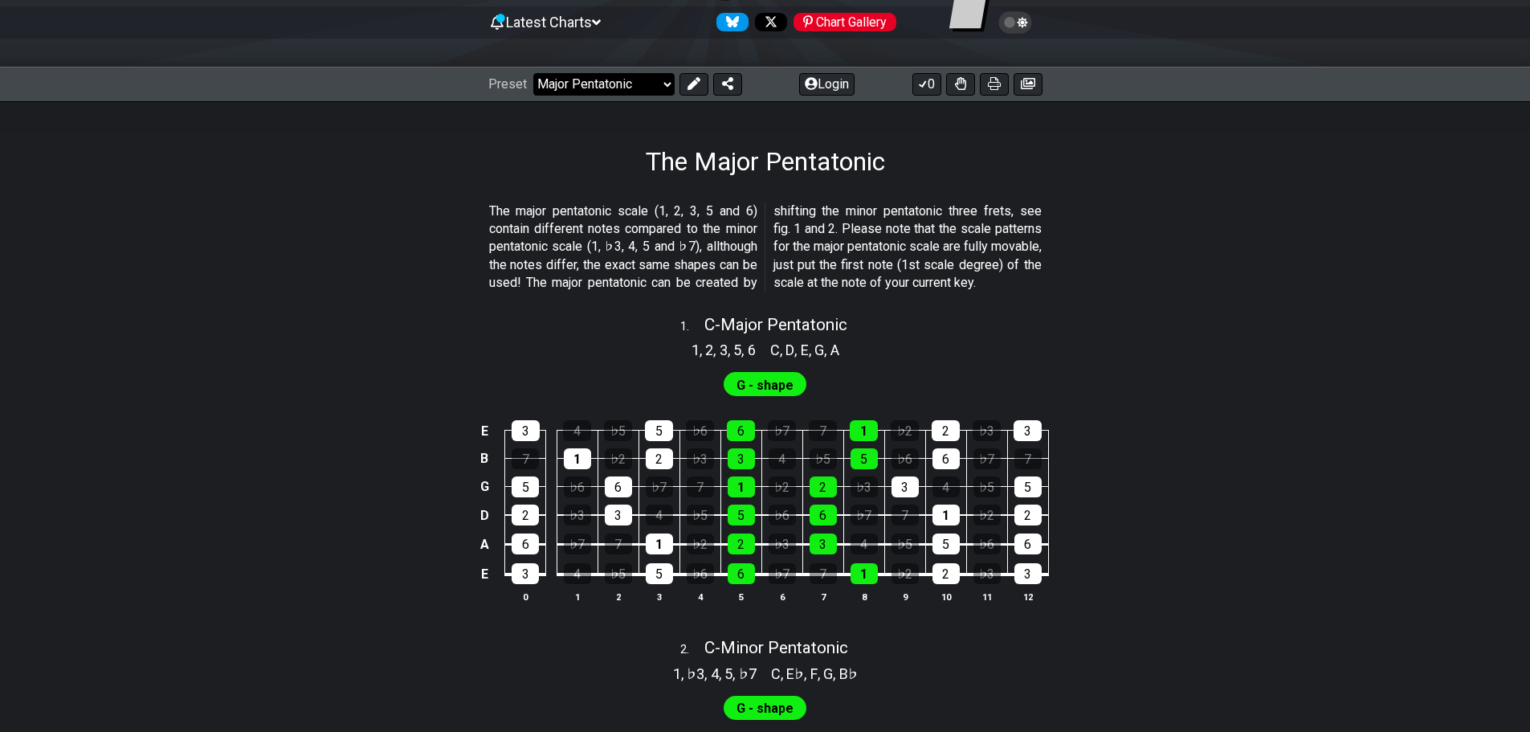
click at [618, 92] on select "Welcome to #fretflip! Initial Preset Custom Preset Minor Pentatonic Major Penta…" at bounding box center [603, 84] width 141 height 22
click at [533, 73] on select "Welcome to #fretflip! Initial Preset Custom Preset Minor Pentatonic Major Penta…" at bounding box center [603, 84] width 141 height 22
select select "/minor-pentatonic"
select select "C"
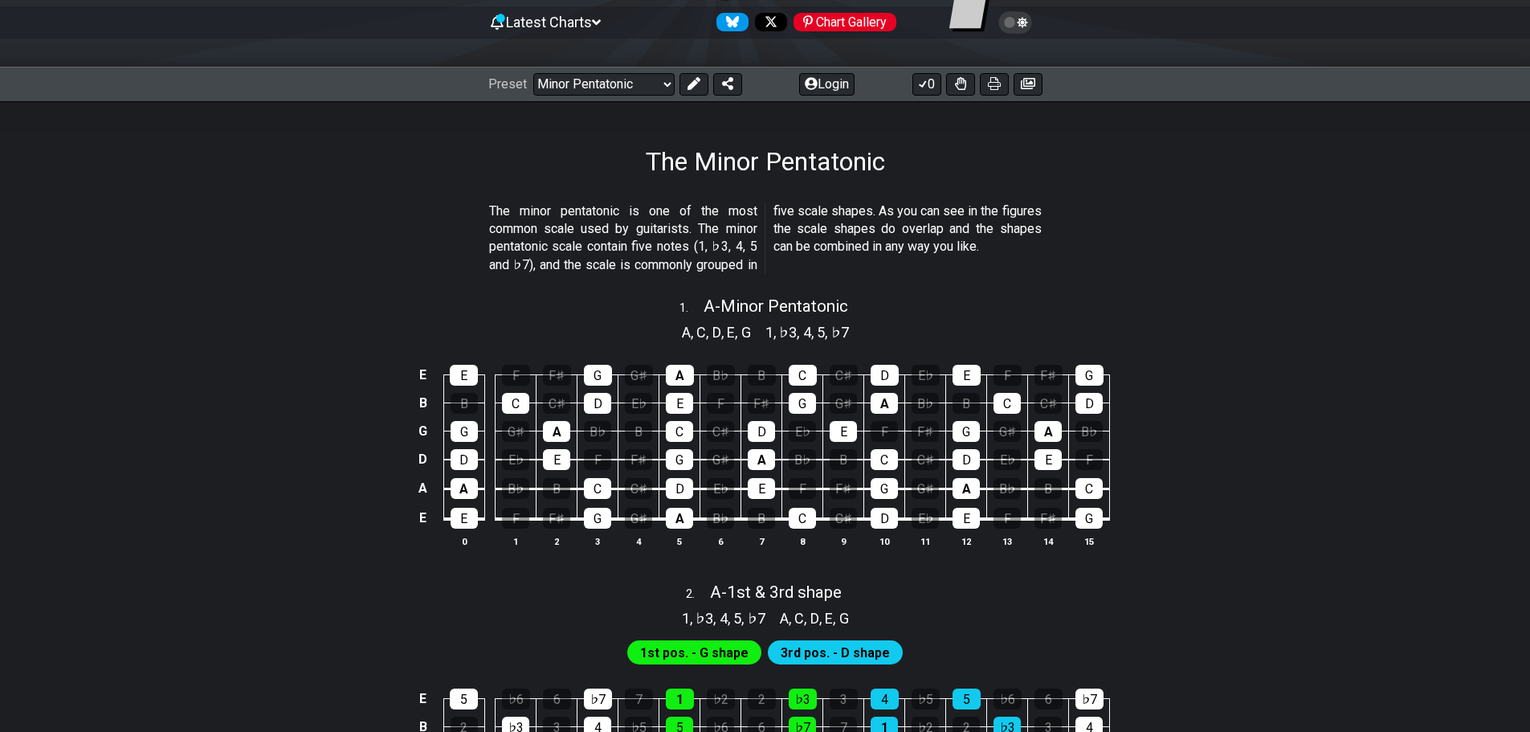
click at [608, 100] on div "Preset Welcome to #fretflip! Initial Preset Custom Preset Minor Pentatonic Majo…" at bounding box center [765, 84] width 1530 height 35
click at [608, 90] on select "Welcome to #fretflip! Initial Preset Custom Preset Minor Pentatonic Major Penta…" at bounding box center [603, 84] width 141 height 22
click at [533, 73] on select "Welcome to #fretflip! Initial Preset Custom Preset Minor Pentatonic Major Penta…" at bounding box center [603, 84] width 141 height 22
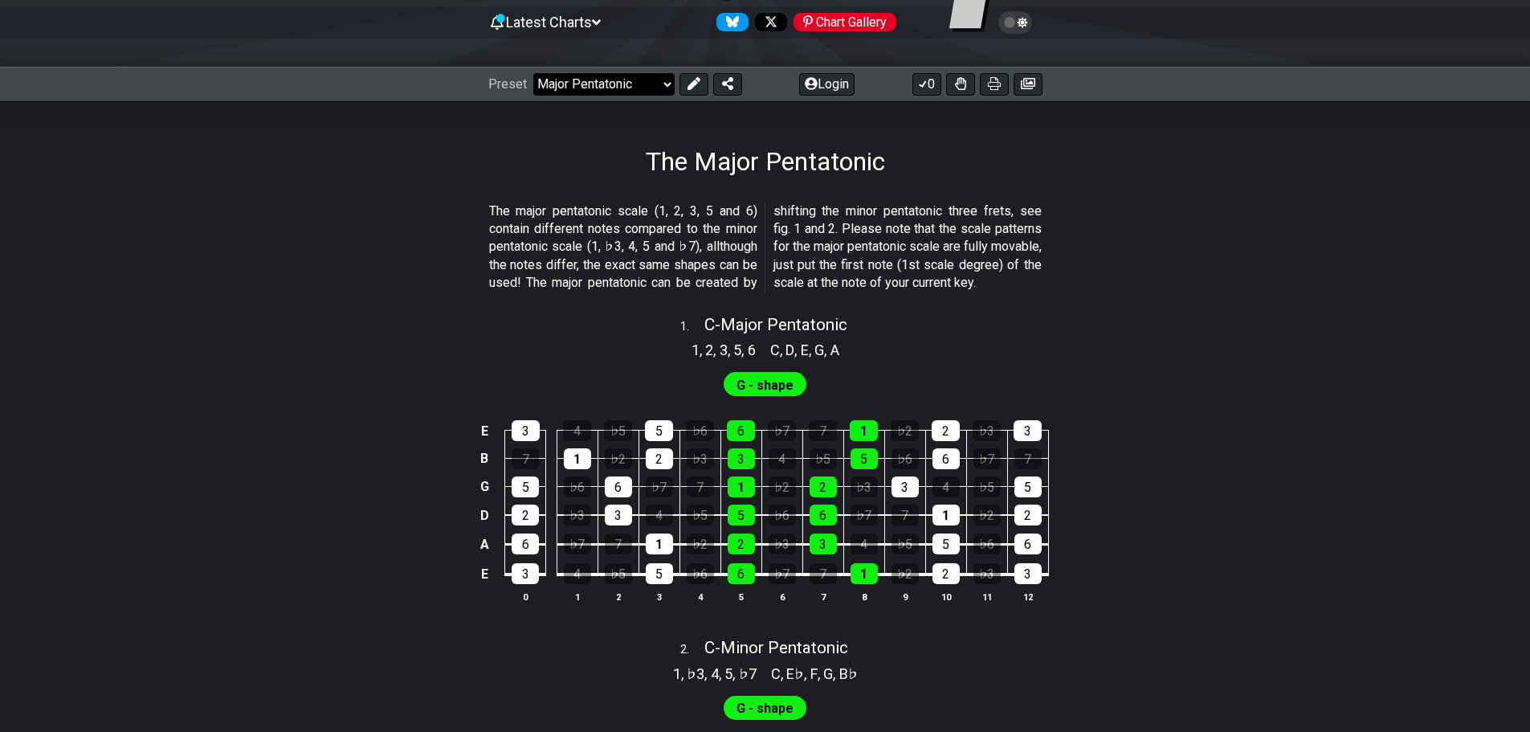
click at [563, 88] on select "Welcome to #fretflip! Initial Preset Custom Preset Minor Pentatonic Major Penta…" at bounding box center [603, 84] width 141 height 22
click at [533, 73] on select "Welcome to #fretflip! Initial Preset Custom Preset Minor Pentatonic Major Penta…" at bounding box center [603, 84] width 141 height 22
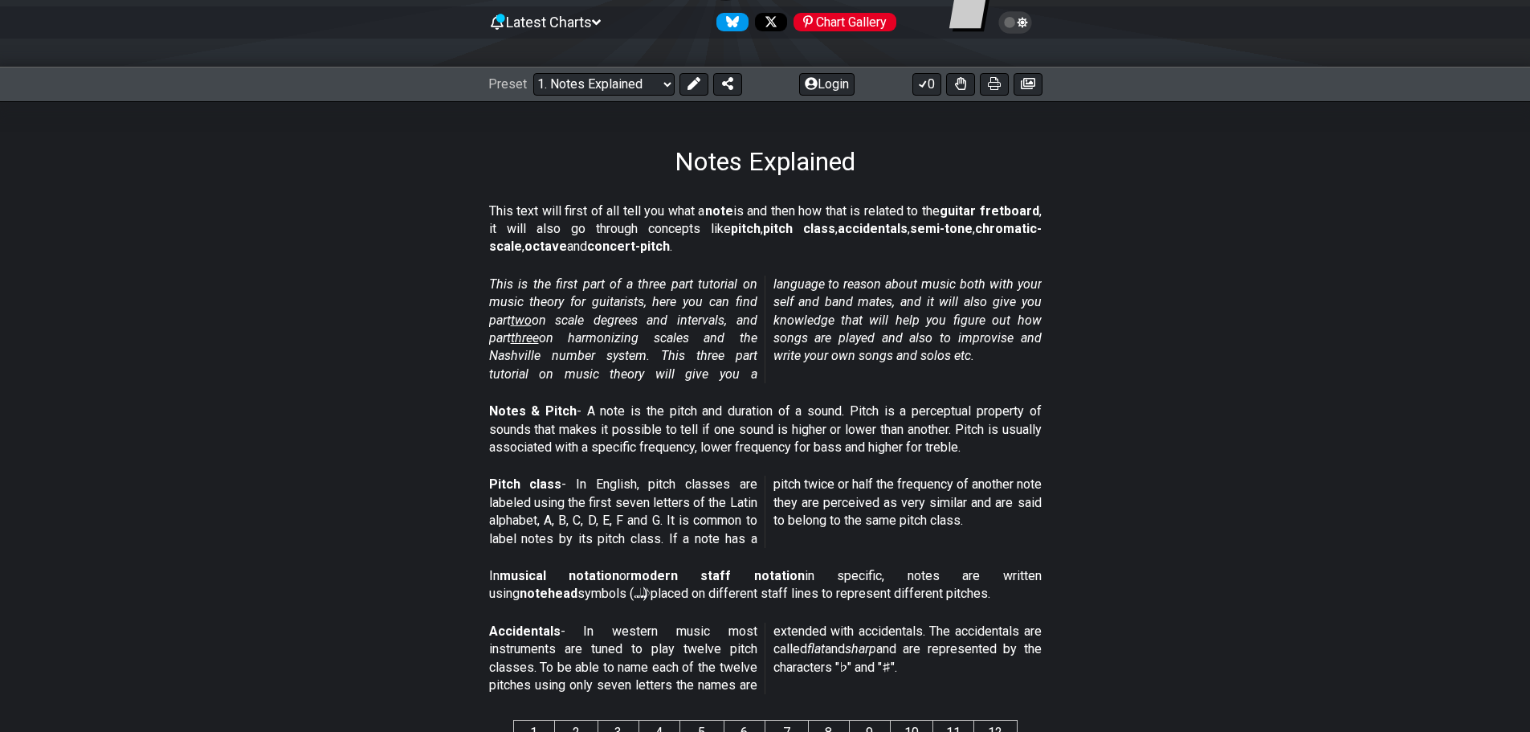
drag, startPoint x: 597, startPoint y: 112, endPoint x: 597, endPoint y: 101, distance: 10.4
click at [597, 104] on div "Notes Explained" at bounding box center [765, 139] width 1530 height 76
click at [599, 86] on select "Welcome to #fretflip! Initial Preset Custom Preset Minor Pentatonic Major Penta…" at bounding box center [603, 84] width 141 height 22
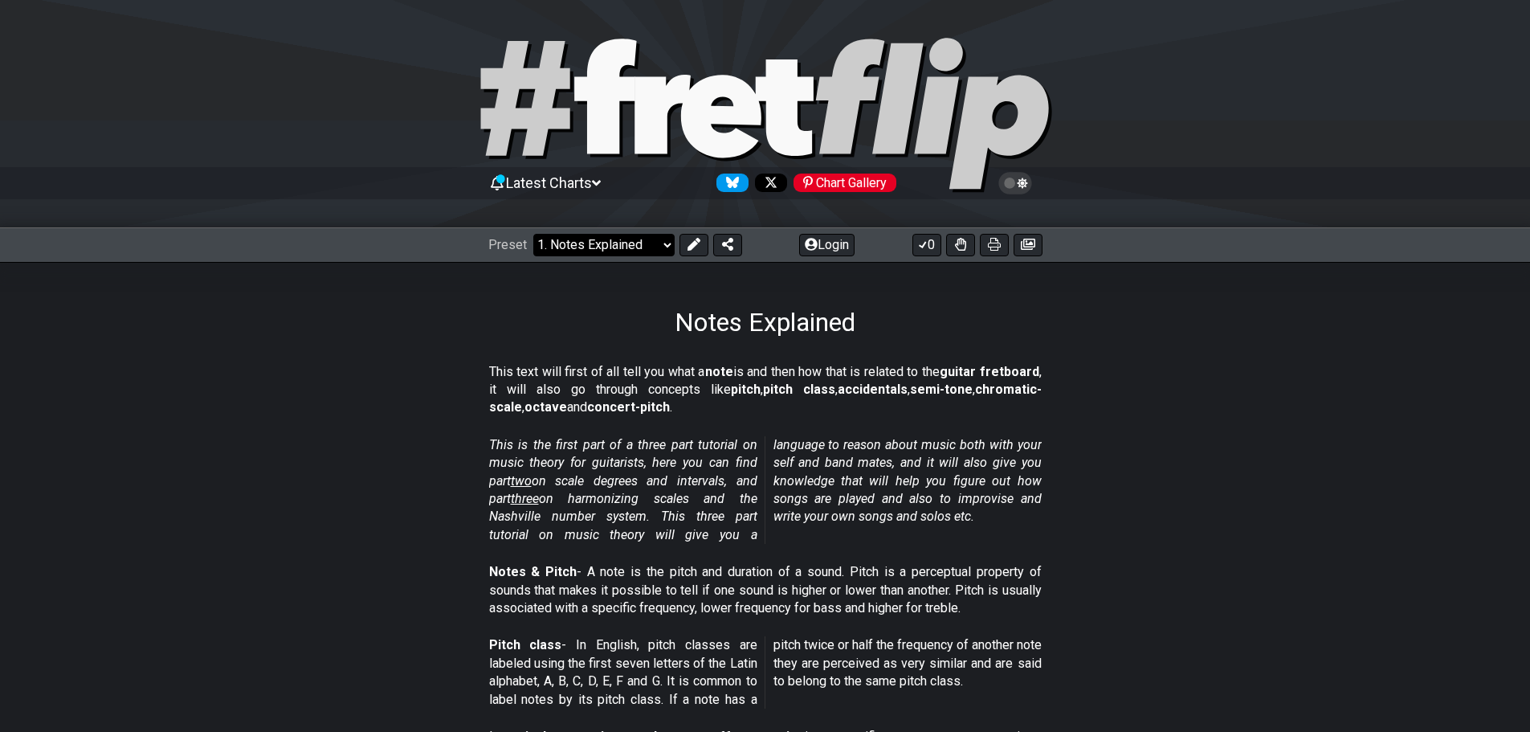
click at [621, 245] on select "Welcome to #fretflip! Initial Preset Custom Preset Minor Pentatonic Major Penta…" at bounding box center [603, 245] width 141 height 22
click at [533, 234] on select "Welcome to #fretflip! Initial Preset Custom Preset Minor Pentatonic Major Penta…" at bounding box center [603, 245] width 141 height 22
select select "/scale-degrees-and-intervals"
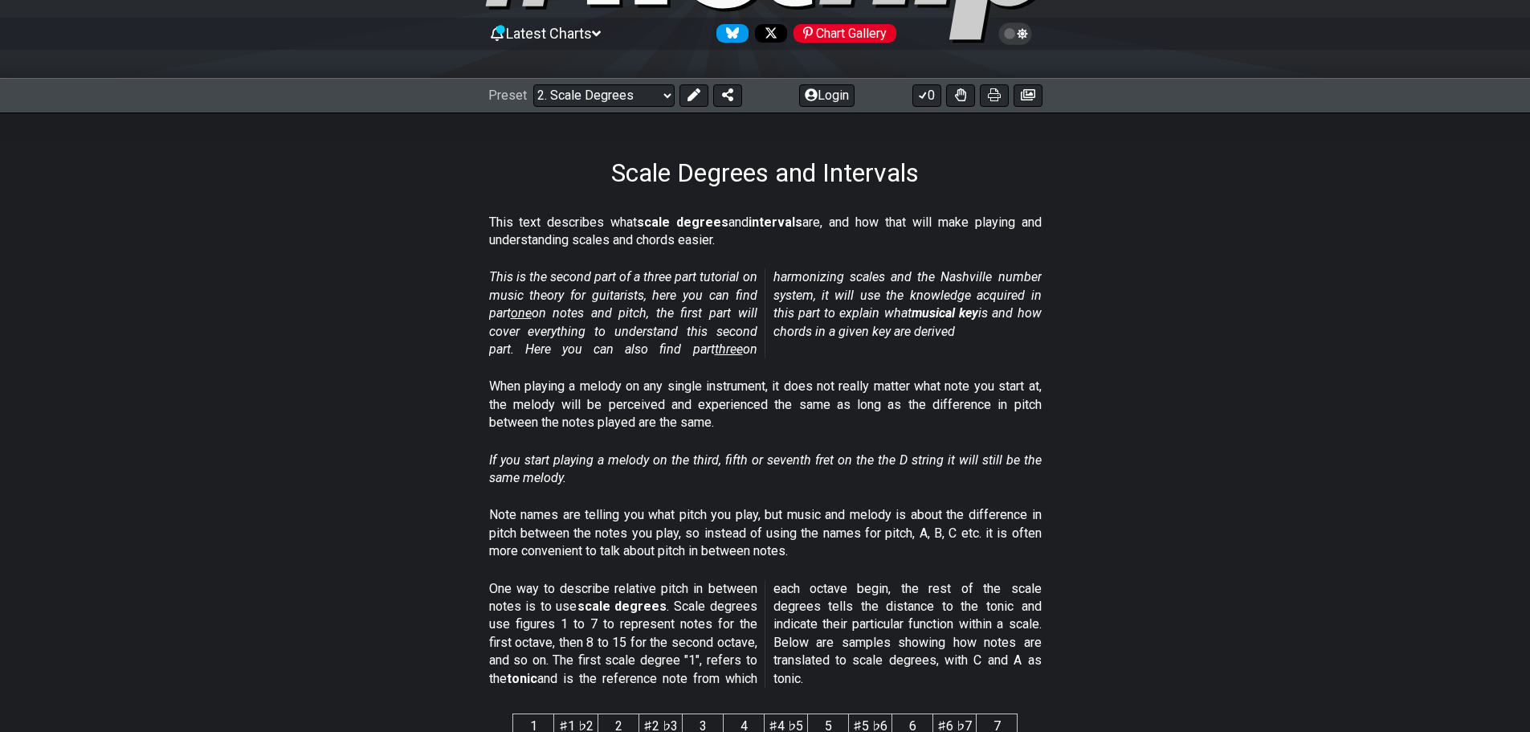
scroll to position [241, 0]
